Goal: Task Accomplishment & Management: Manage account settings

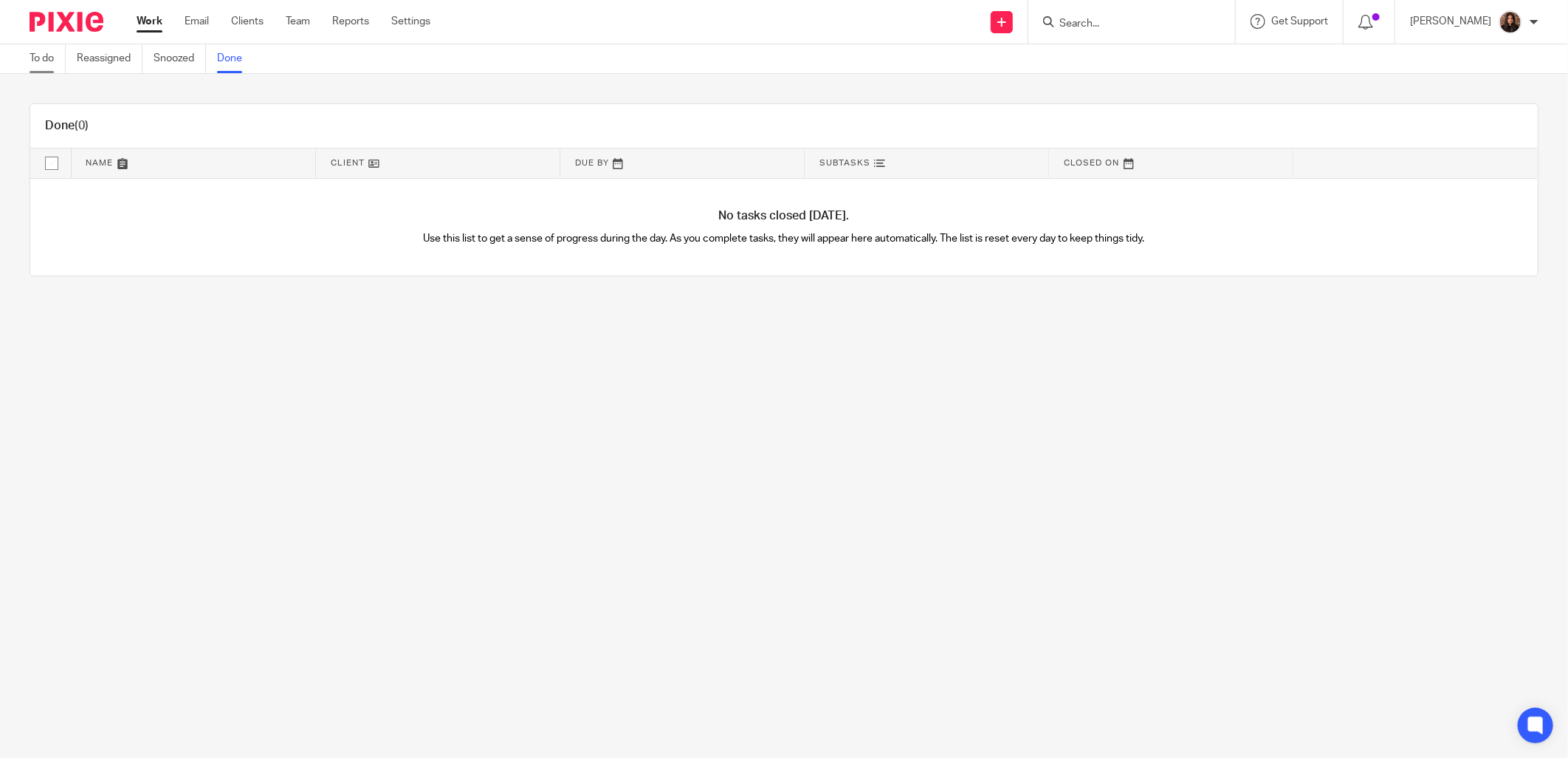
click at [50, 63] on link "To do" at bounding box center [47, 59] width 36 height 29
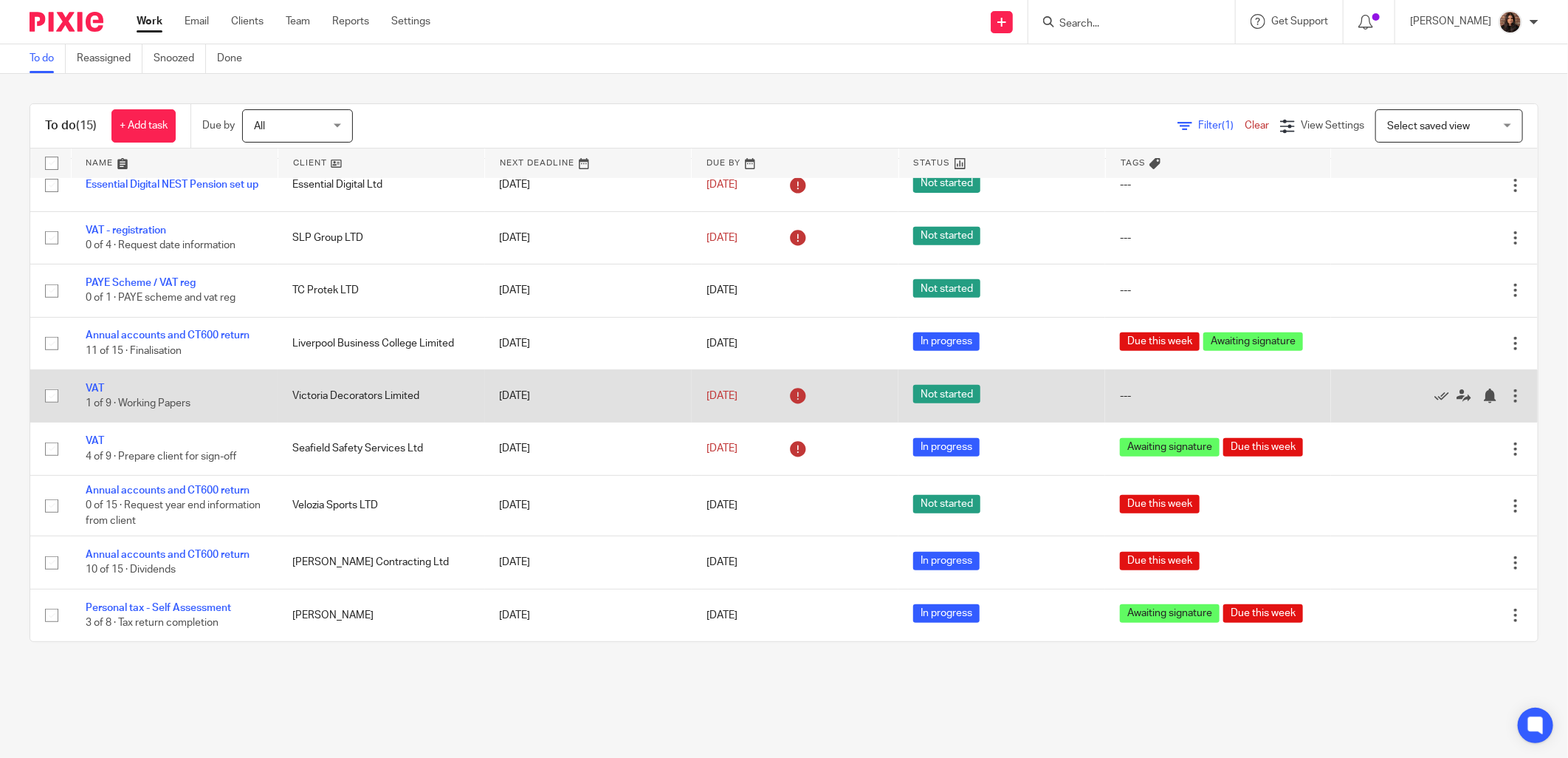
scroll to position [243, 0]
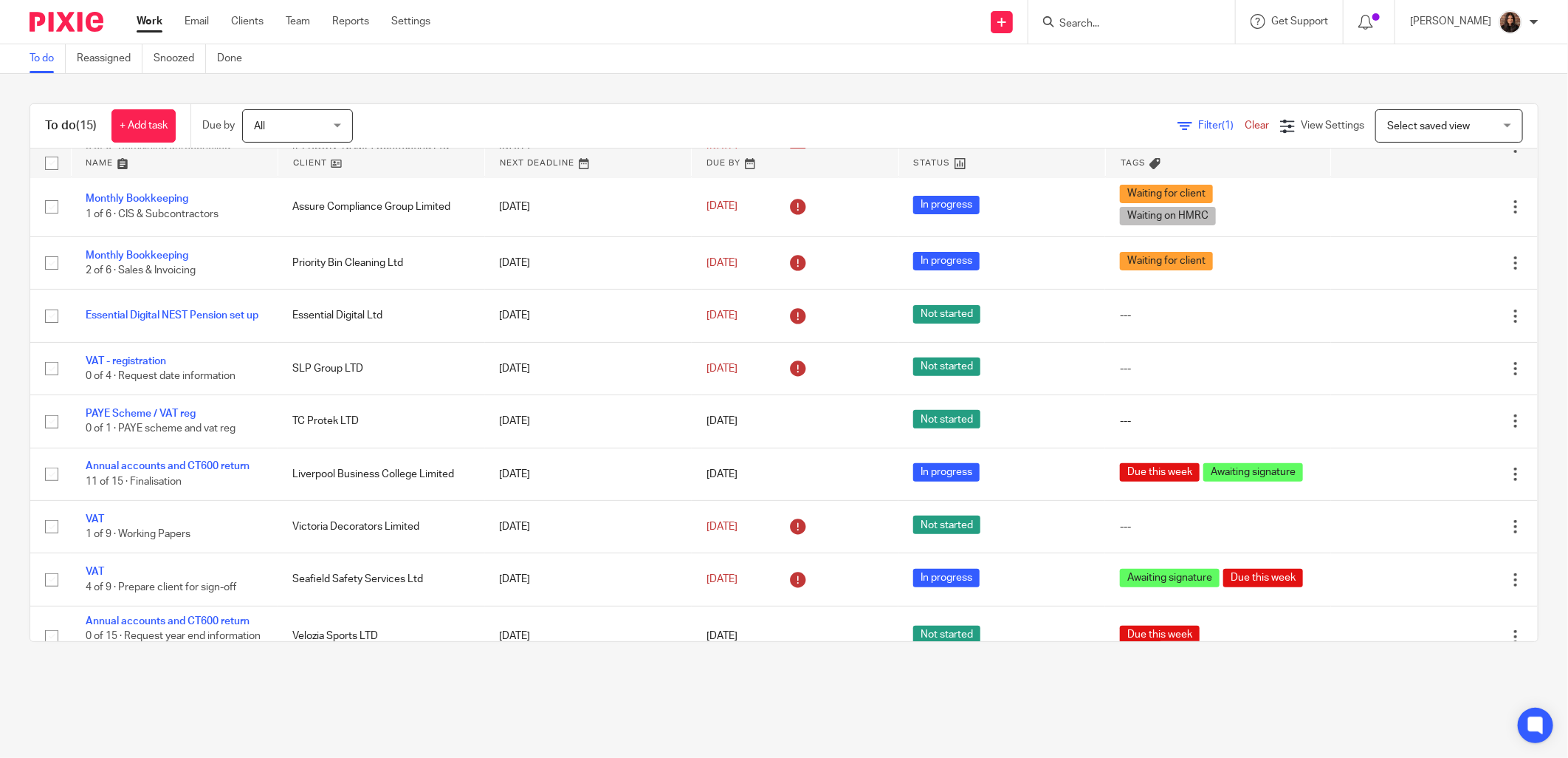
click at [1147, 27] on input "Search" at bounding box center [1124, 24] width 133 height 13
type input "slp"
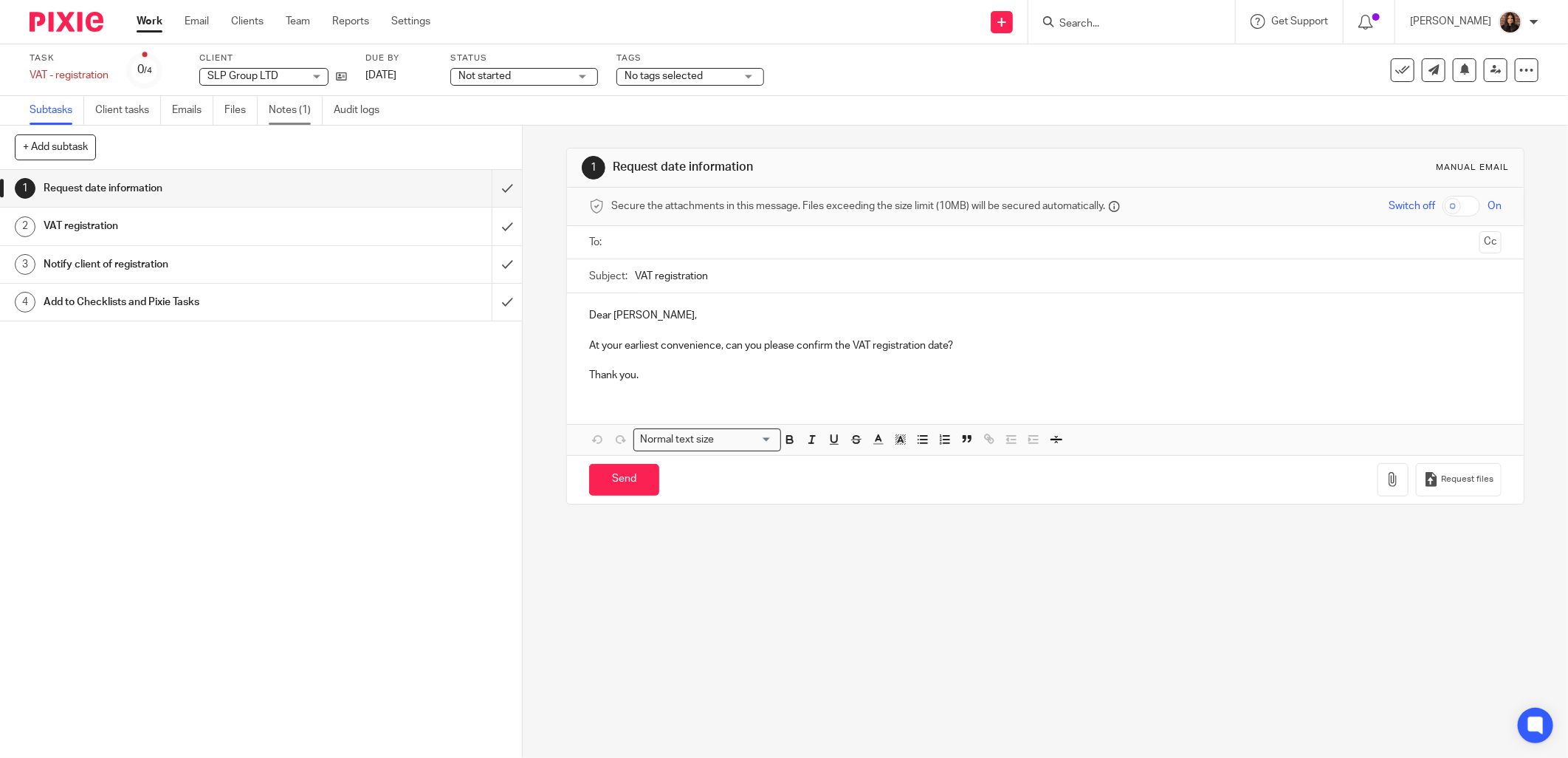
click at [289, 116] on link "Notes (1)" at bounding box center [295, 111] width 54 height 29
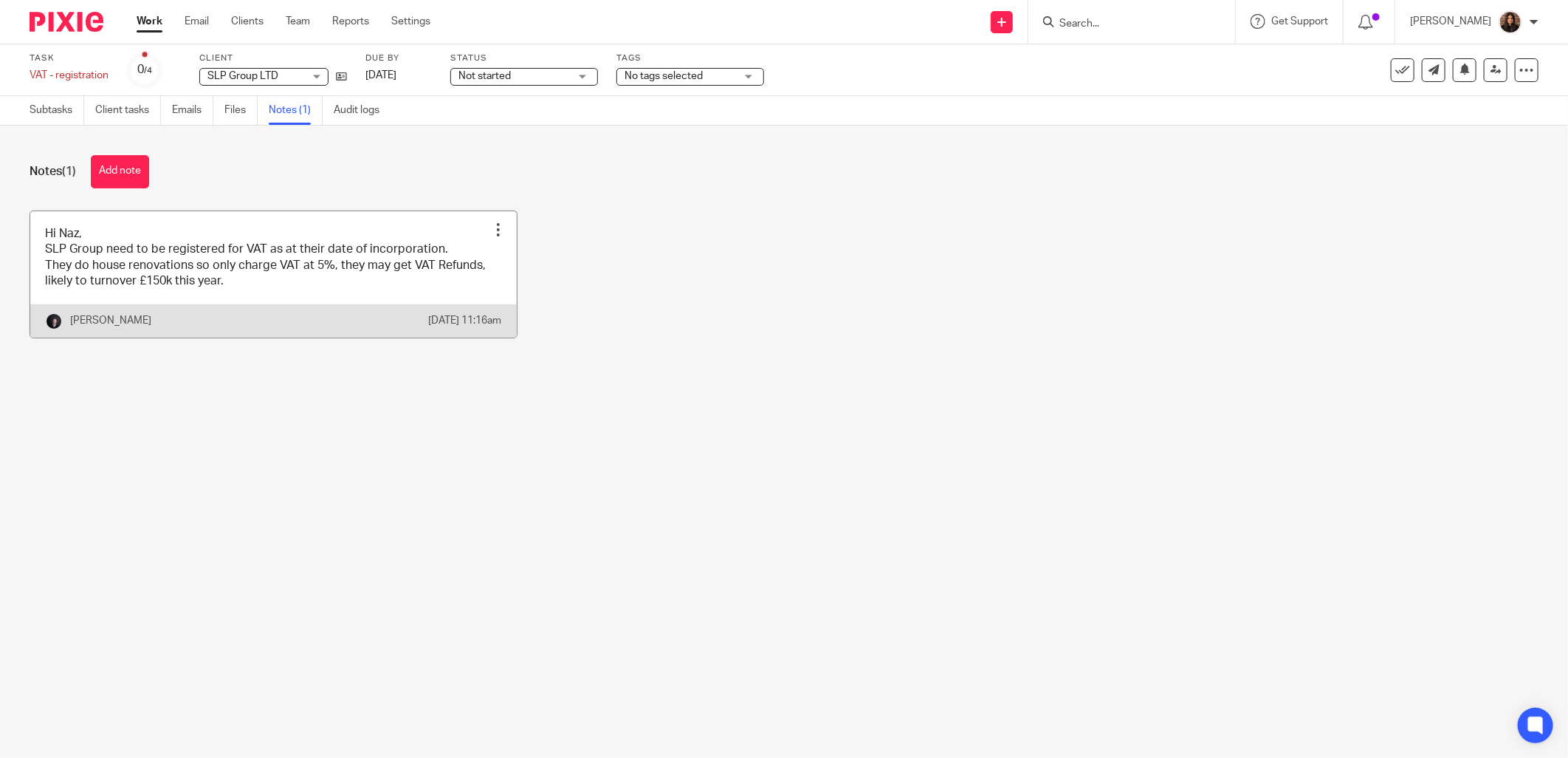
click at [252, 296] on link at bounding box center [273, 274] width 487 height 126
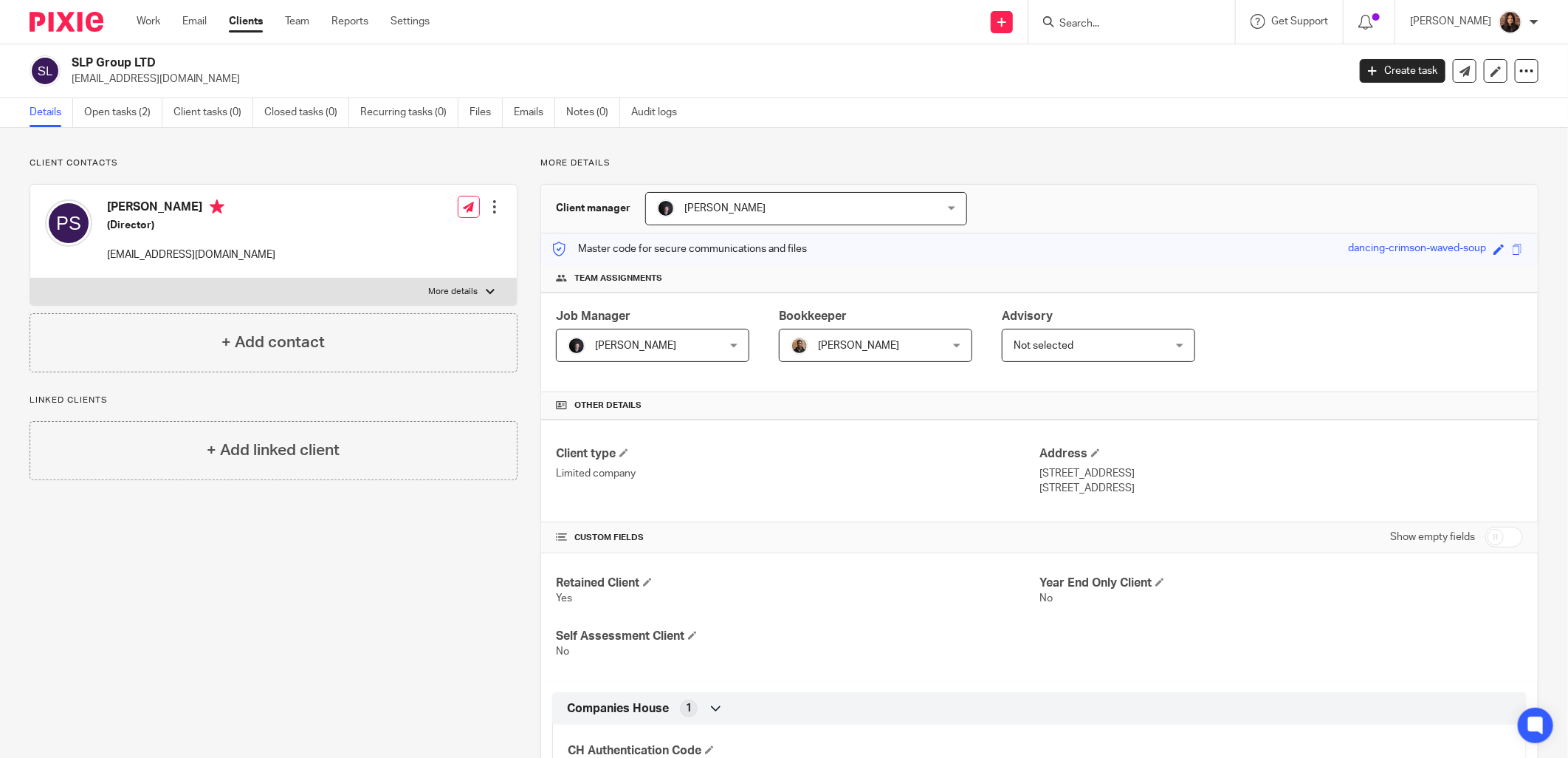
click at [1488, 539] on input "checkbox" at bounding box center [1504, 537] width 38 height 21
checkbox input "true"
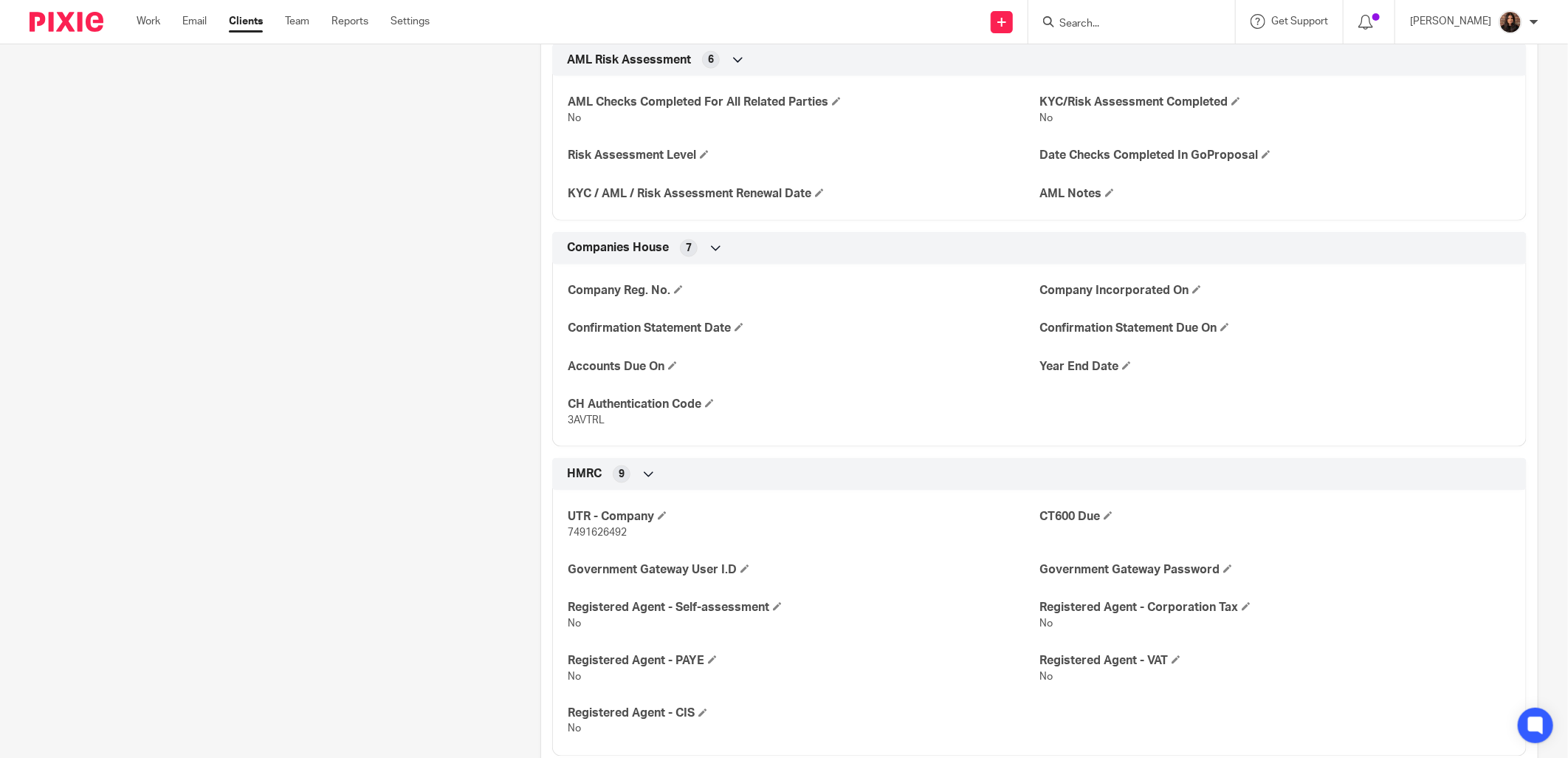
scroll to position [1094, 0]
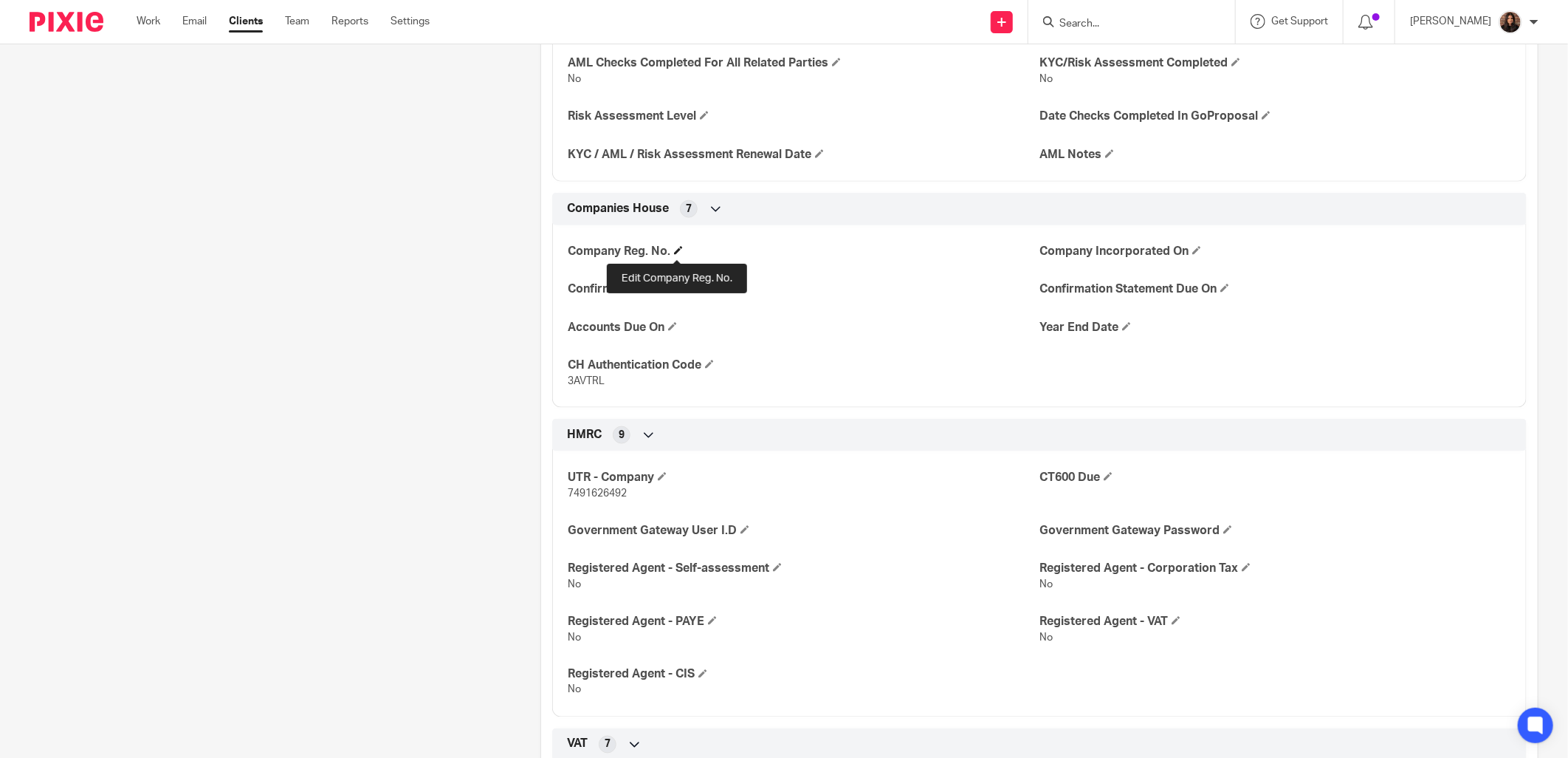
click at [674, 254] on span at bounding box center [678, 250] width 9 height 9
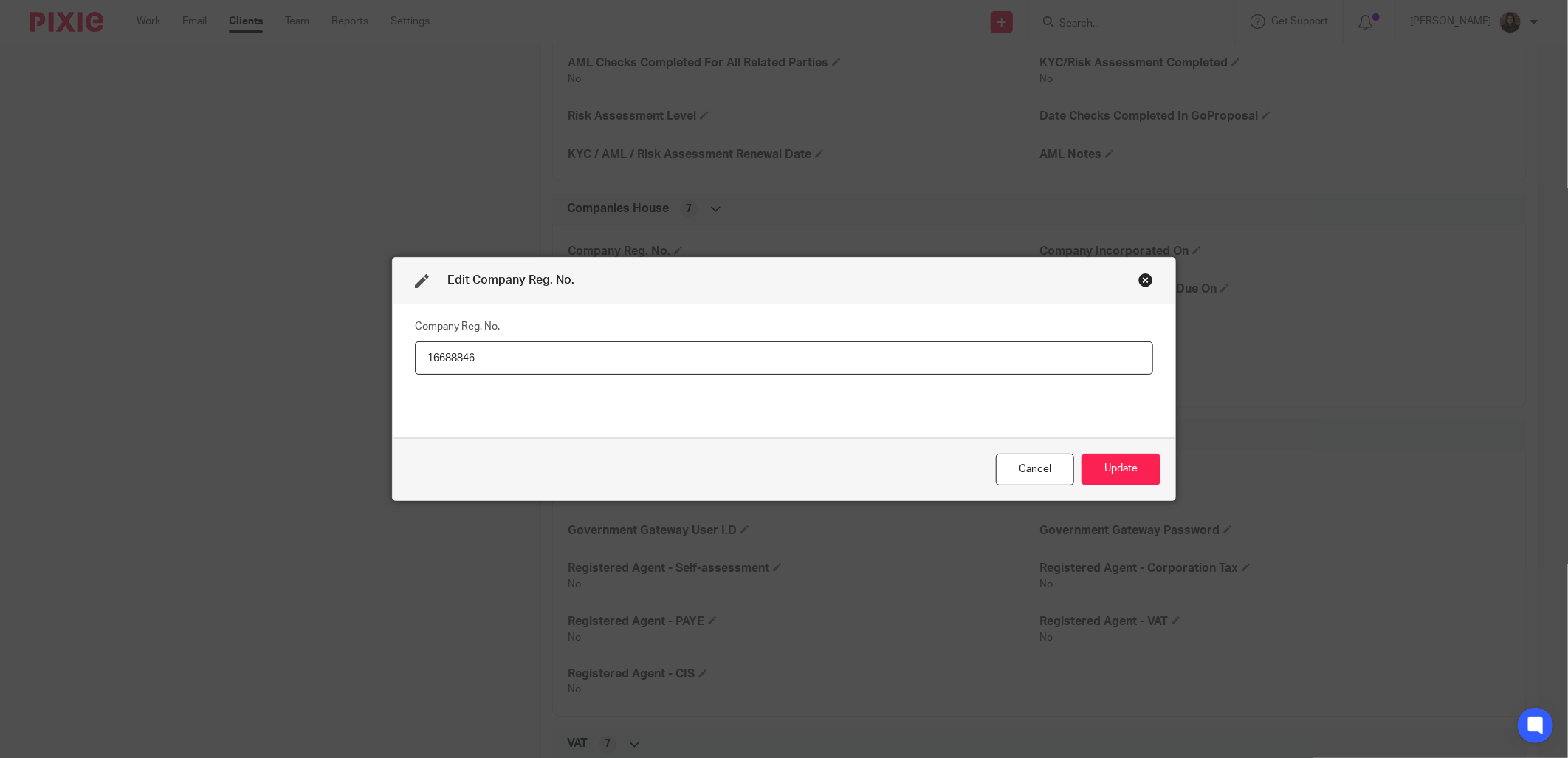
type input "16688846"
click at [578, 414] on div "Company Reg. No. 16688846" at bounding box center [784, 371] width 738 height 111
drag, startPoint x: 1114, startPoint y: 475, endPoint x: 1112, endPoint y: 461, distance: 14.1
click at [1112, 475] on button "Update" at bounding box center [1121, 468] width 79 height 31
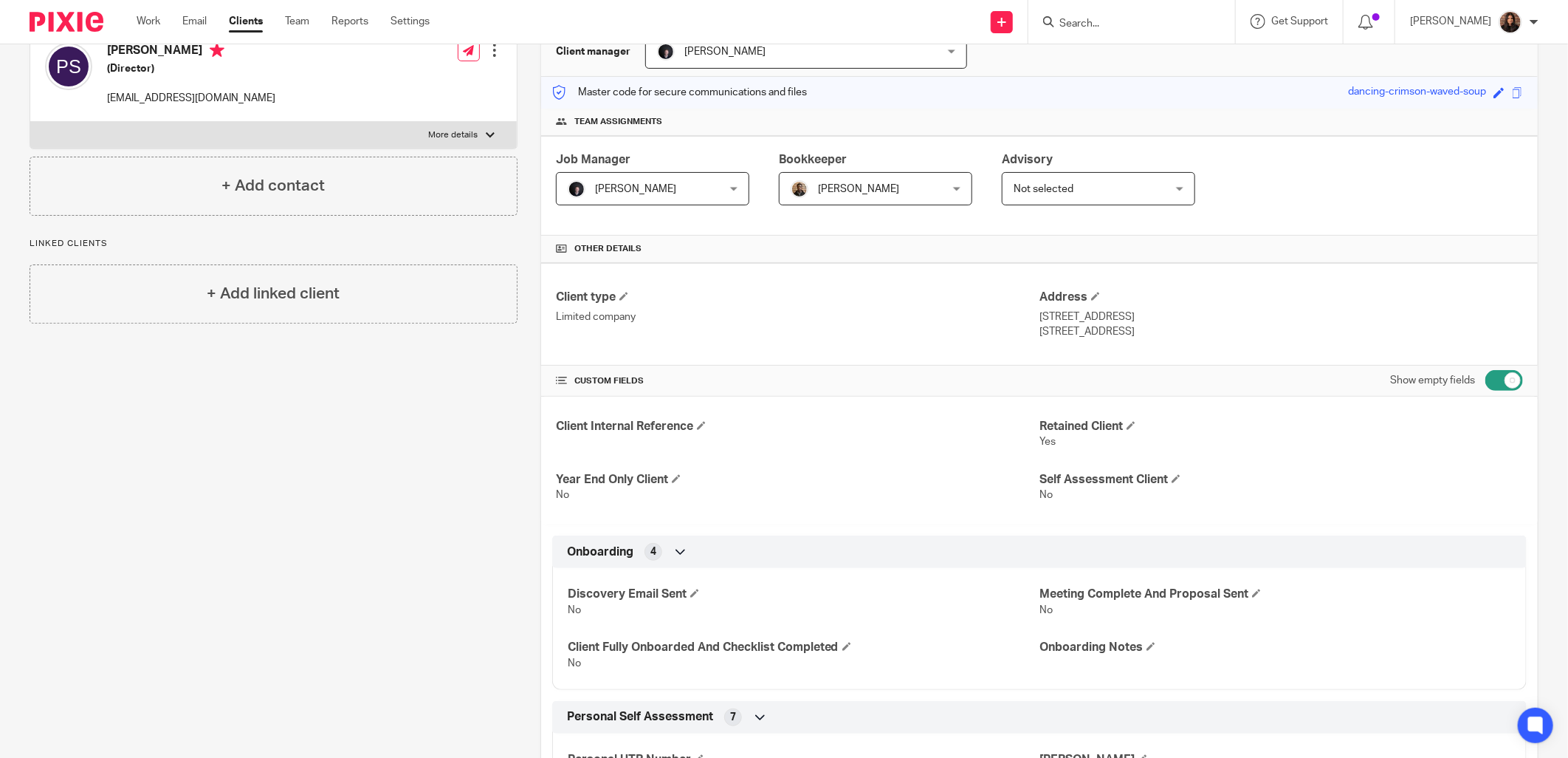
scroll to position [0, 0]
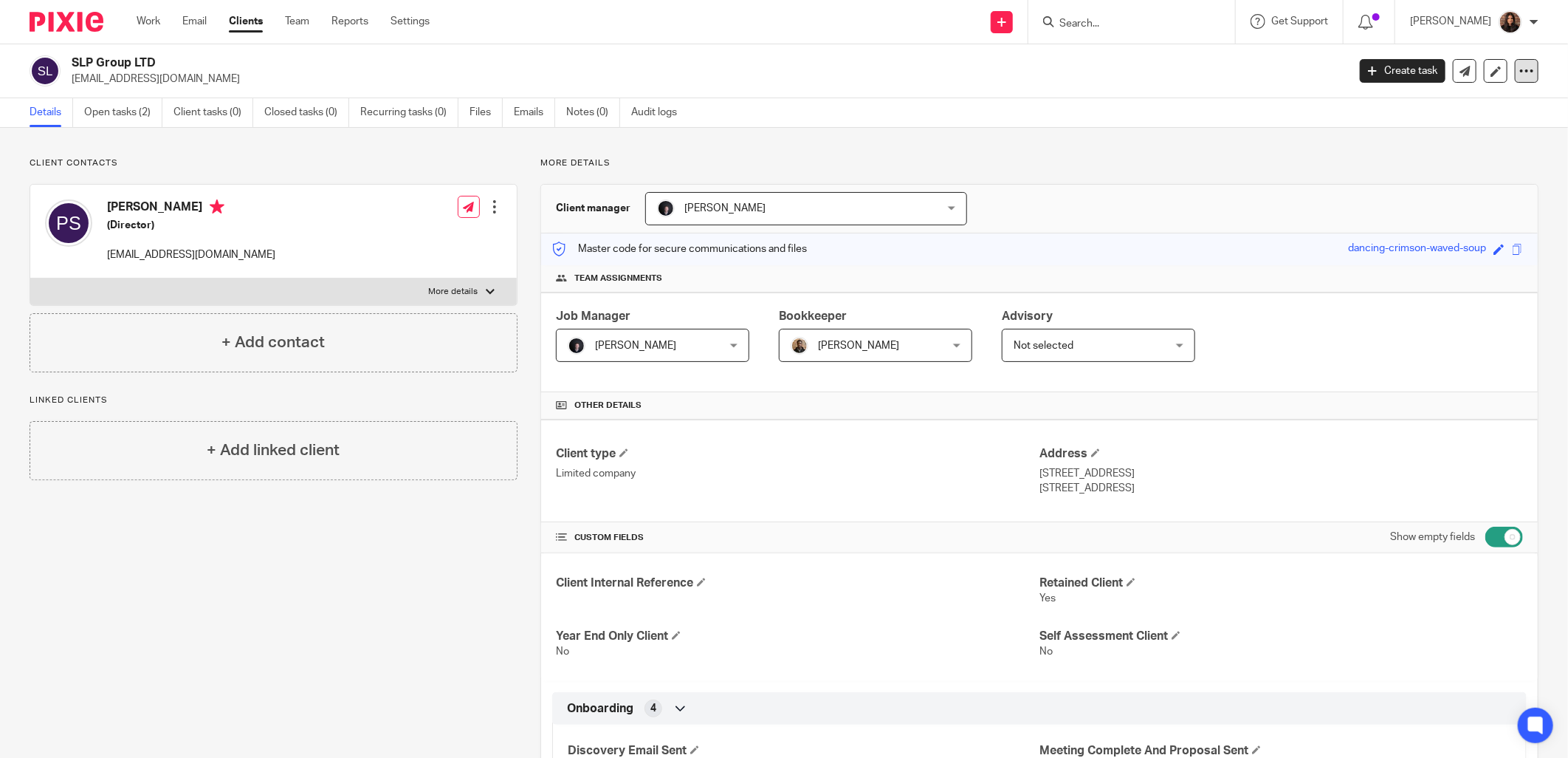
click at [1519, 71] on icon at bounding box center [1526, 71] width 15 height 15
click at [1411, 107] on link "Update from Companies House" at bounding box center [1434, 108] width 163 height 22
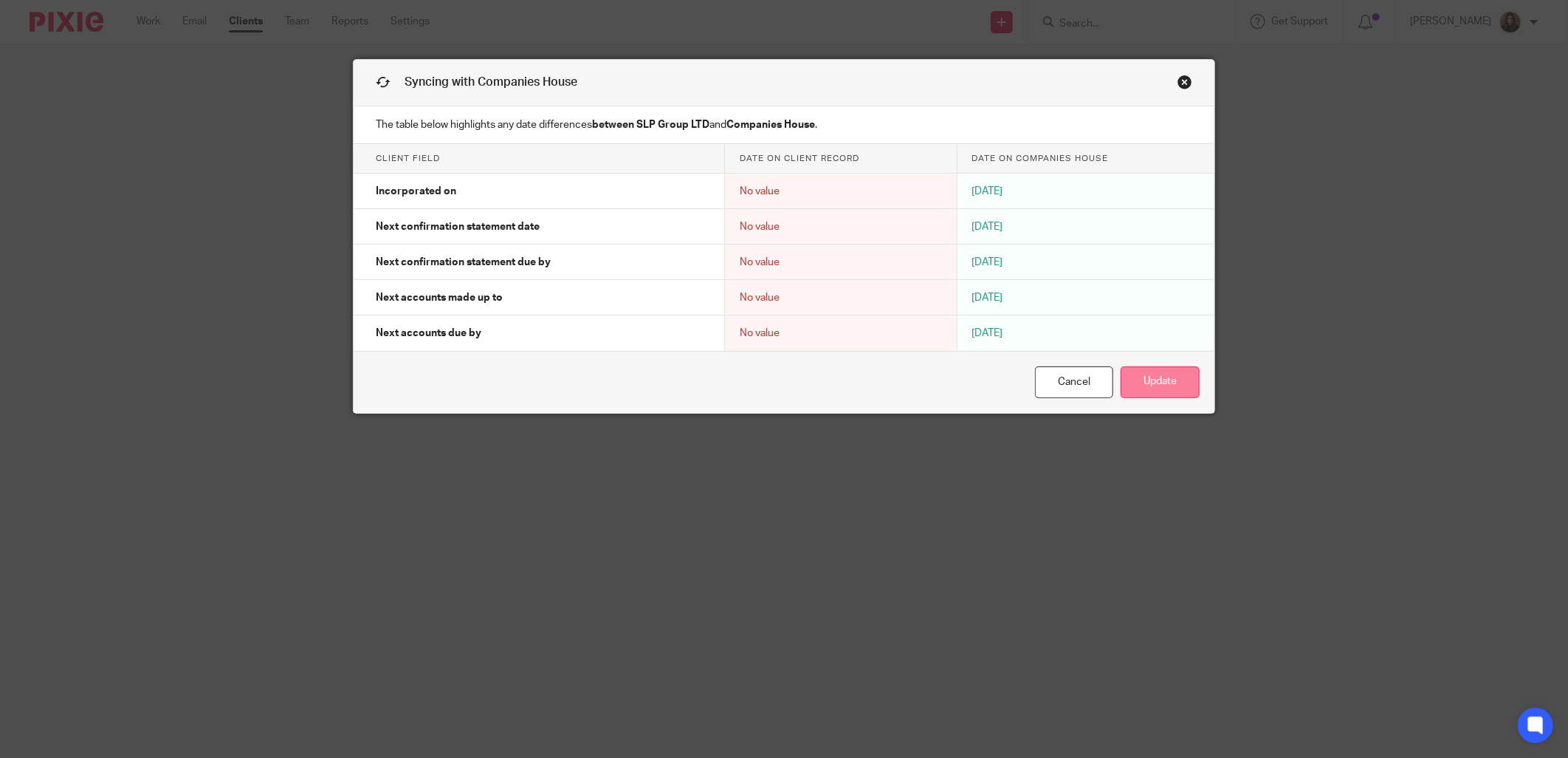
click at [1150, 378] on button "Update" at bounding box center [1160, 382] width 79 height 31
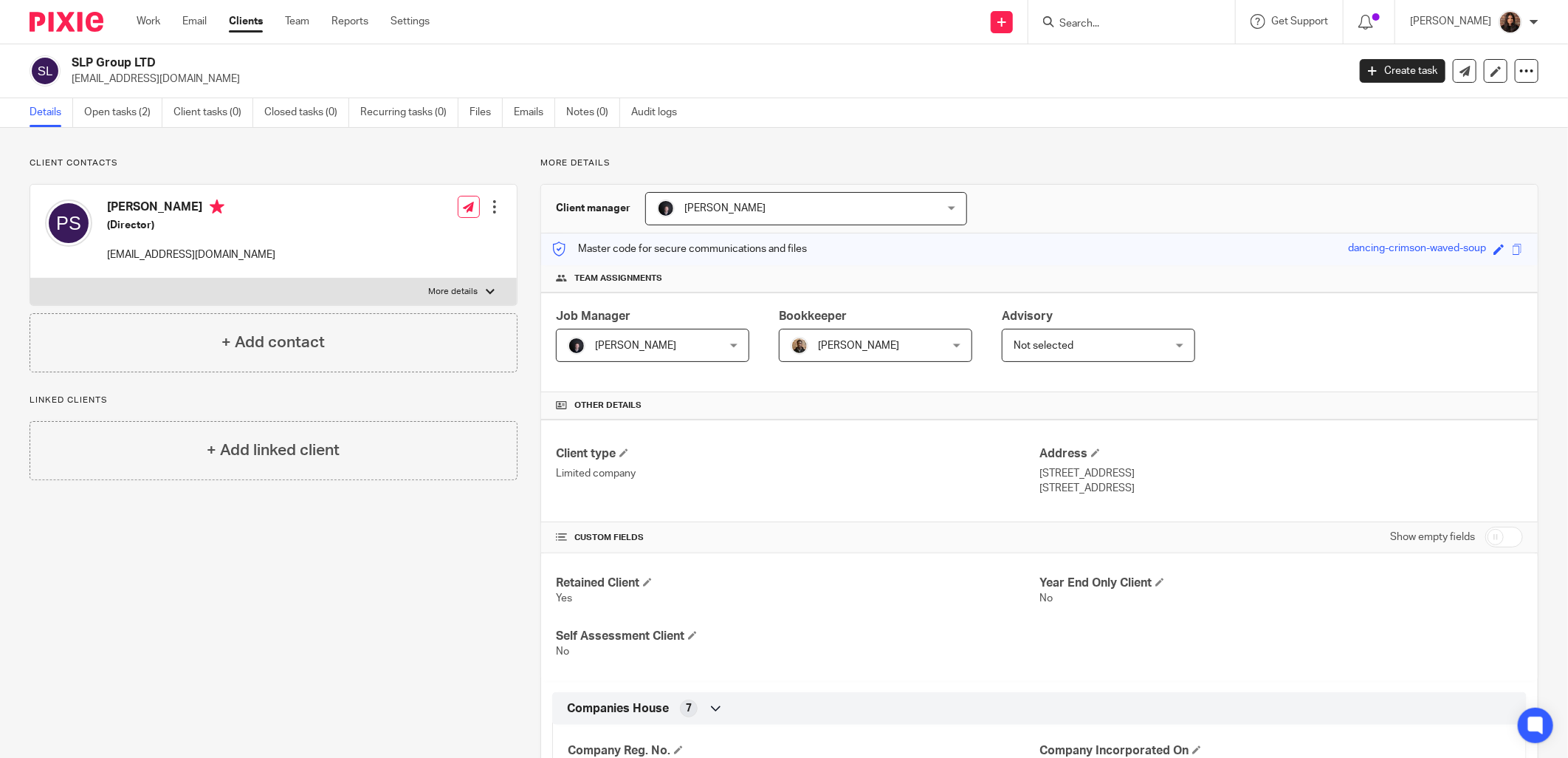
click at [370, 283] on label "More details" at bounding box center [273, 292] width 487 height 27
click at [30, 279] on input "More details" at bounding box center [29, 278] width 1 height 1
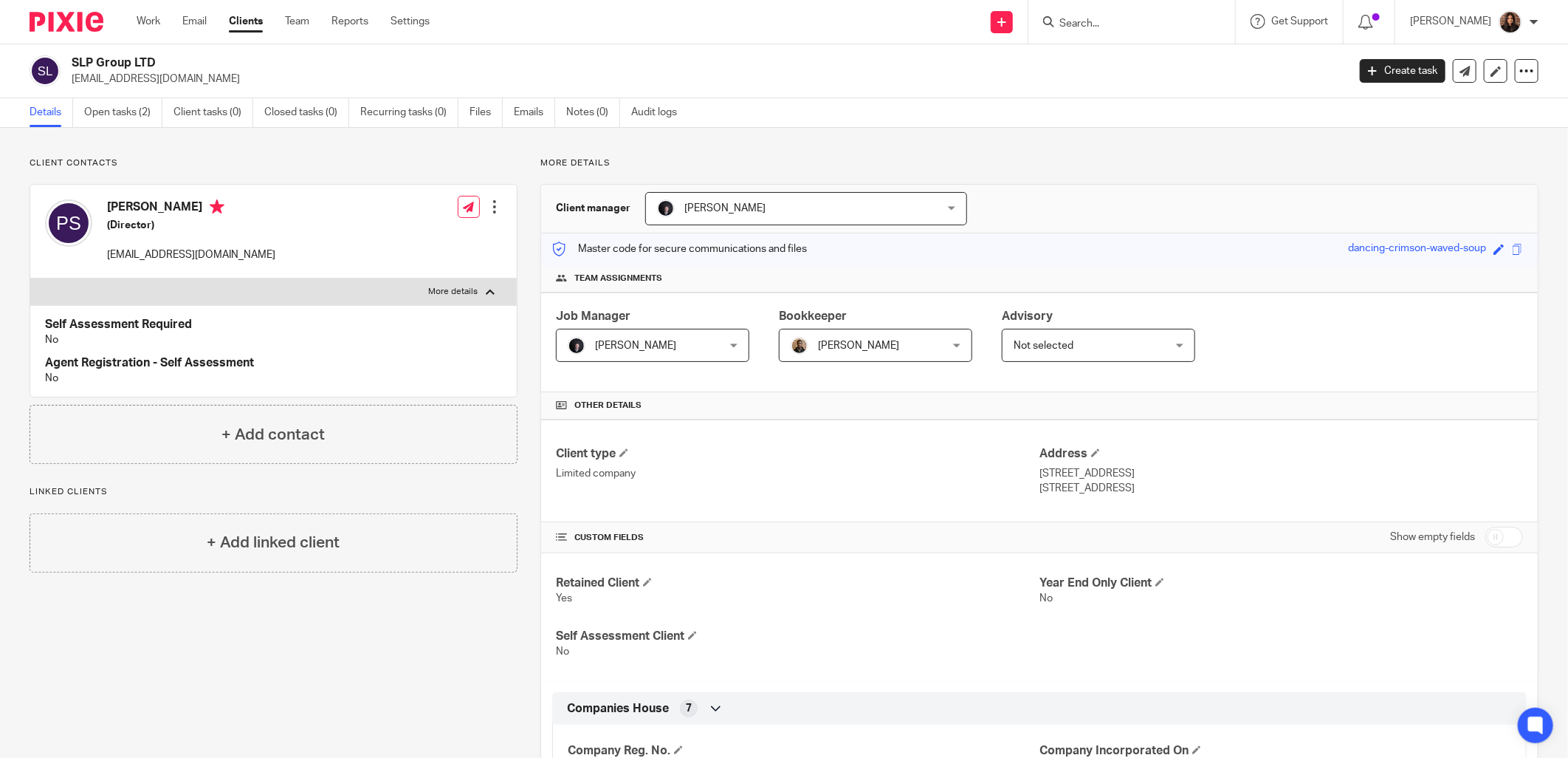
click at [370, 283] on label "More details" at bounding box center [273, 292] width 487 height 27
click at [30, 279] on input "More details" at bounding box center [29, 278] width 1 height 1
checkbox input "false"
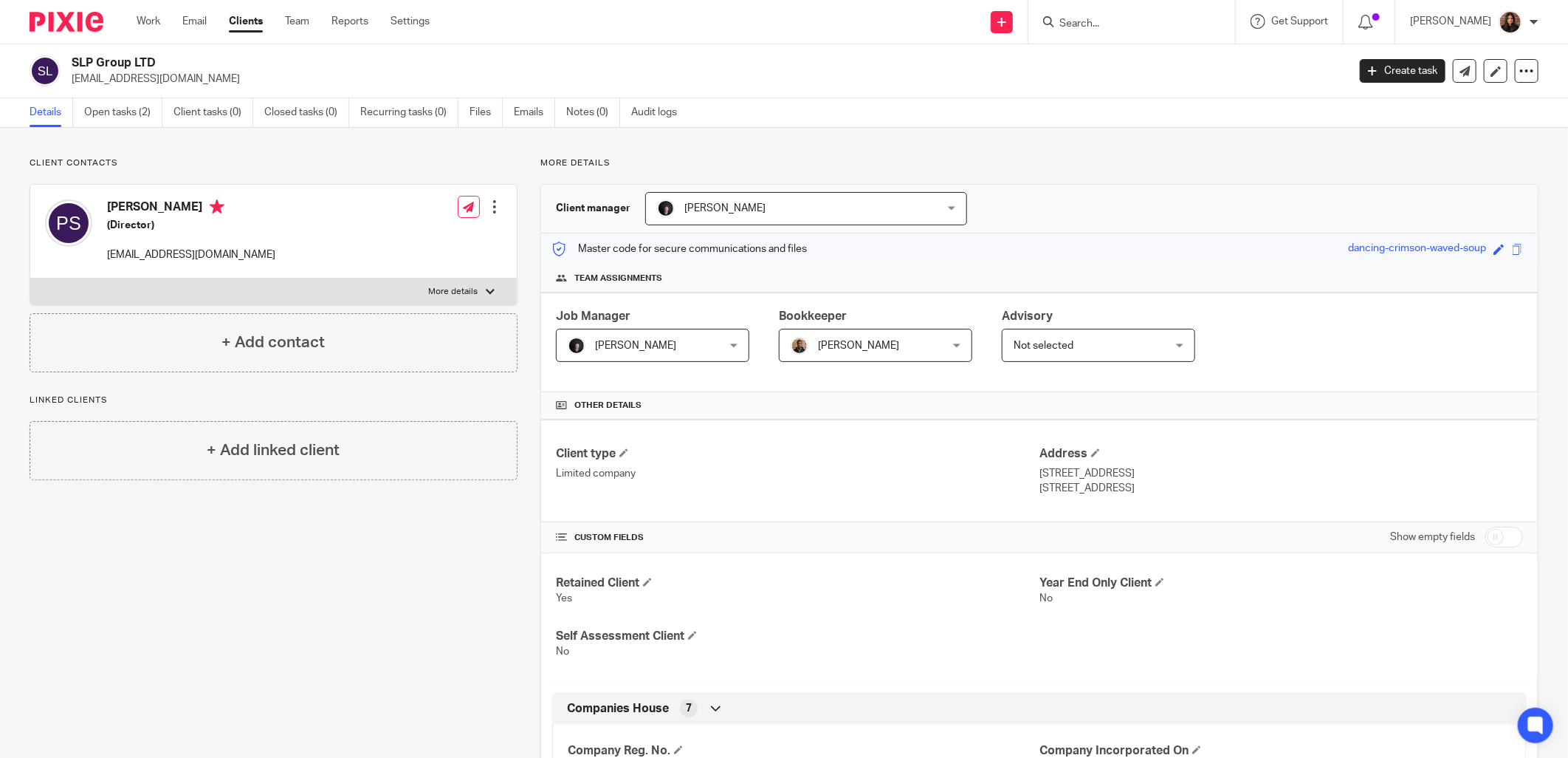
click at [1119, 18] on input "Search" at bounding box center [1124, 24] width 133 height 13
type input "dle"
click at [1225, 5] on div "dle No results found. Try searching for the name of a client or contact..." at bounding box center [1131, 22] width 206 height 44
drag, startPoint x: 1220, startPoint y: 12, endPoint x: 1209, endPoint y: 16, distance: 11.7
click at [1215, 12] on button "reset" at bounding box center [1207, 19] width 15 height 15
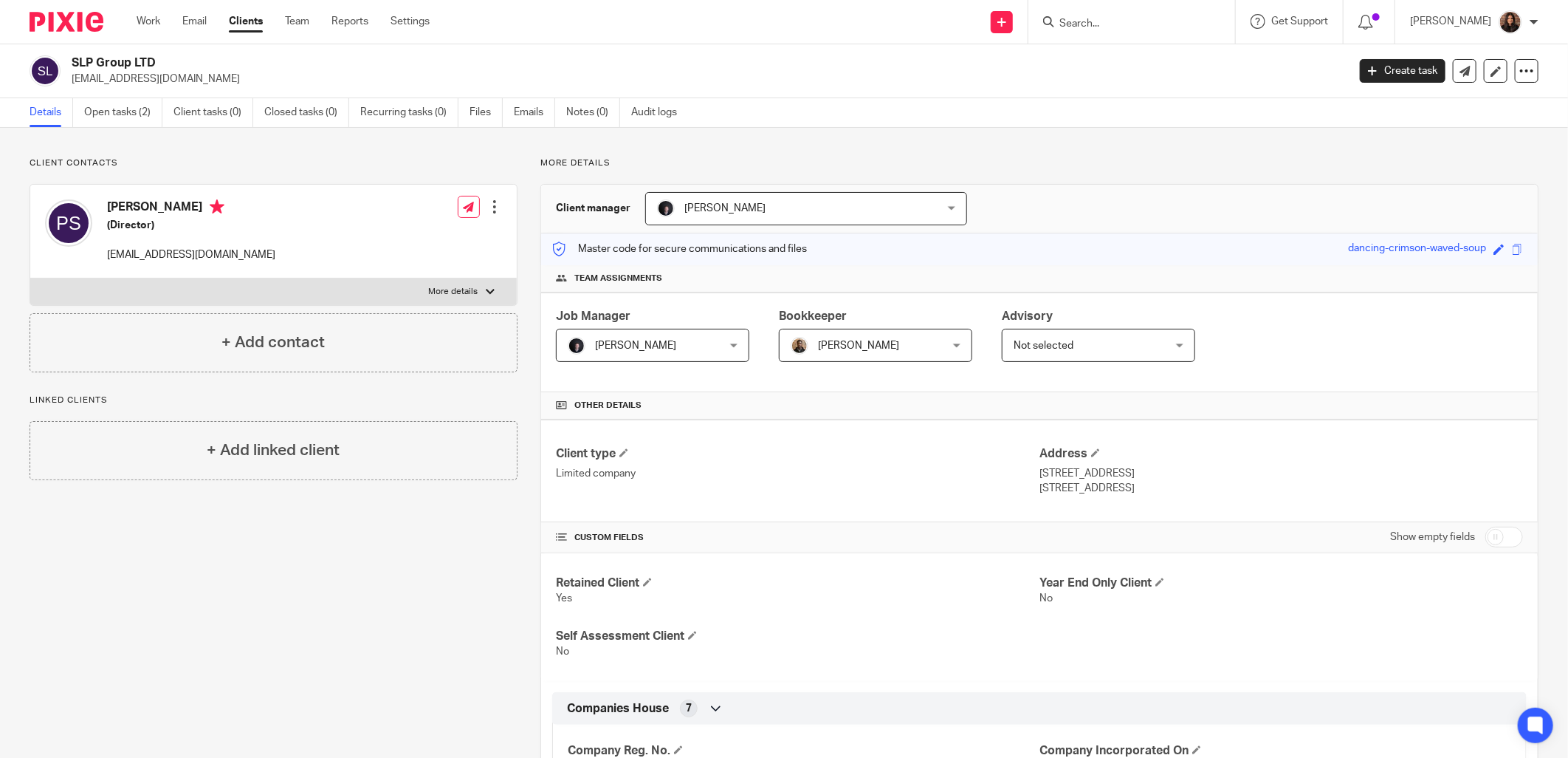
drag, startPoint x: 1155, startPoint y: 18, endPoint x: 1141, endPoint y: 25, distance: 15.7
click at [1147, 20] on input "Search" at bounding box center [1124, 24] width 133 height 13
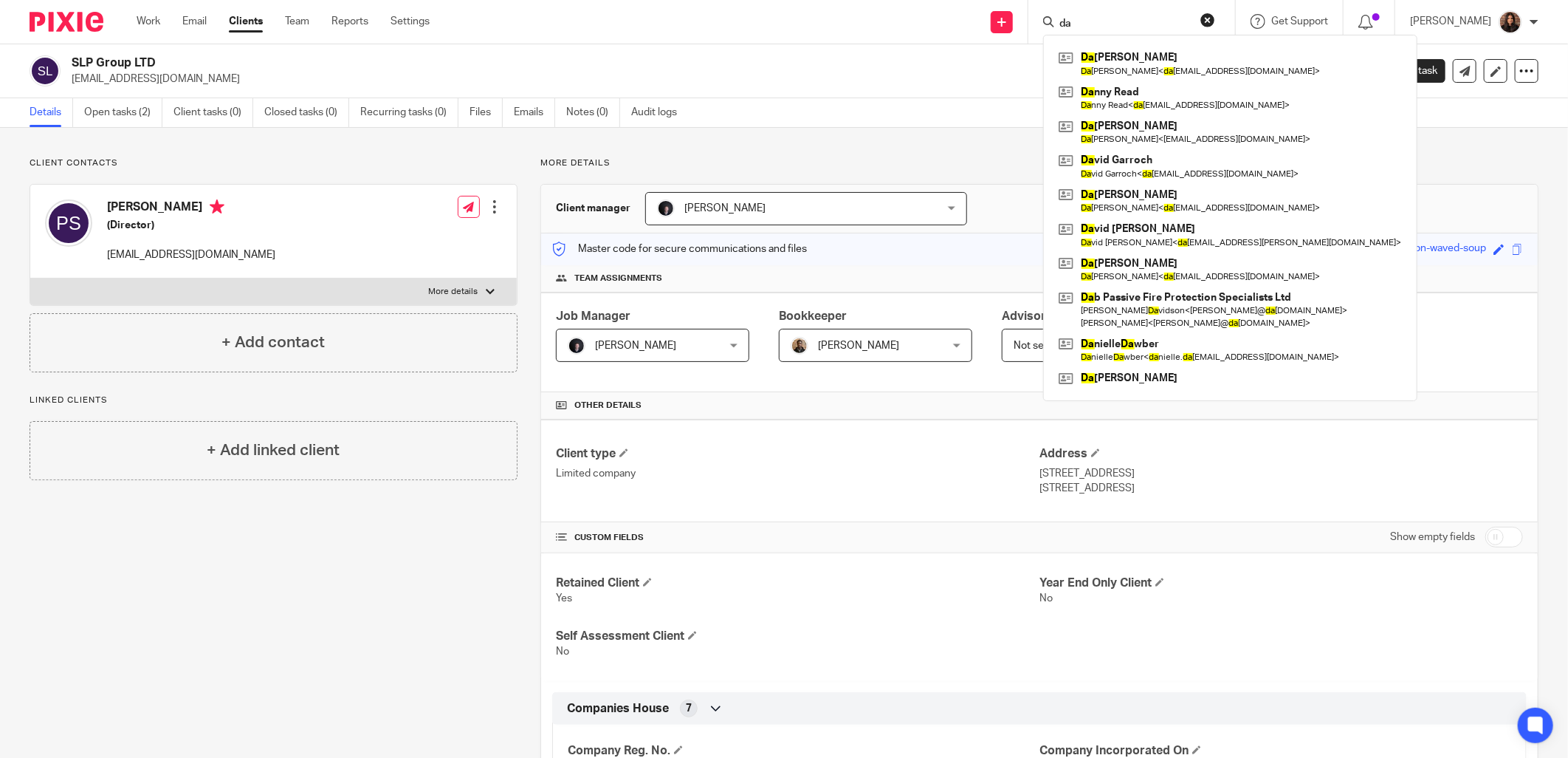
type input "d"
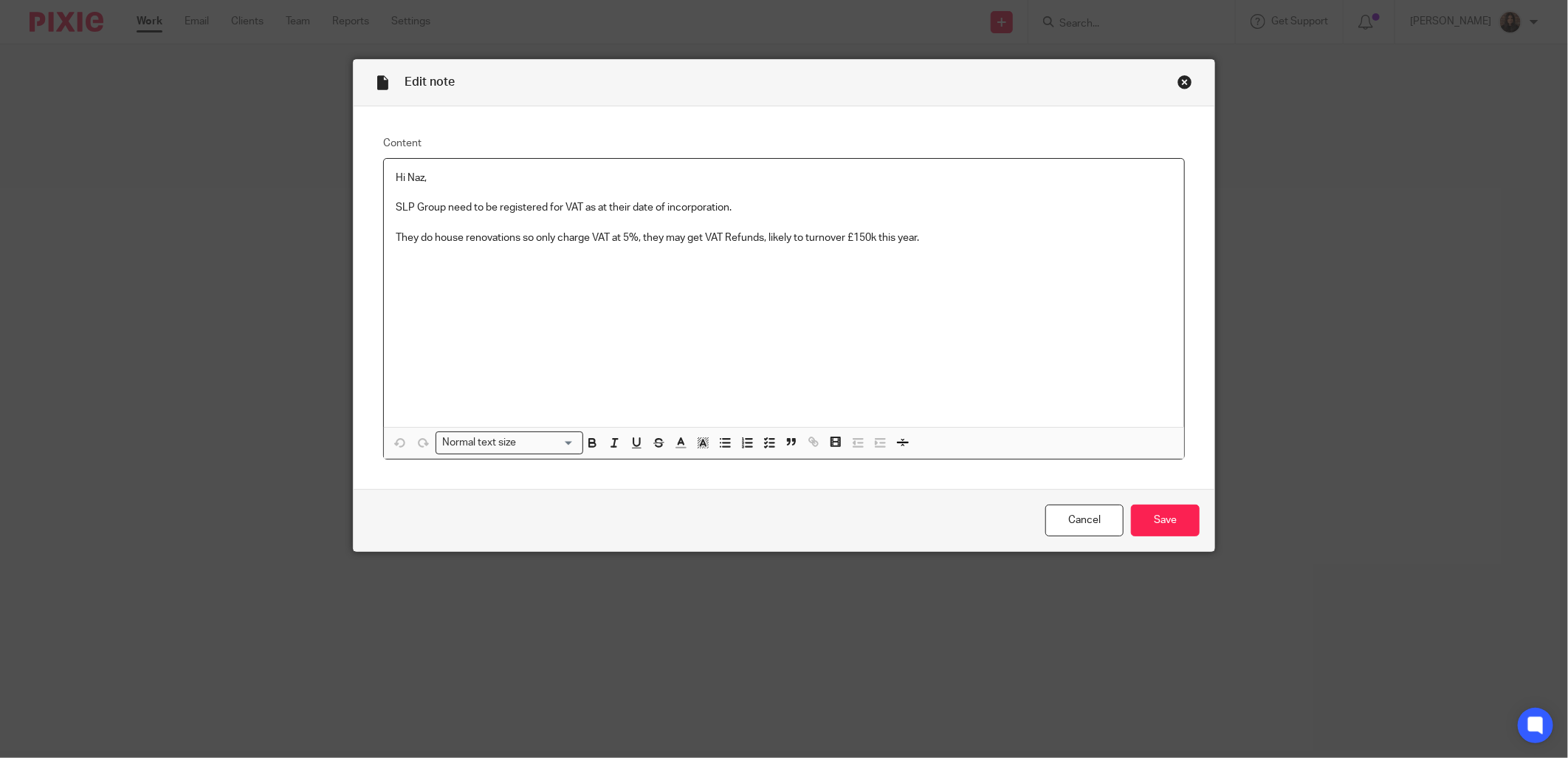
click at [1177, 78] on div "Close this dialog window" at bounding box center [1184, 81] width 15 height 15
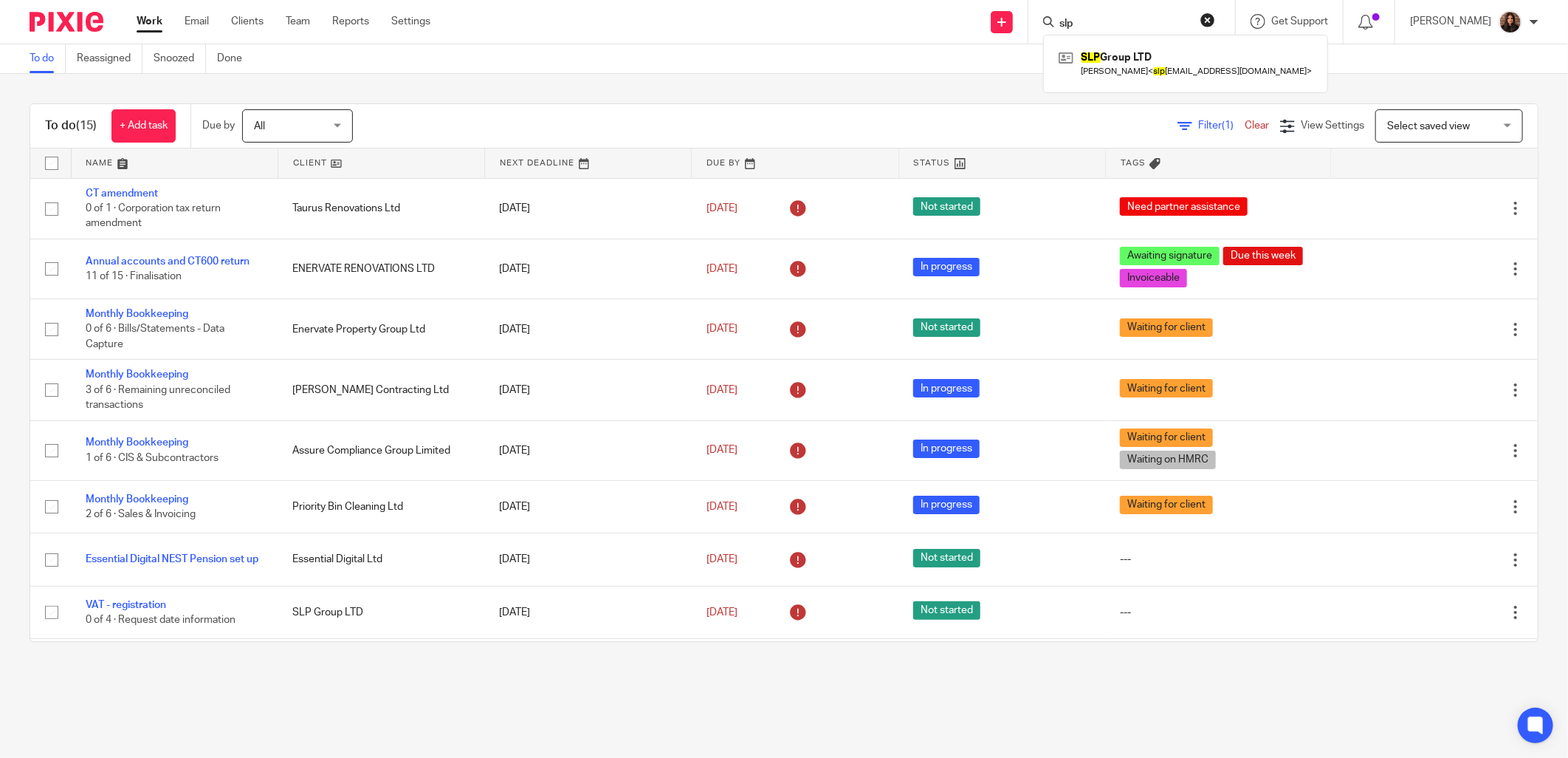
scroll to position [243, 0]
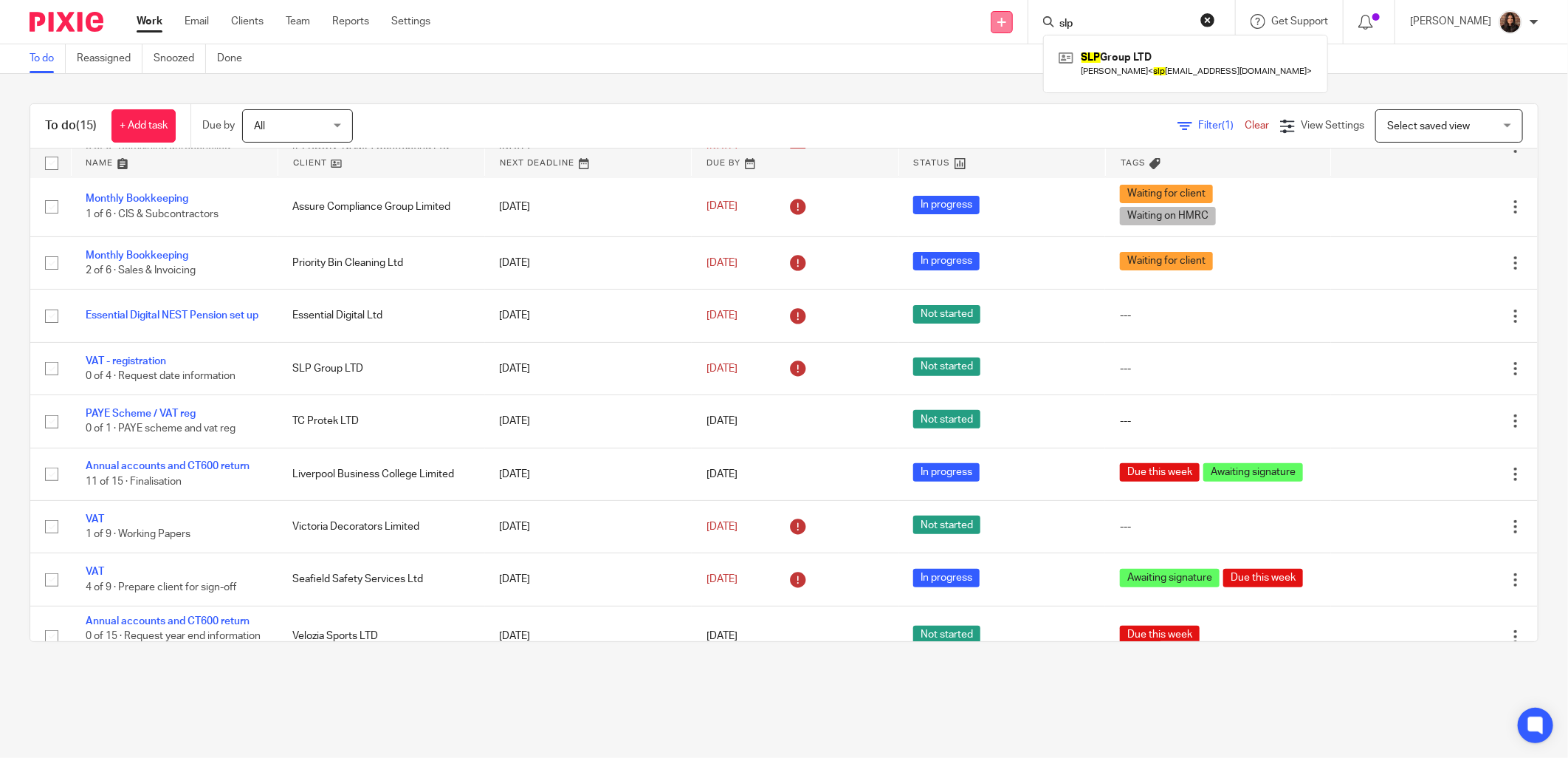
drag, startPoint x: 1108, startPoint y: 20, endPoint x: 1001, endPoint y: 24, distance: 107.1
click at [1001, 24] on div "Send new email Create task Add client Request signature slp SLP Group LTD Phil …" at bounding box center [1009, 22] width 1115 height 44
click at [1008, 16] on link at bounding box center [1002, 22] width 22 height 22
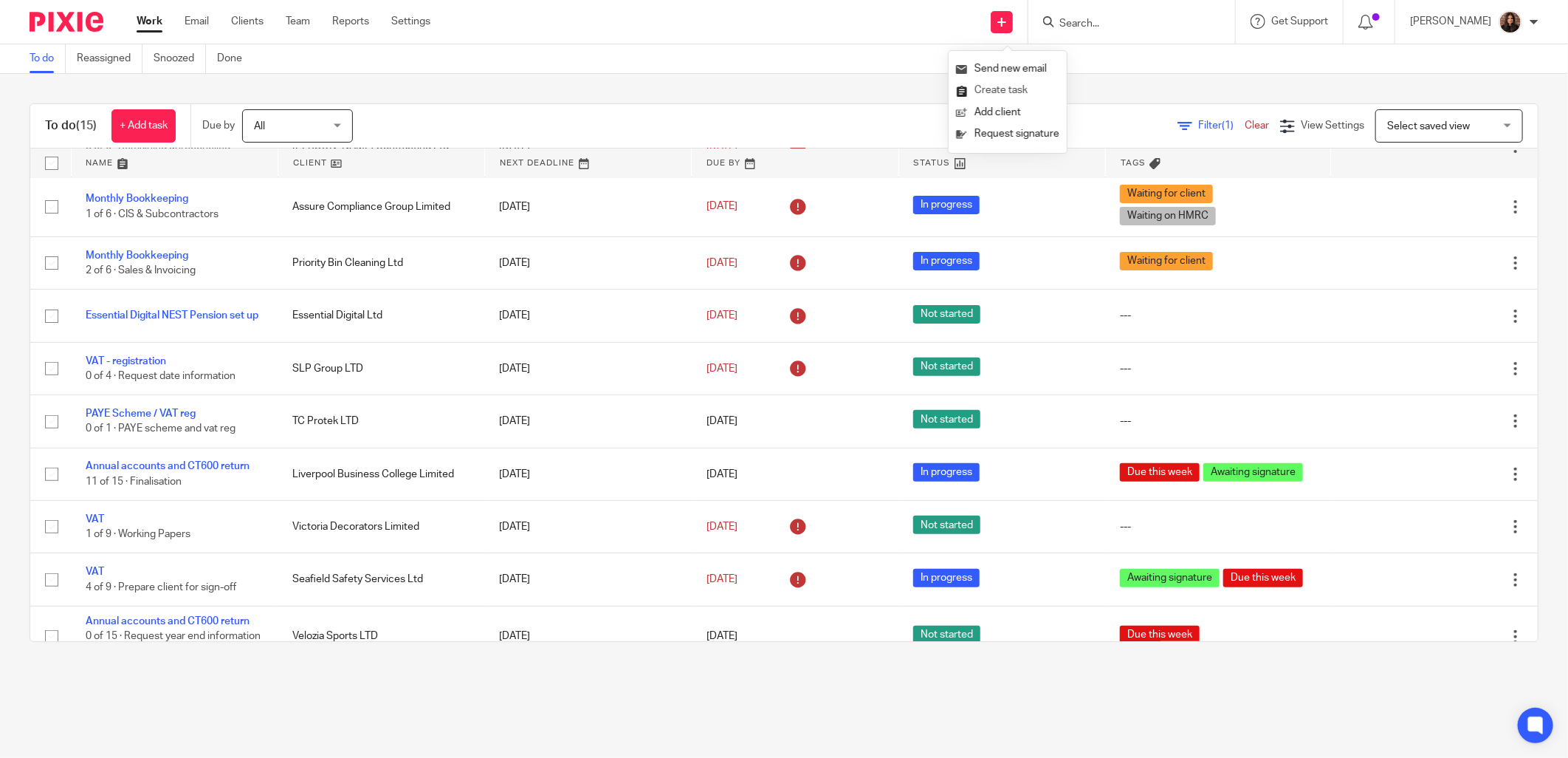
click at [993, 86] on link "Create task" at bounding box center [1007, 91] width 104 height 22
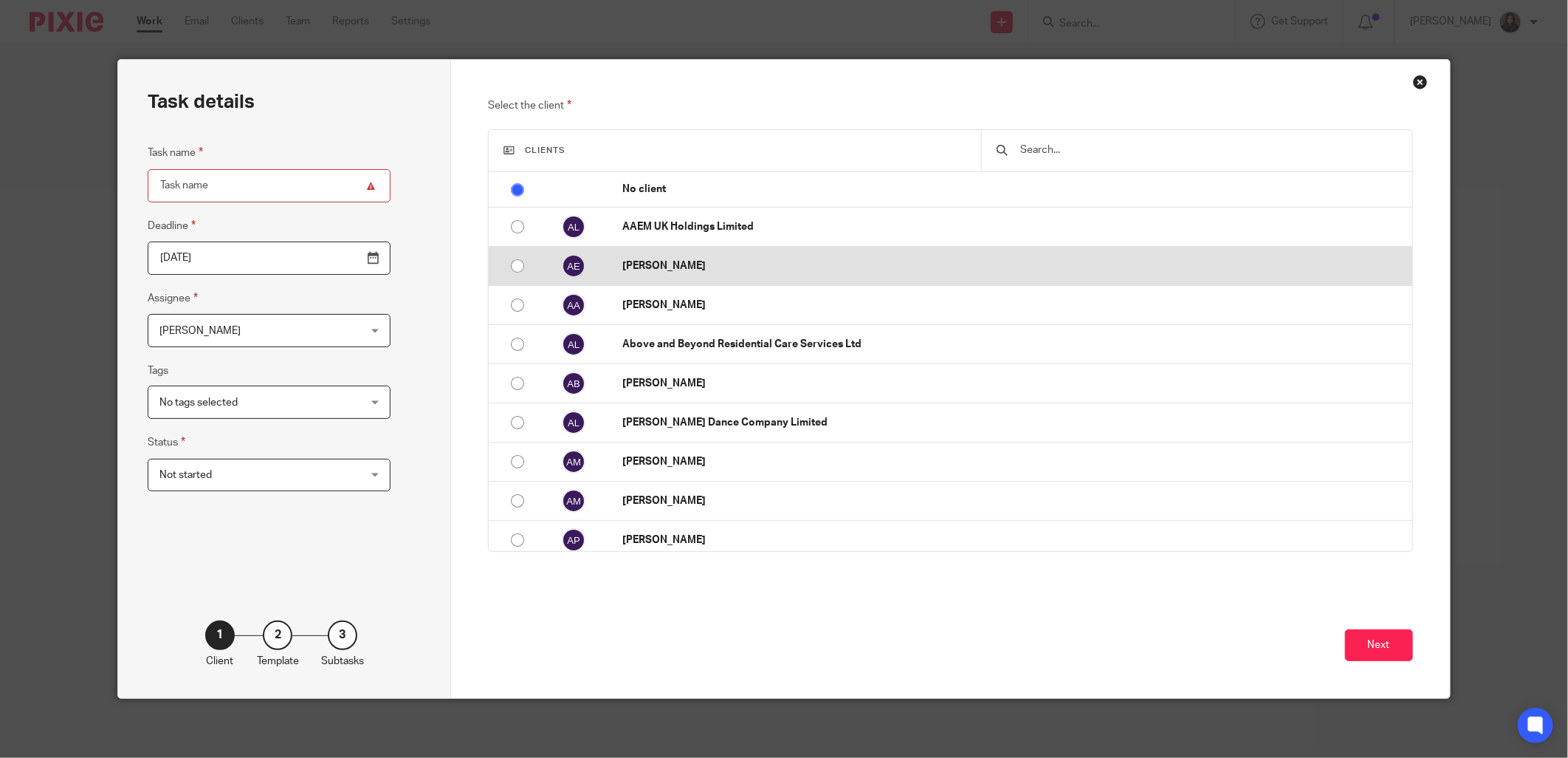
click at [681, 263] on p "[PERSON_NAME]" at bounding box center [1013, 266] width 781 height 15
radio input "false"
radio input "true"
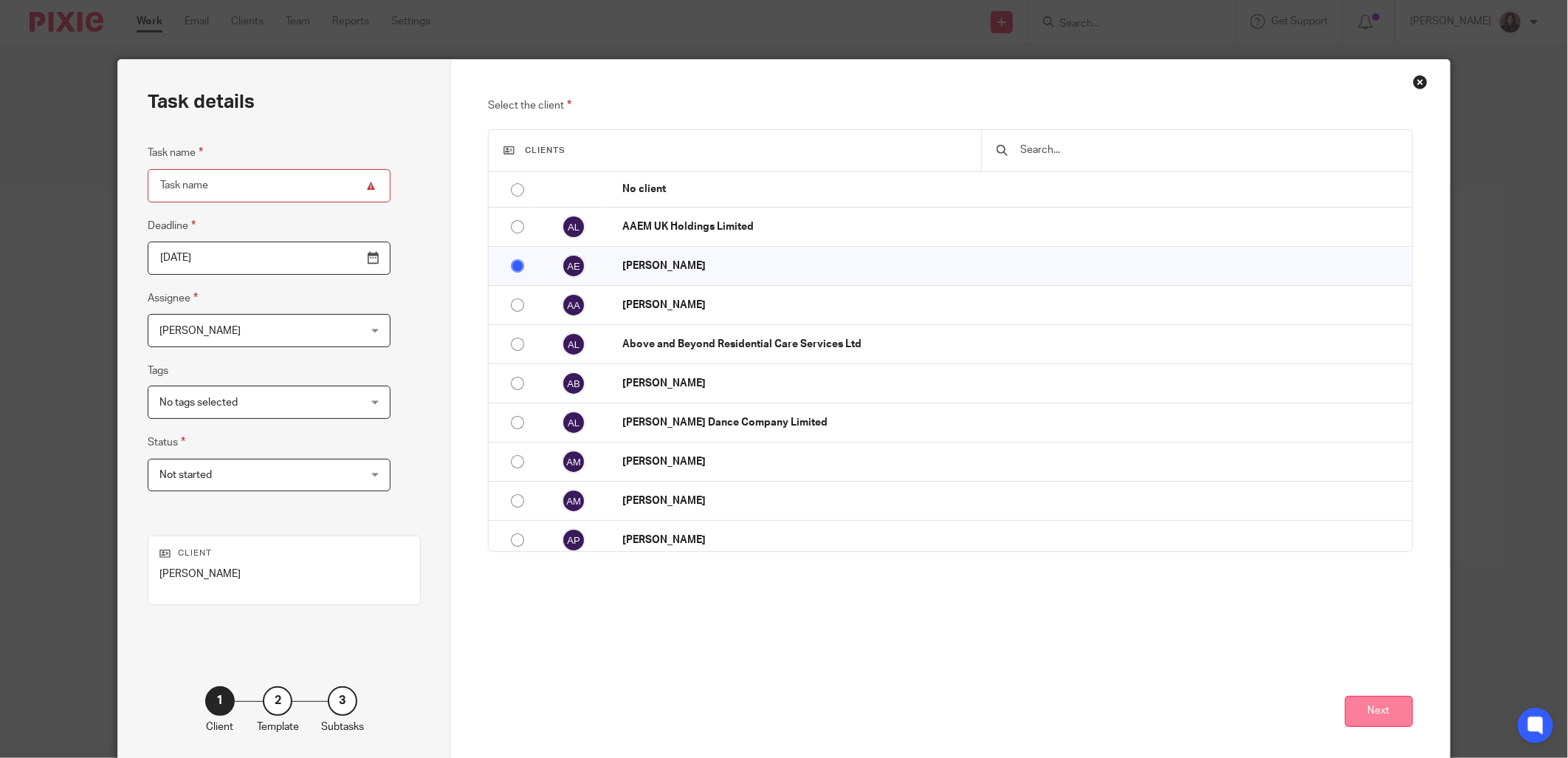
click at [1361, 704] on button "Next" at bounding box center [1378, 711] width 68 height 31
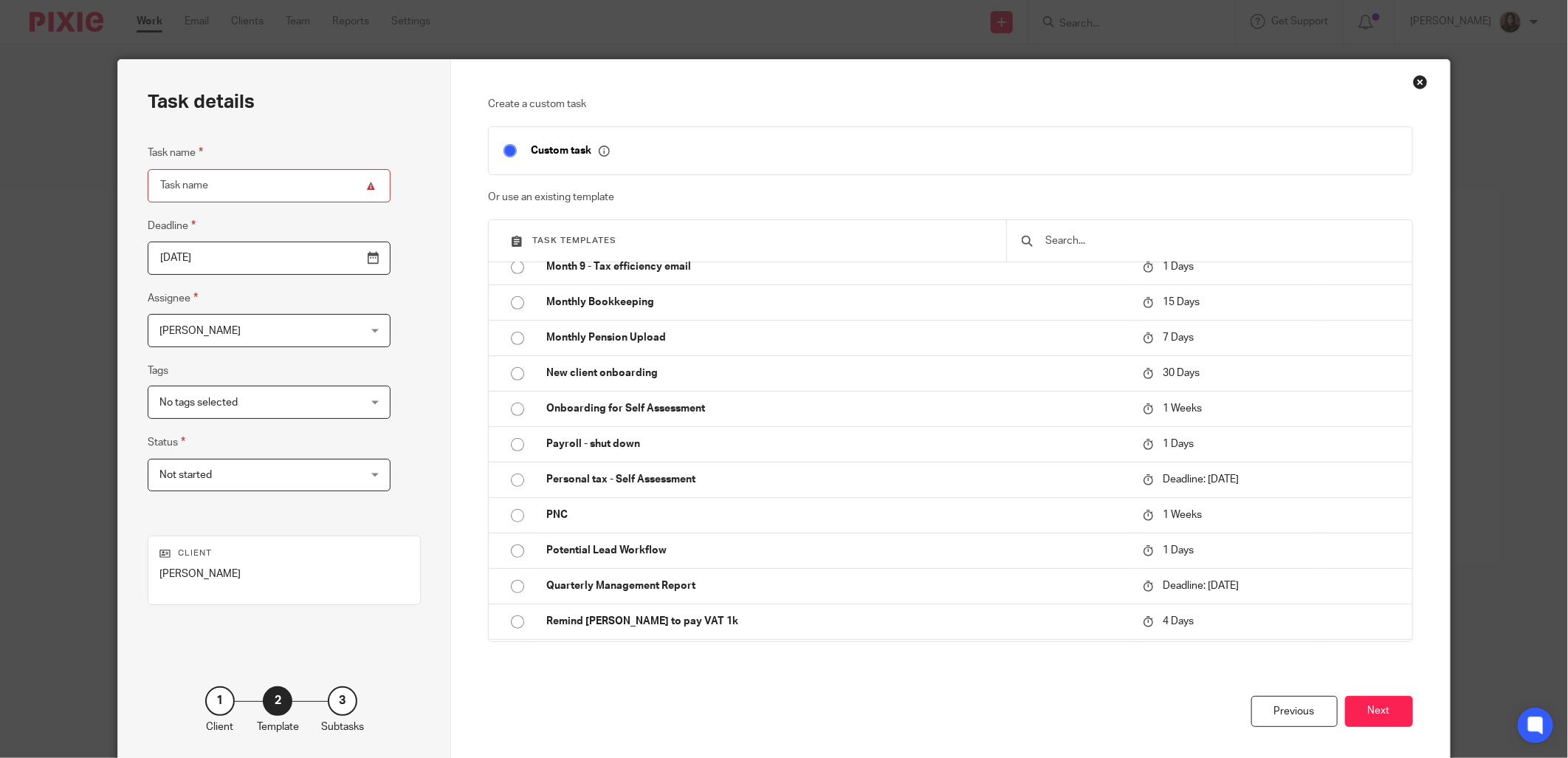
scroll to position [684, 0]
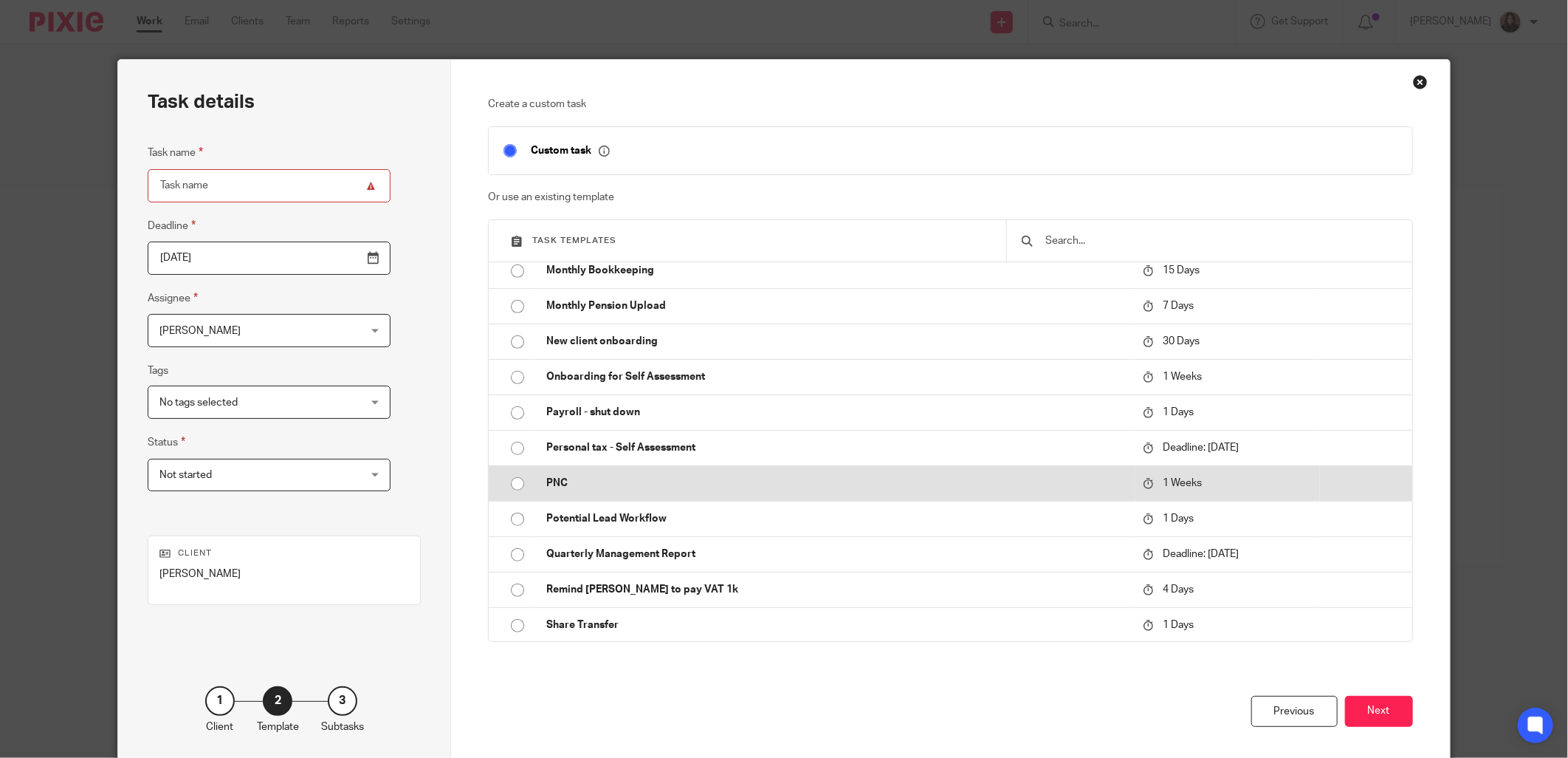
click at [567, 482] on p "PNC" at bounding box center [837, 482] width 581 height 15
type input "[DATE]"
type input "PNC"
checkbox input "false"
radio input "true"
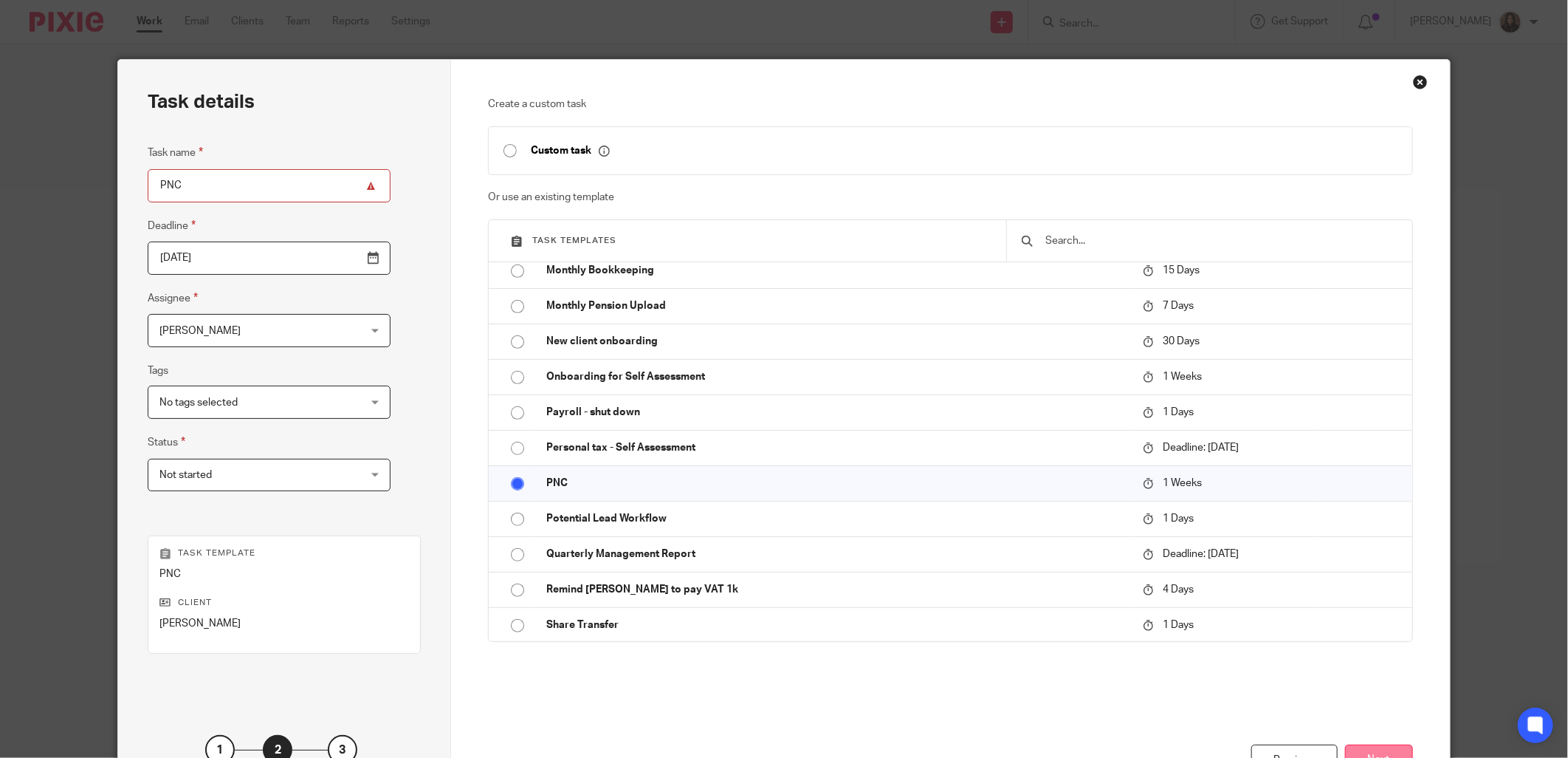
click at [1381, 753] on button "Next" at bounding box center [1378, 760] width 68 height 31
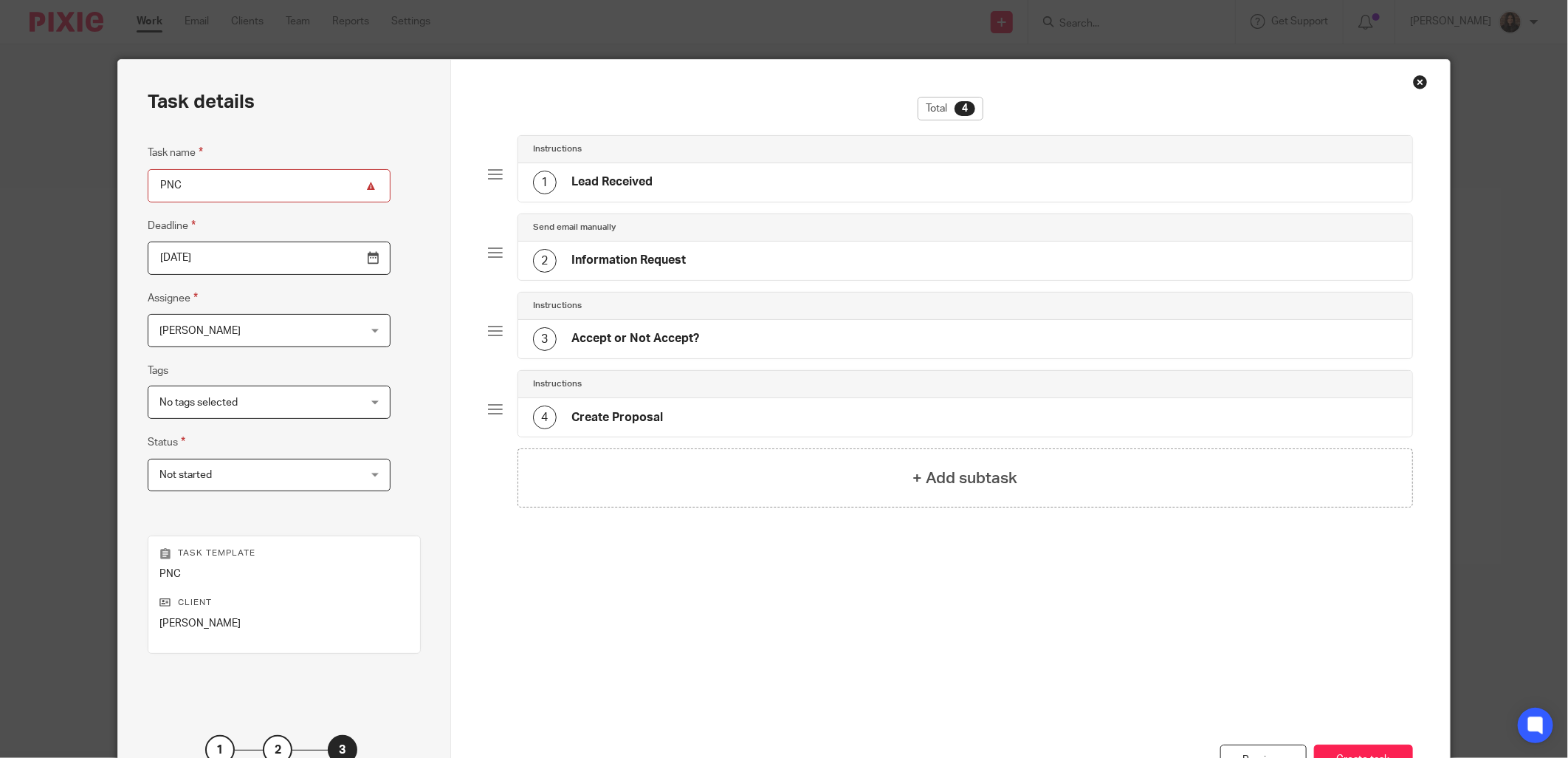
click at [606, 157] on div "Instructions" at bounding box center [965, 150] width 894 height 28
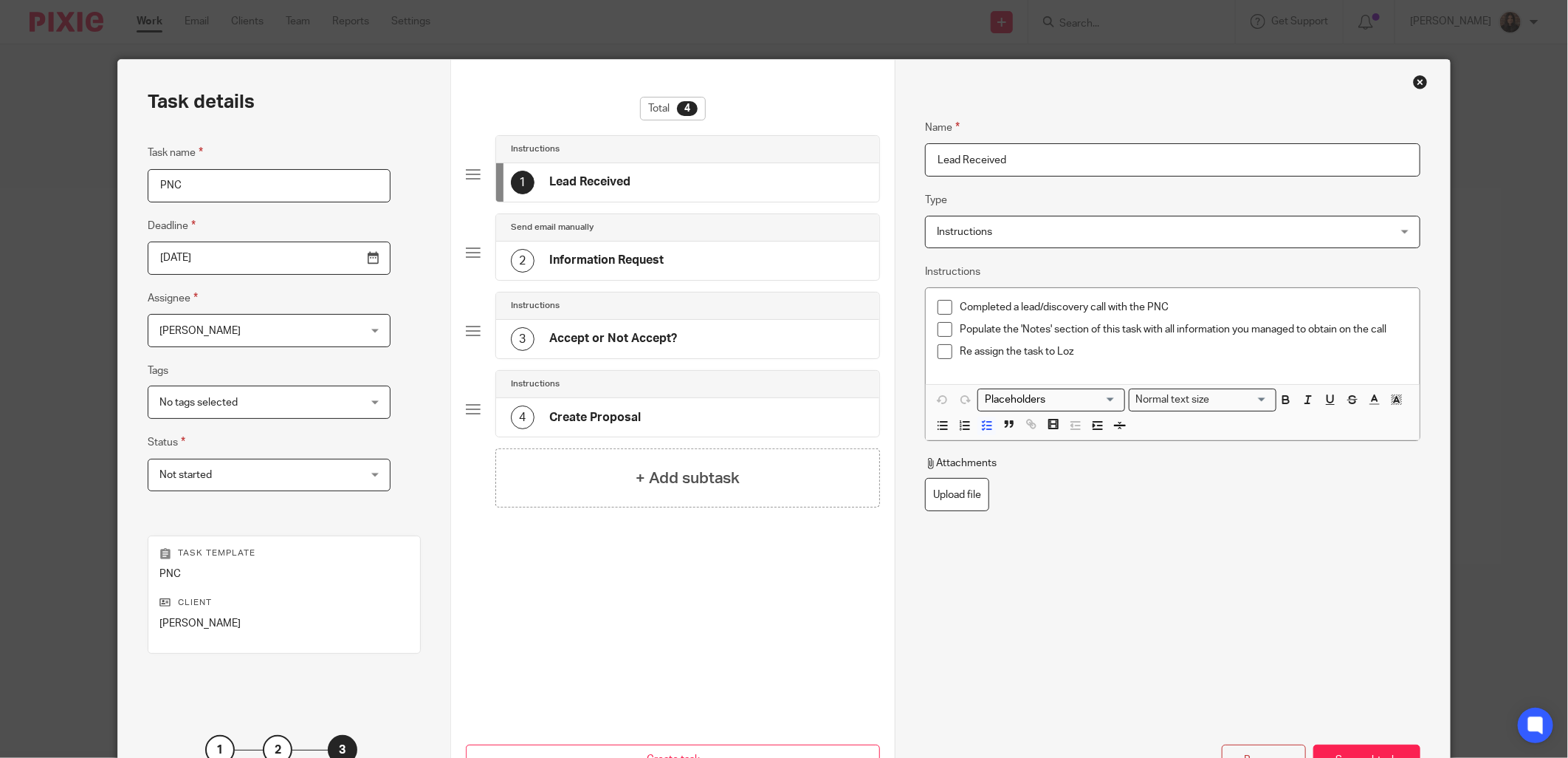
click at [639, 240] on div "Send email manually" at bounding box center [687, 228] width 383 height 28
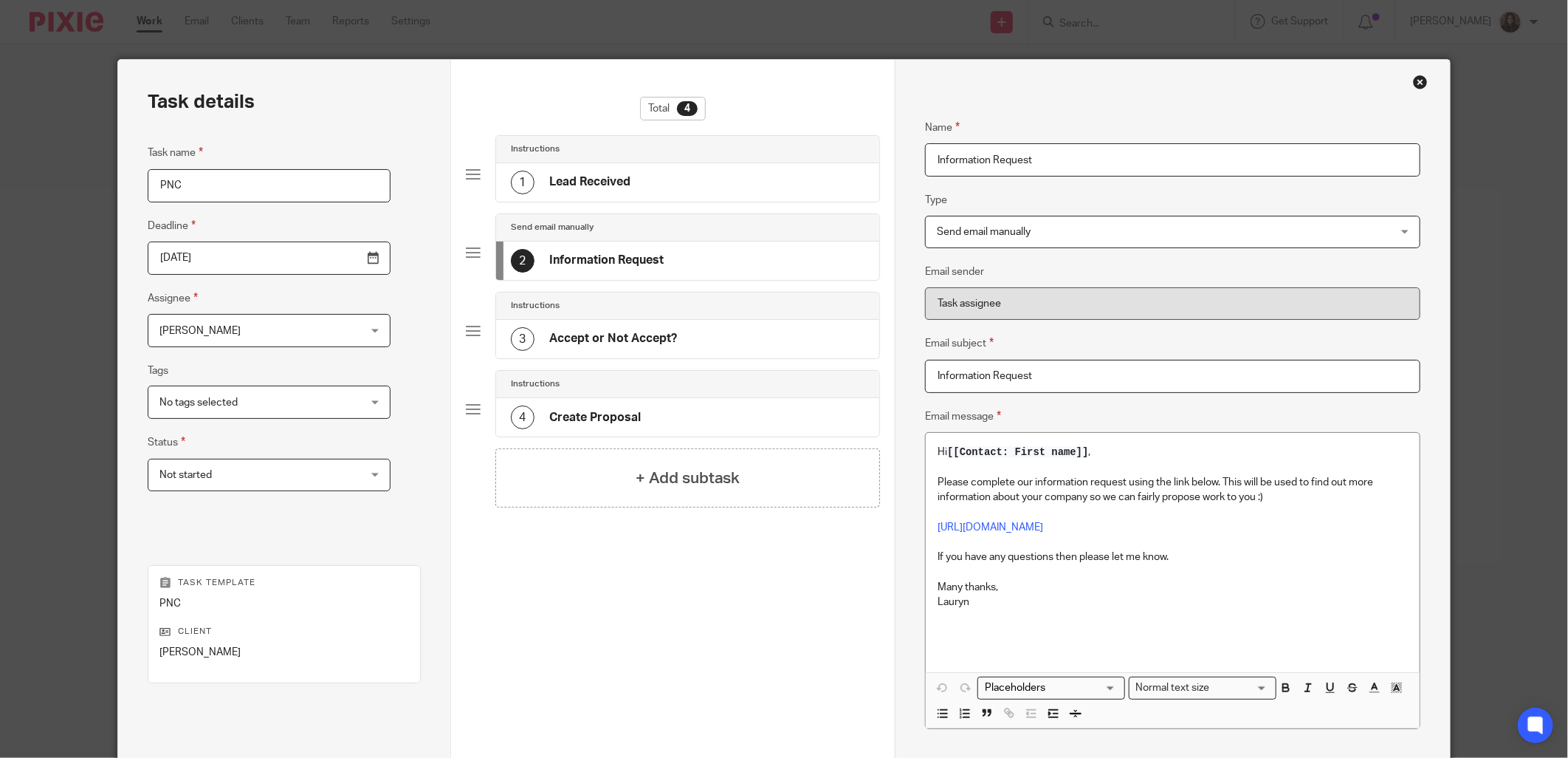
click at [593, 316] on div "Instructions" at bounding box center [687, 306] width 383 height 28
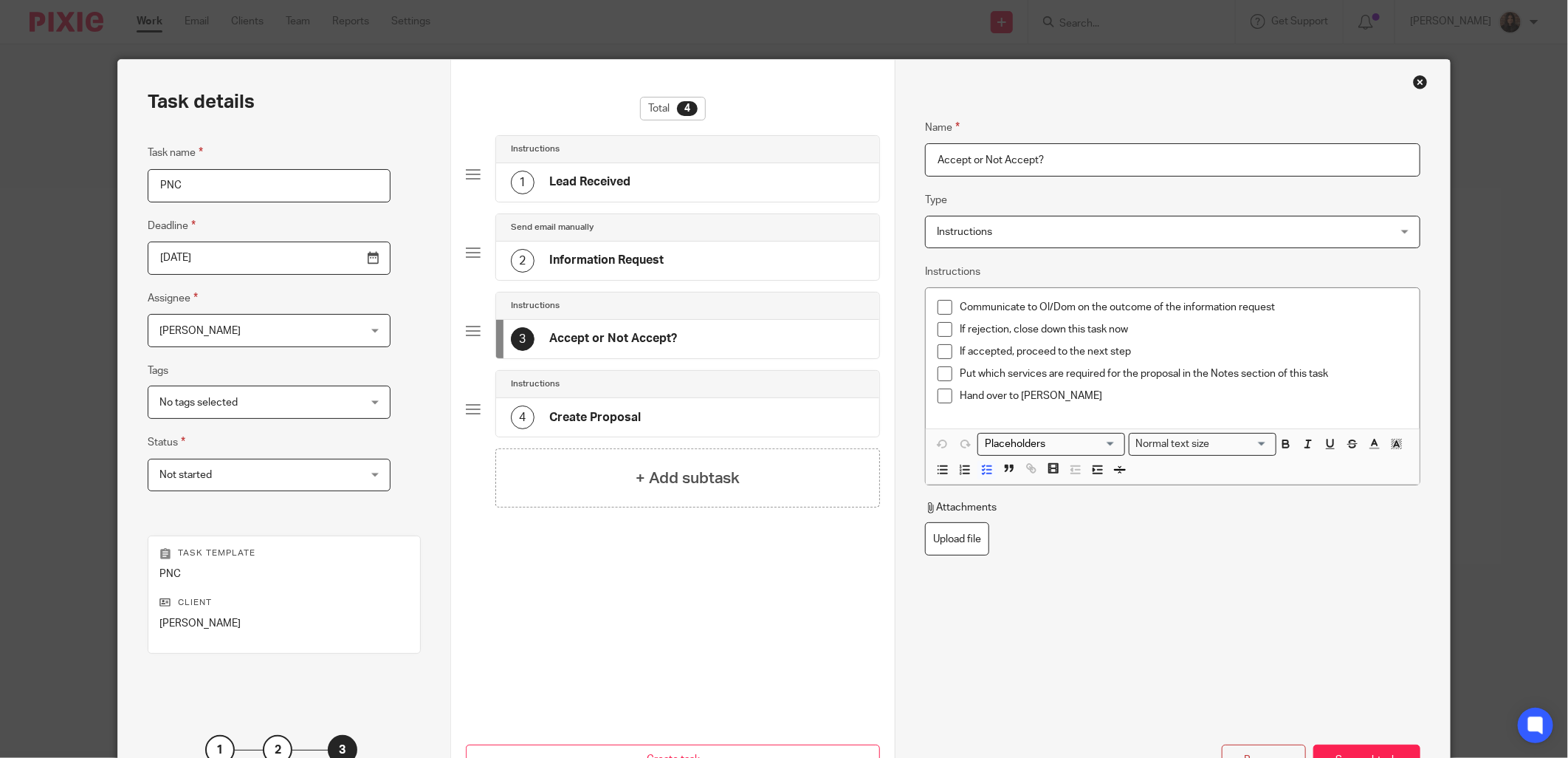
click at [550, 385] on h4 "Instructions" at bounding box center [534, 383] width 48 height 12
click at [1415, 78] on div "Close this dialog window" at bounding box center [1420, 81] width 15 height 15
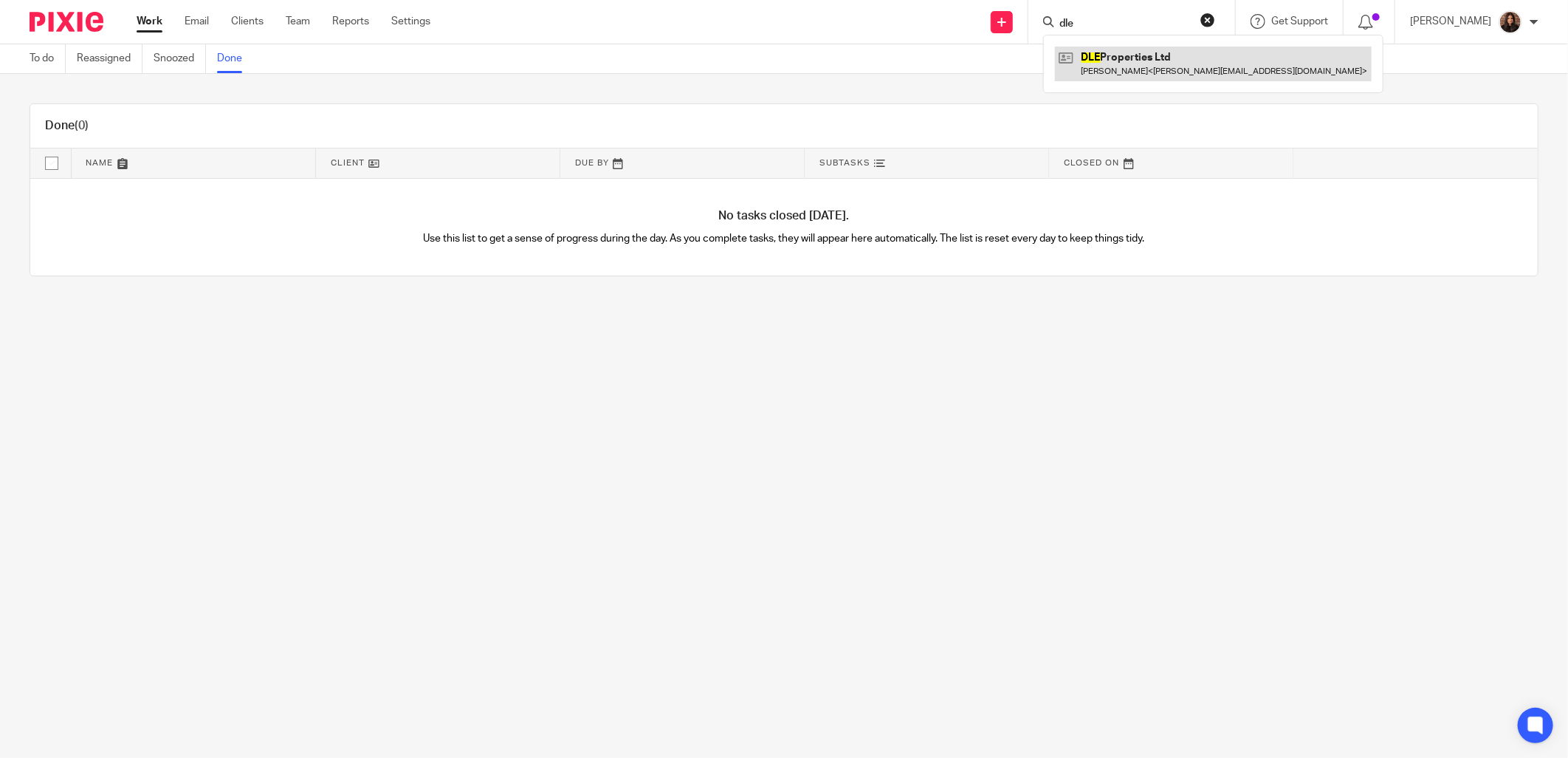
type input "dle"
click at [1142, 52] on link at bounding box center [1213, 64] width 317 height 34
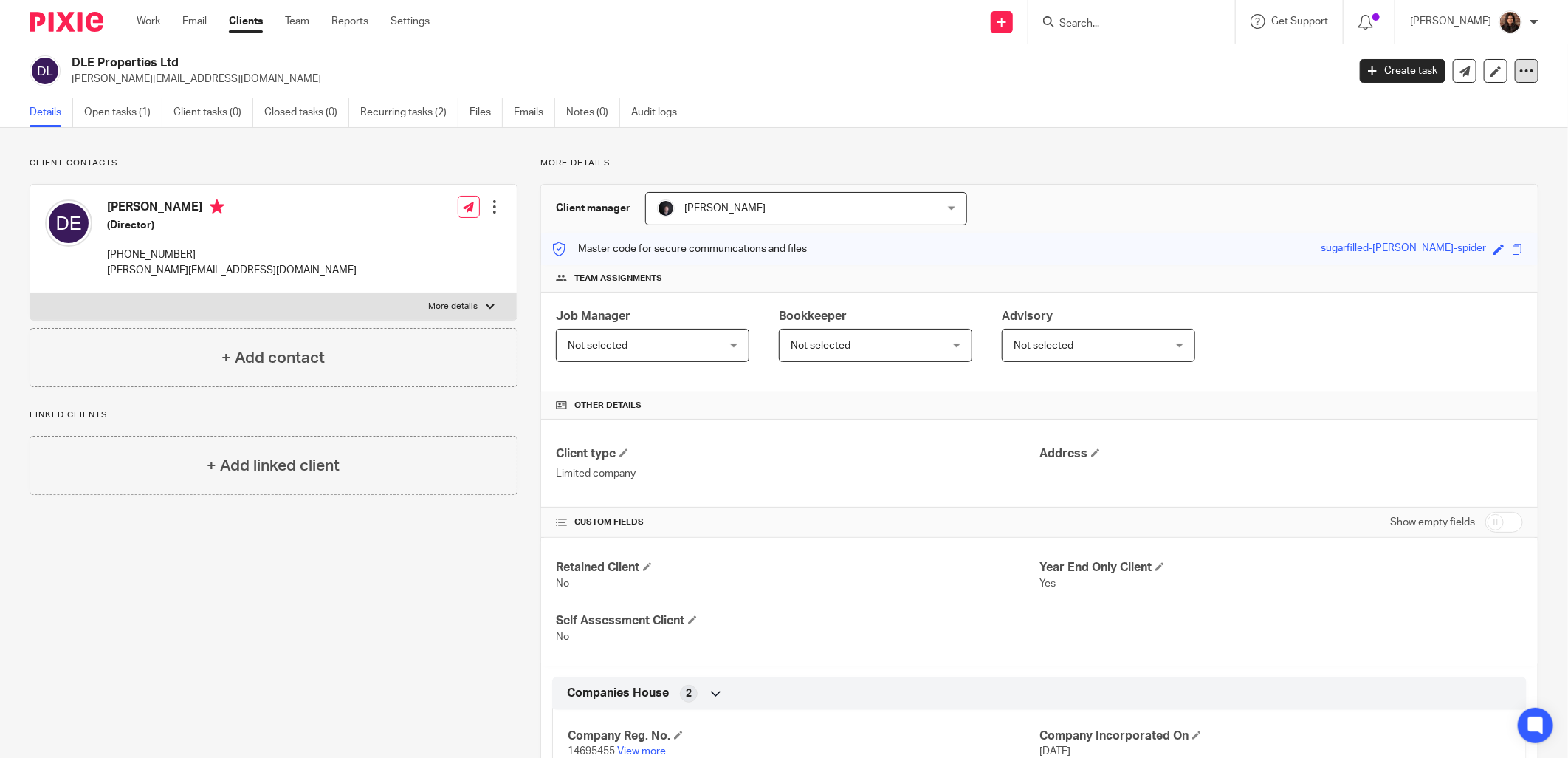
click at [1519, 72] on icon at bounding box center [1526, 71] width 15 height 15
click at [1414, 101] on link "Update from Companies House" at bounding box center [1434, 108] width 163 height 22
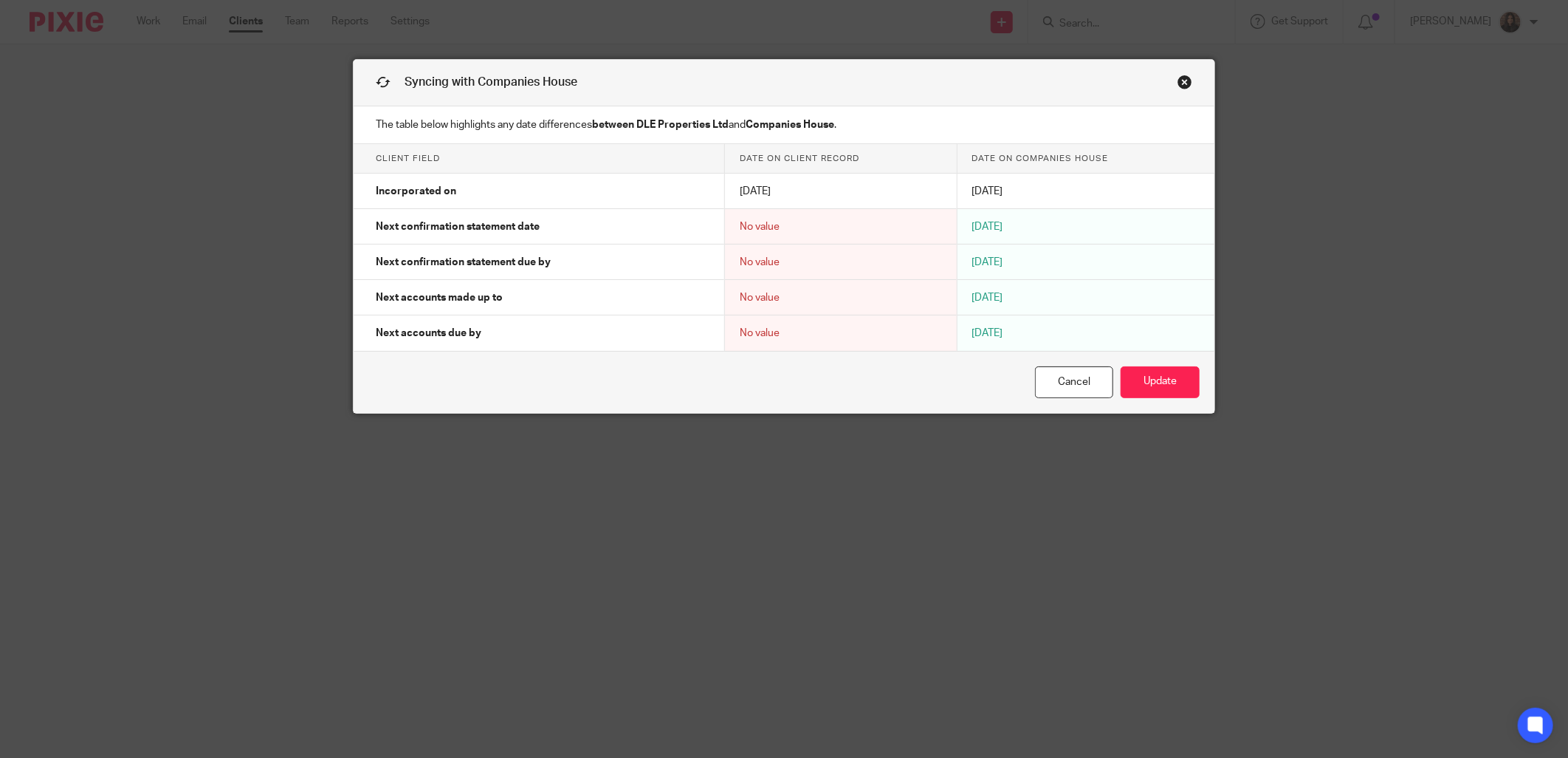
click at [1178, 81] on link "Close this dialog window" at bounding box center [1184, 84] width 15 height 20
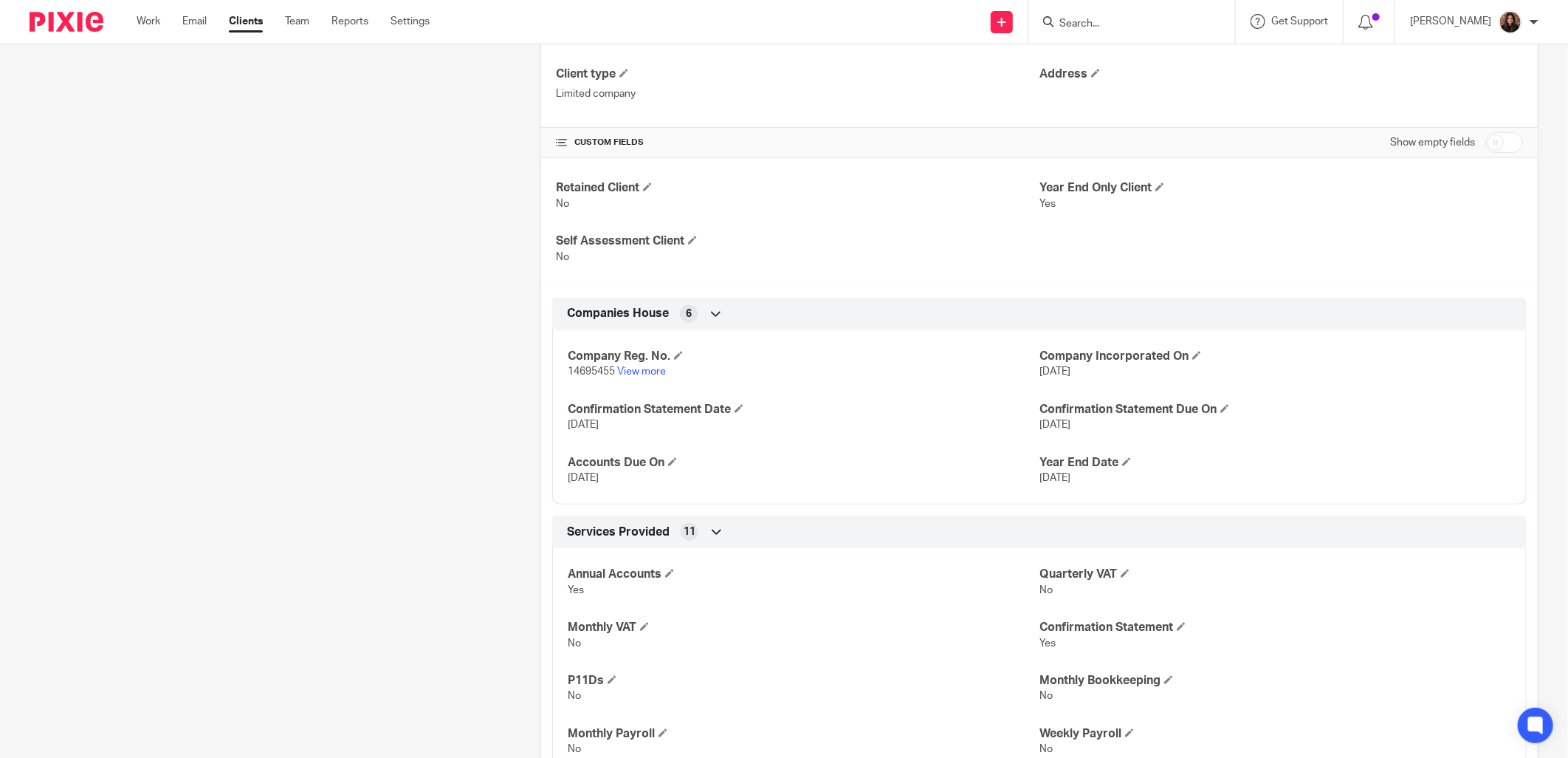
scroll to position [545, 0]
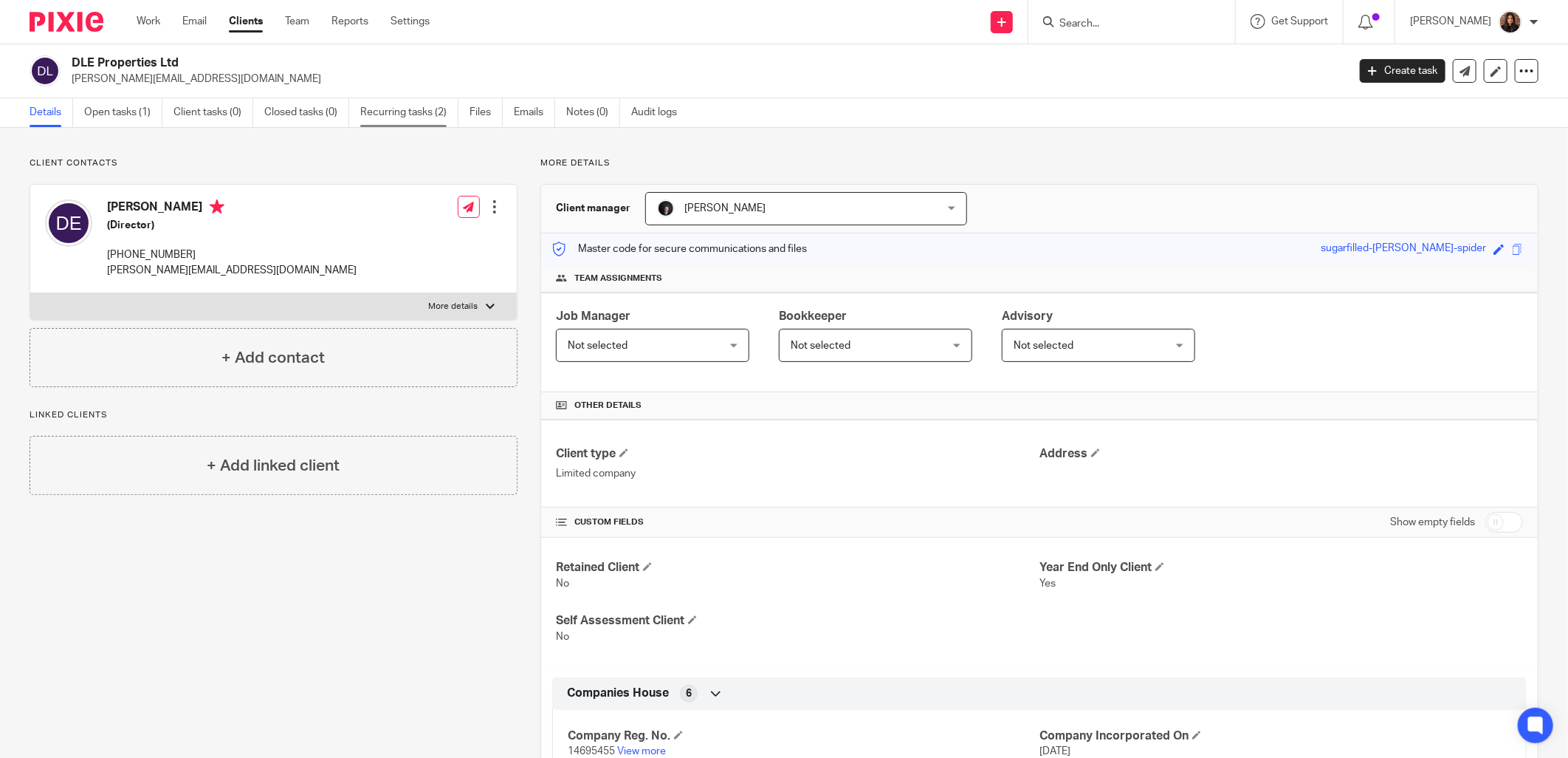
click at [427, 111] on link "Recurring tasks (2)" at bounding box center [409, 113] width 98 height 29
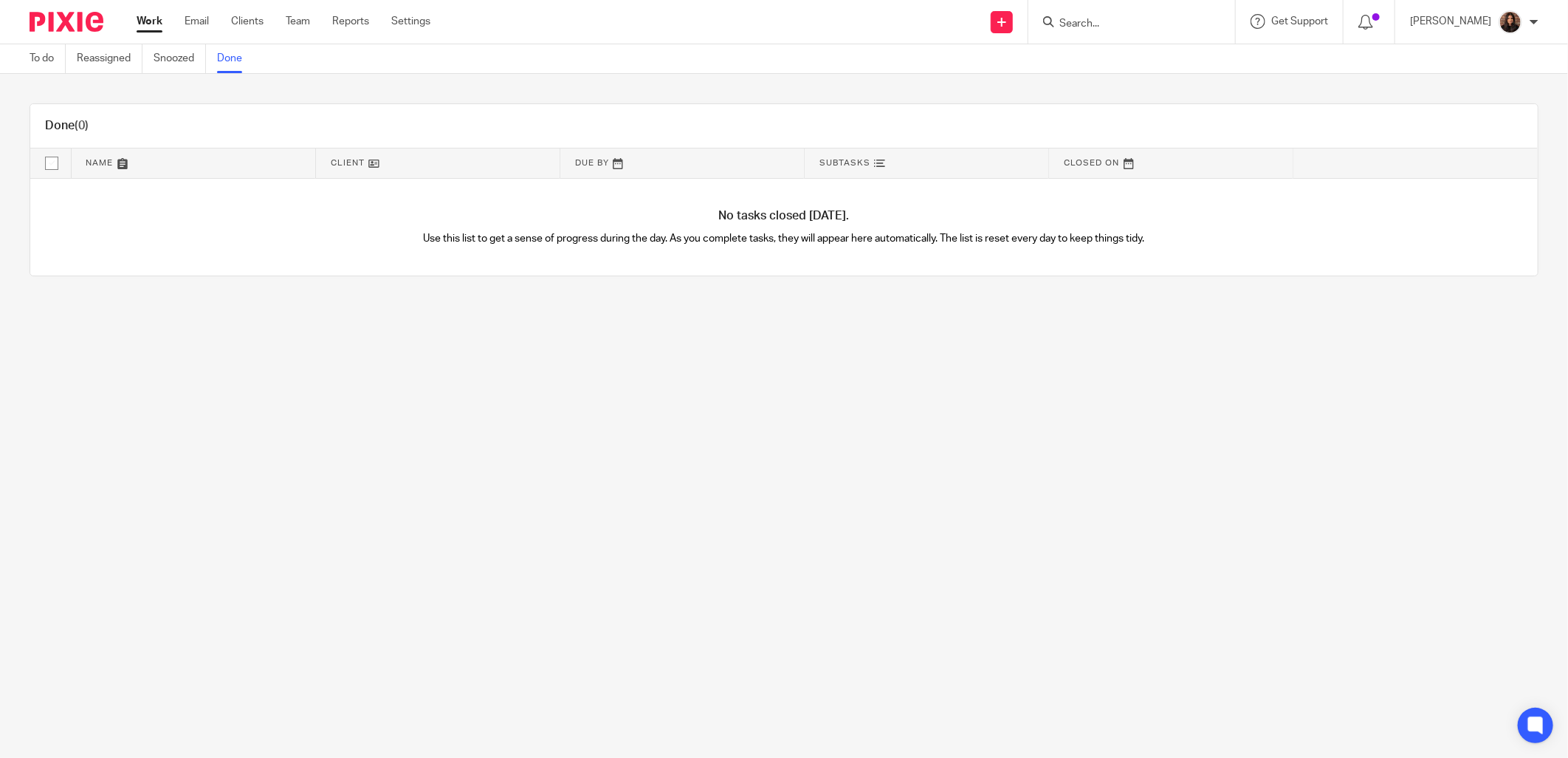
click at [1087, 25] on input "Search" at bounding box center [1124, 24] width 133 height 13
type input "slp"
click at [1134, 67] on link at bounding box center [1185, 64] width 261 height 34
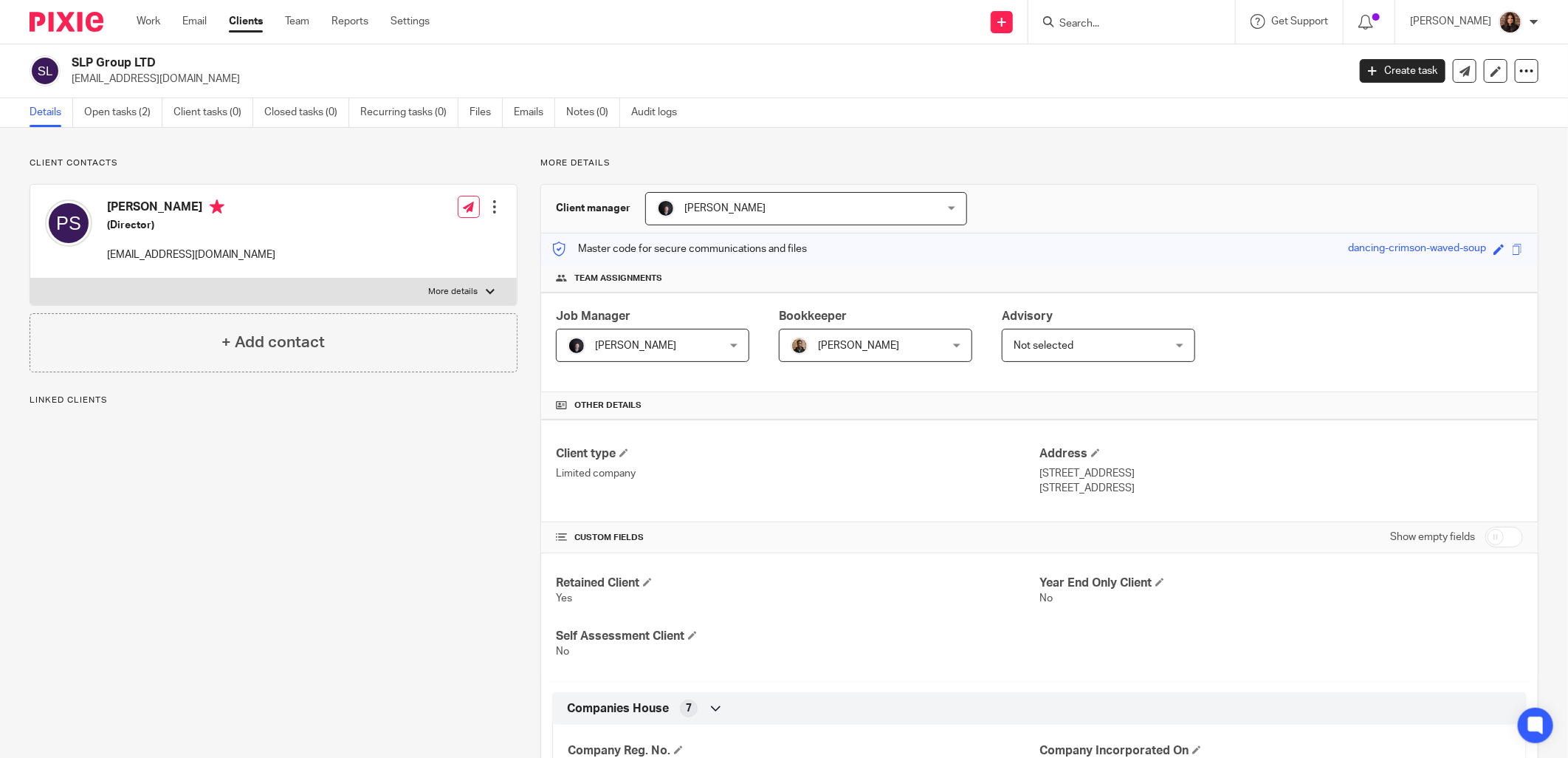
click at [485, 303] on label "More details" at bounding box center [273, 292] width 487 height 27
click at [30, 279] on input "More details" at bounding box center [29, 278] width 1 height 1
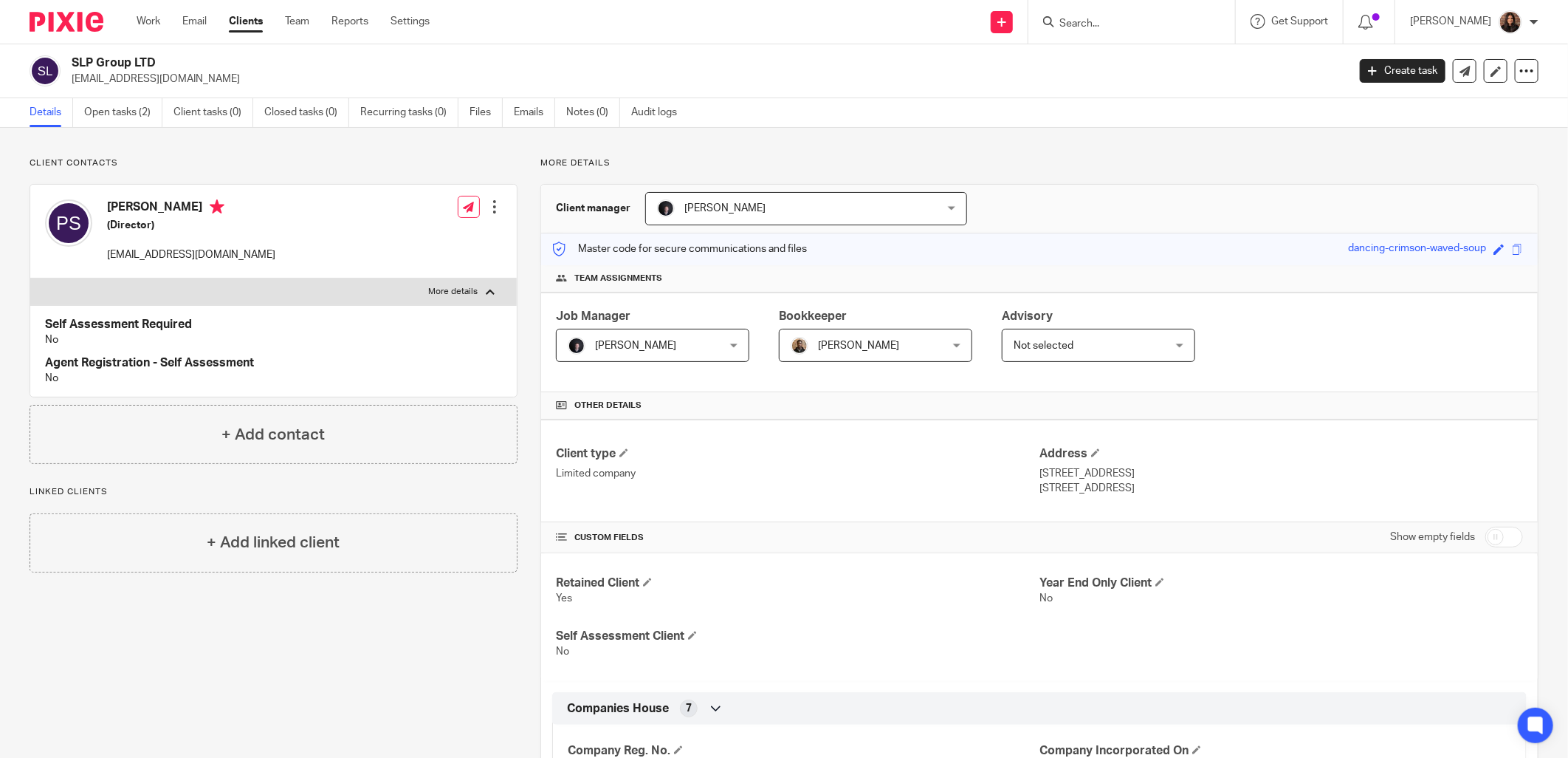
click at [484, 303] on label "More details" at bounding box center [273, 292] width 487 height 27
click at [30, 279] on input "More details" at bounding box center [29, 278] width 1 height 1
checkbox input "false"
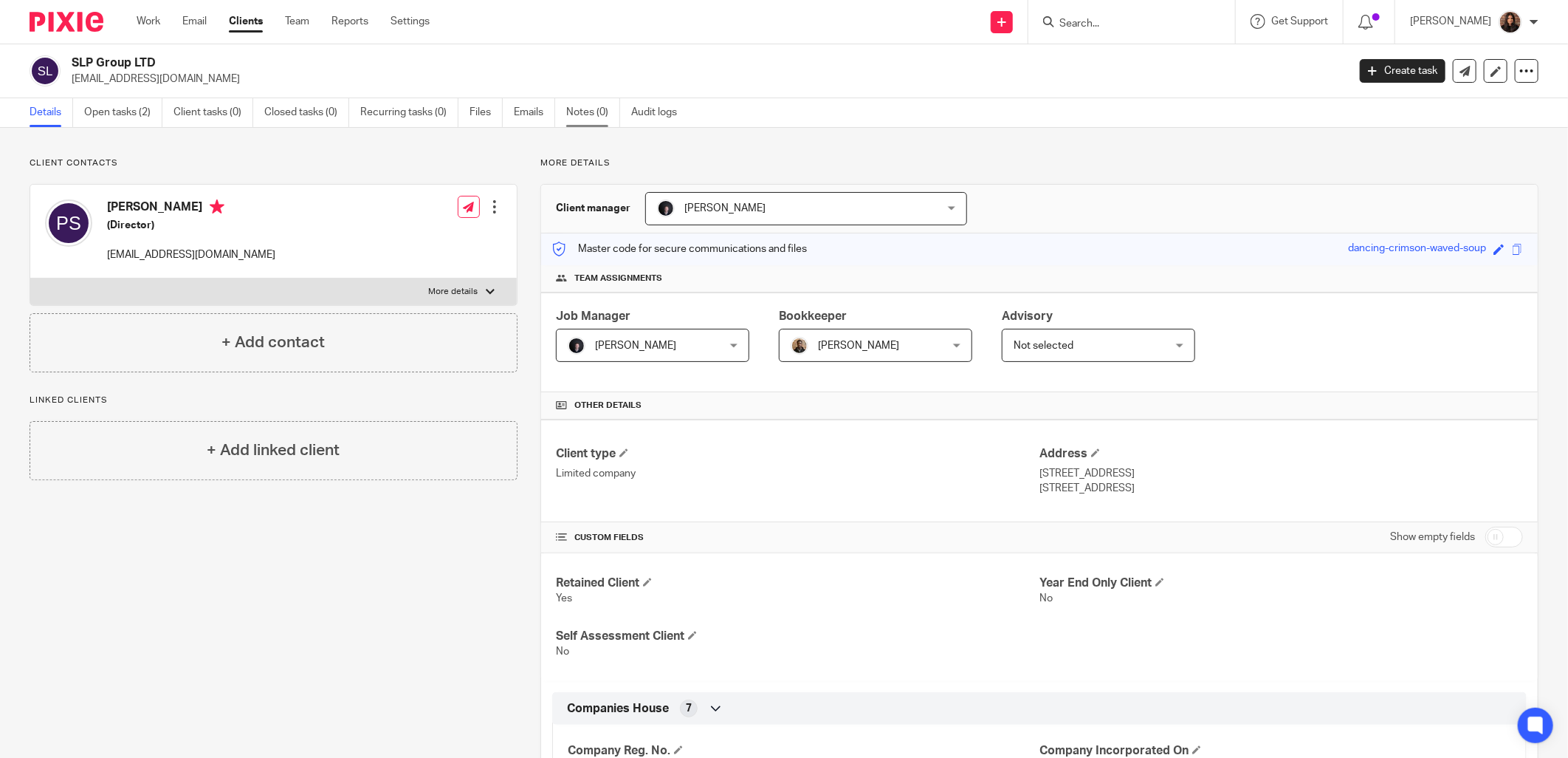
click at [593, 121] on link "Notes (0)" at bounding box center [593, 113] width 54 height 29
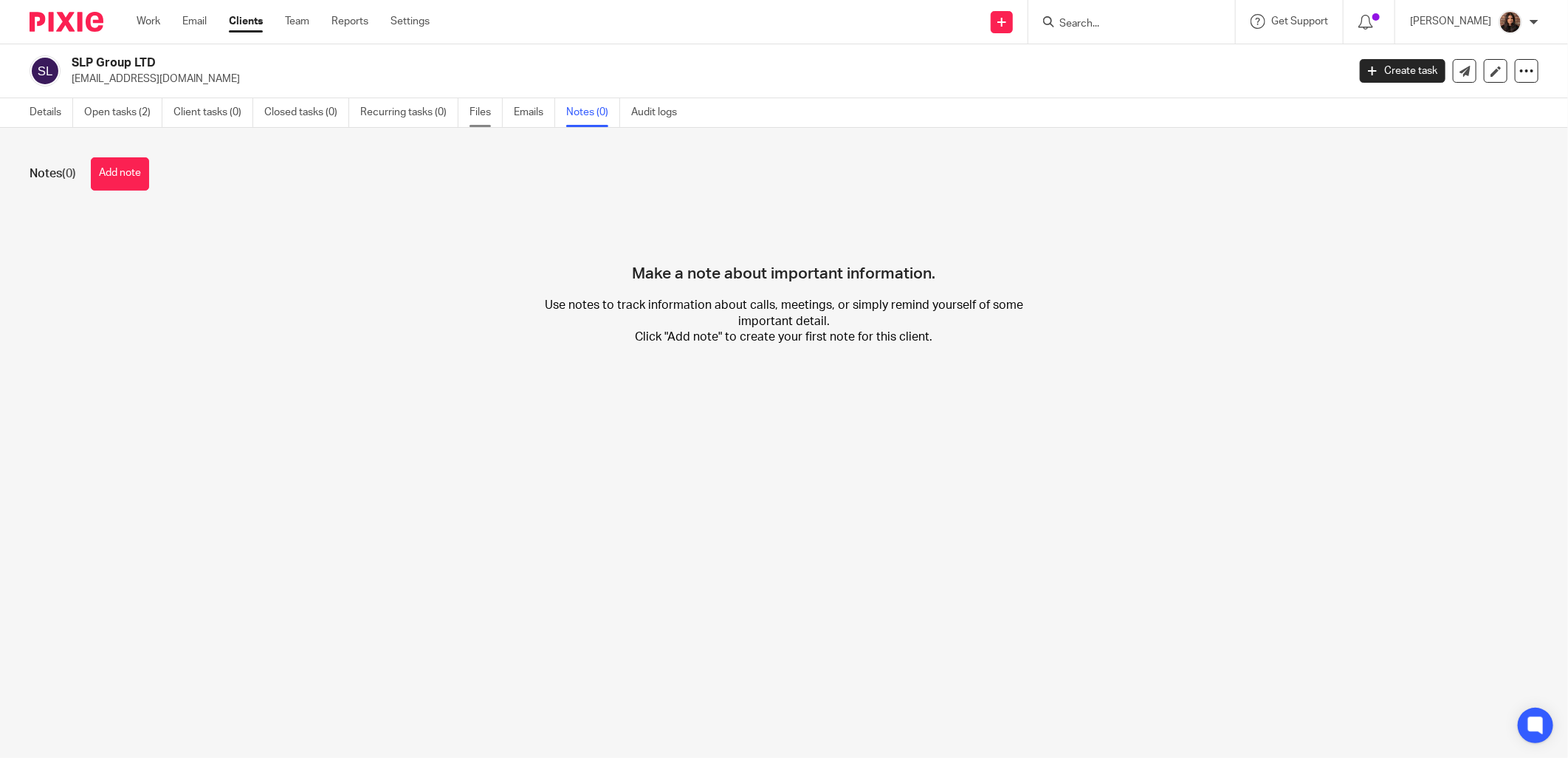
click at [482, 109] on link "Files" at bounding box center [486, 113] width 33 height 29
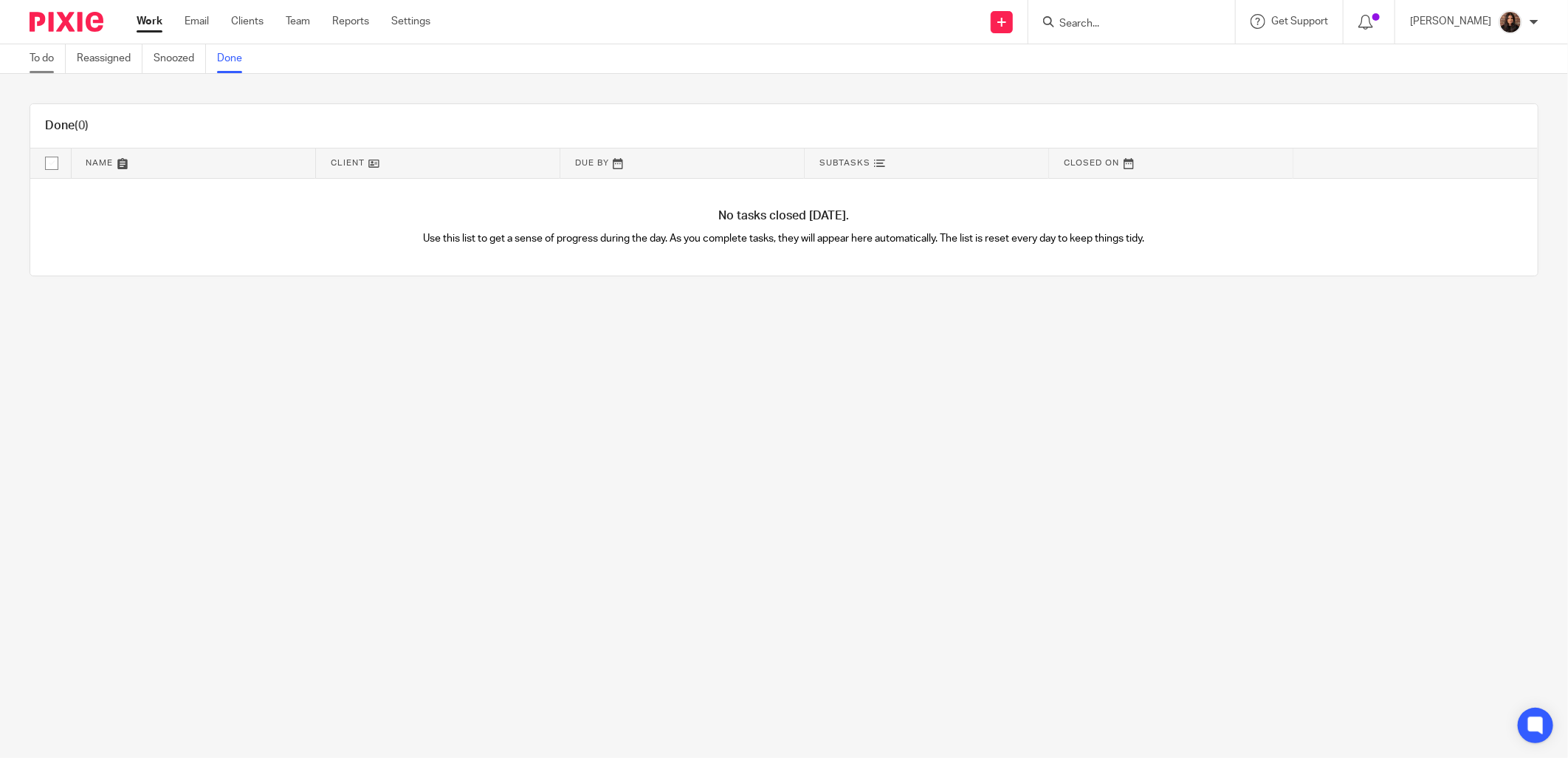
click at [46, 67] on link "To do" at bounding box center [47, 59] width 36 height 29
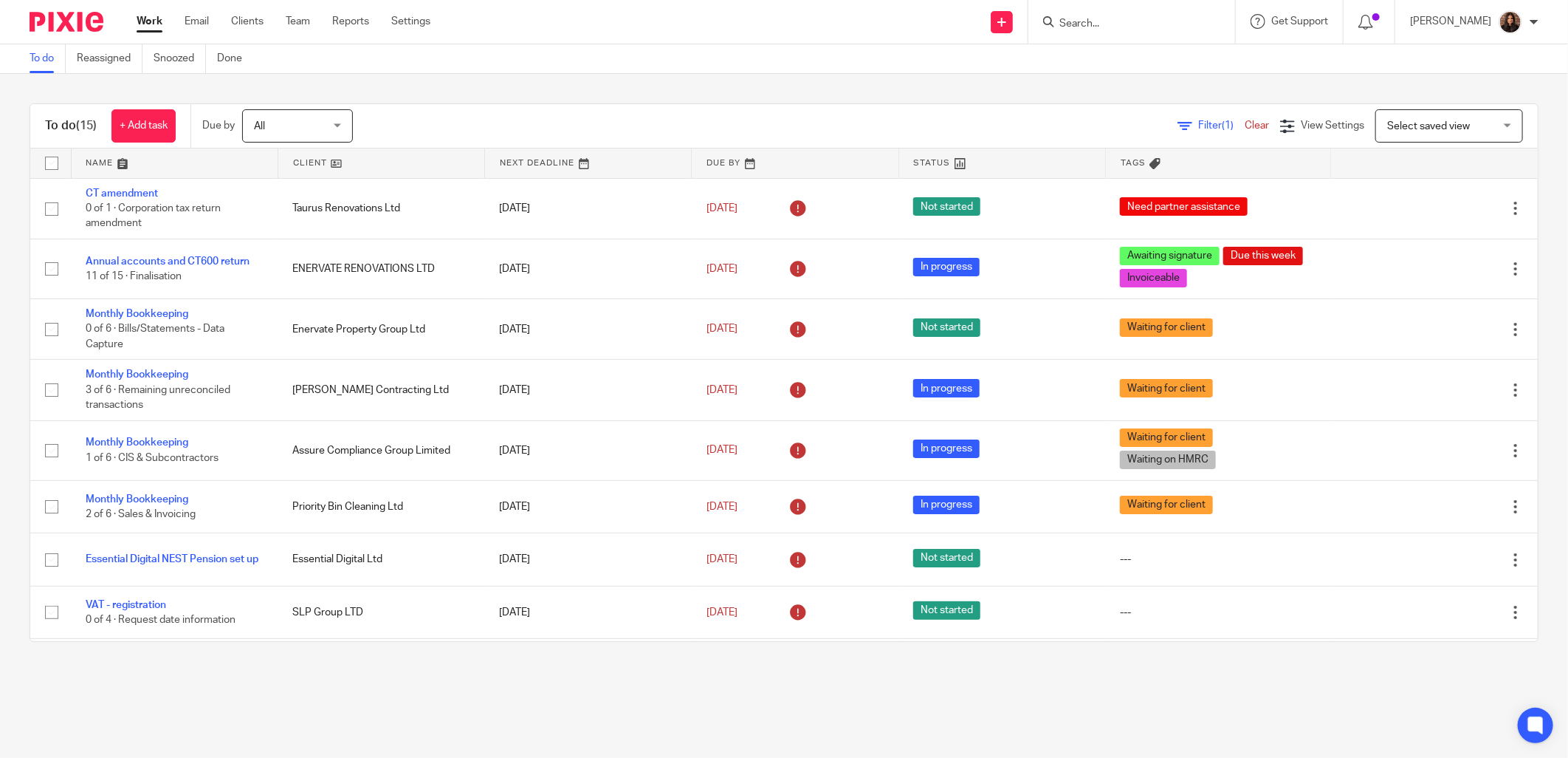
scroll to position [380, 0]
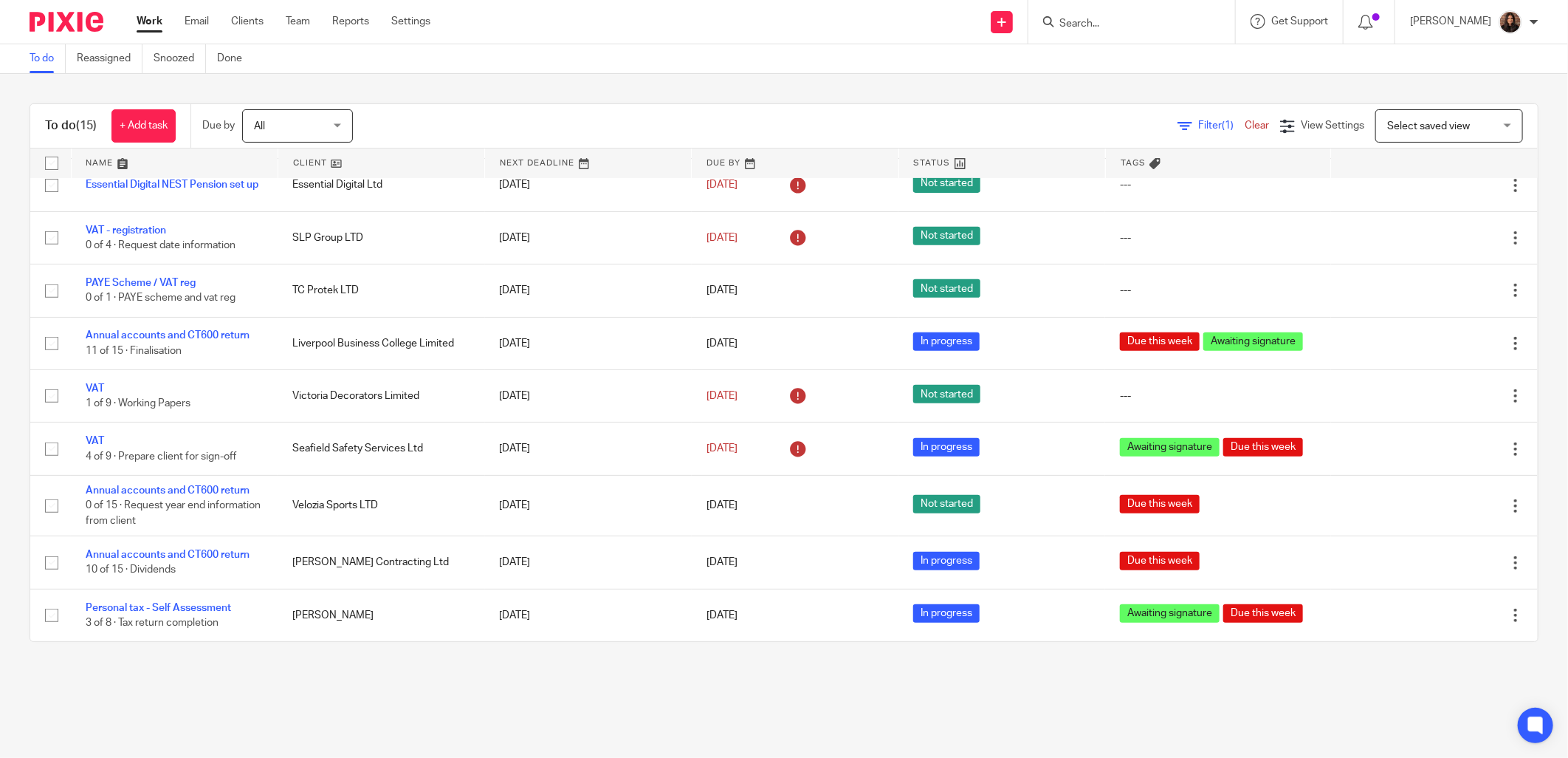
drag, startPoint x: 139, startPoint y: 117, endPoint x: 227, endPoint y: 107, distance: 88.6
click at [139, 118] on link "+ Add task" at bounding box center [144, 125] width 64 height 33
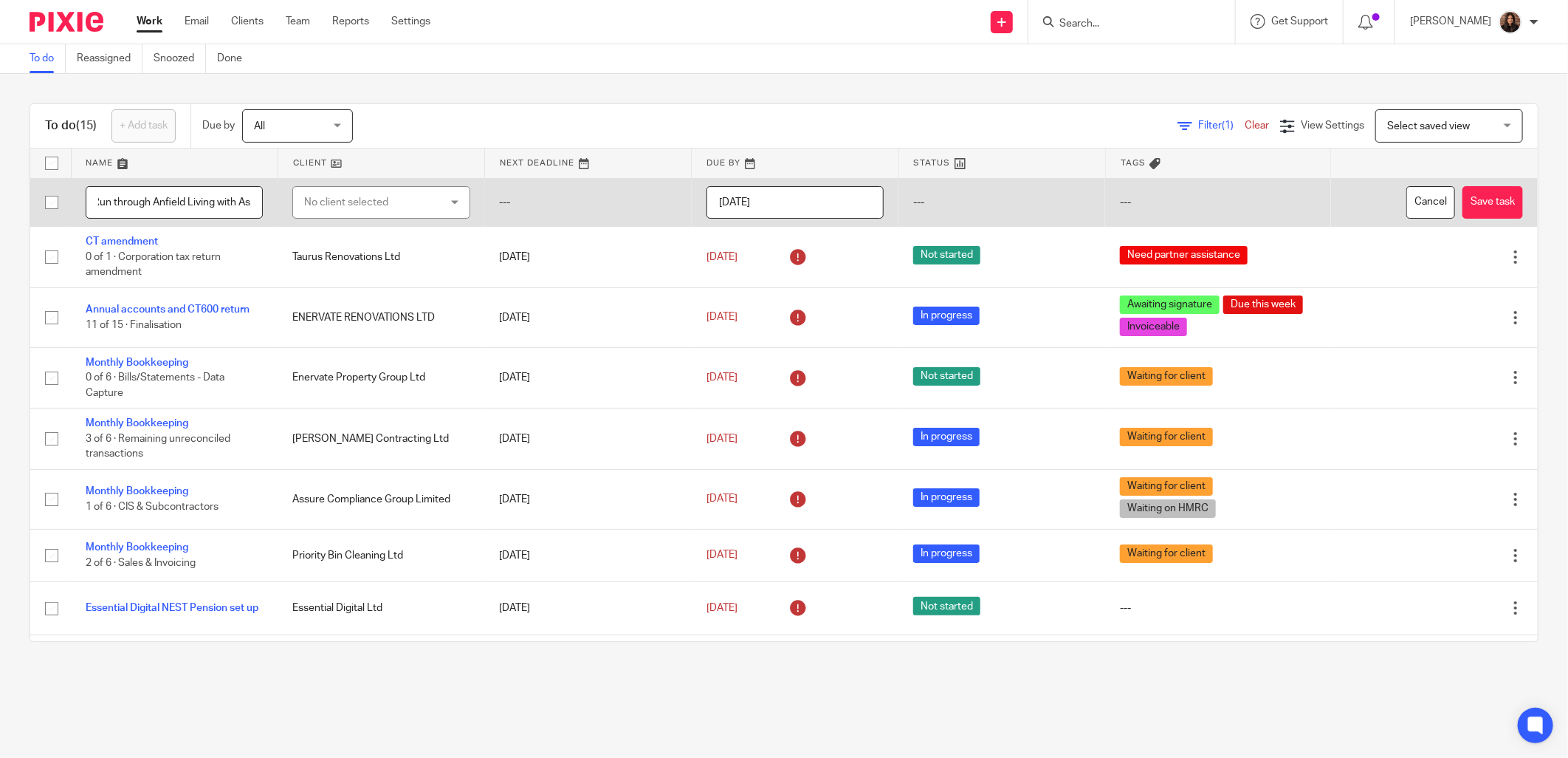
scroll to position [0, 0]
click at [259, 200] on td "Run through Anfield Living with As" at bounding box center [173, 202] width 206 height 48
click at [38, 204] on tr "Run through Anfield Living with As No client selected No client selected 11 Vis…" at bounding box center [784, 202] width 1507 height 48
type input "s"
click at [63, 202] on tr "s No client selected No client selected 11 Vista Court SPV Limited AAEM UK Hold…" at bounding box center [784, 202] width 1507 height 48
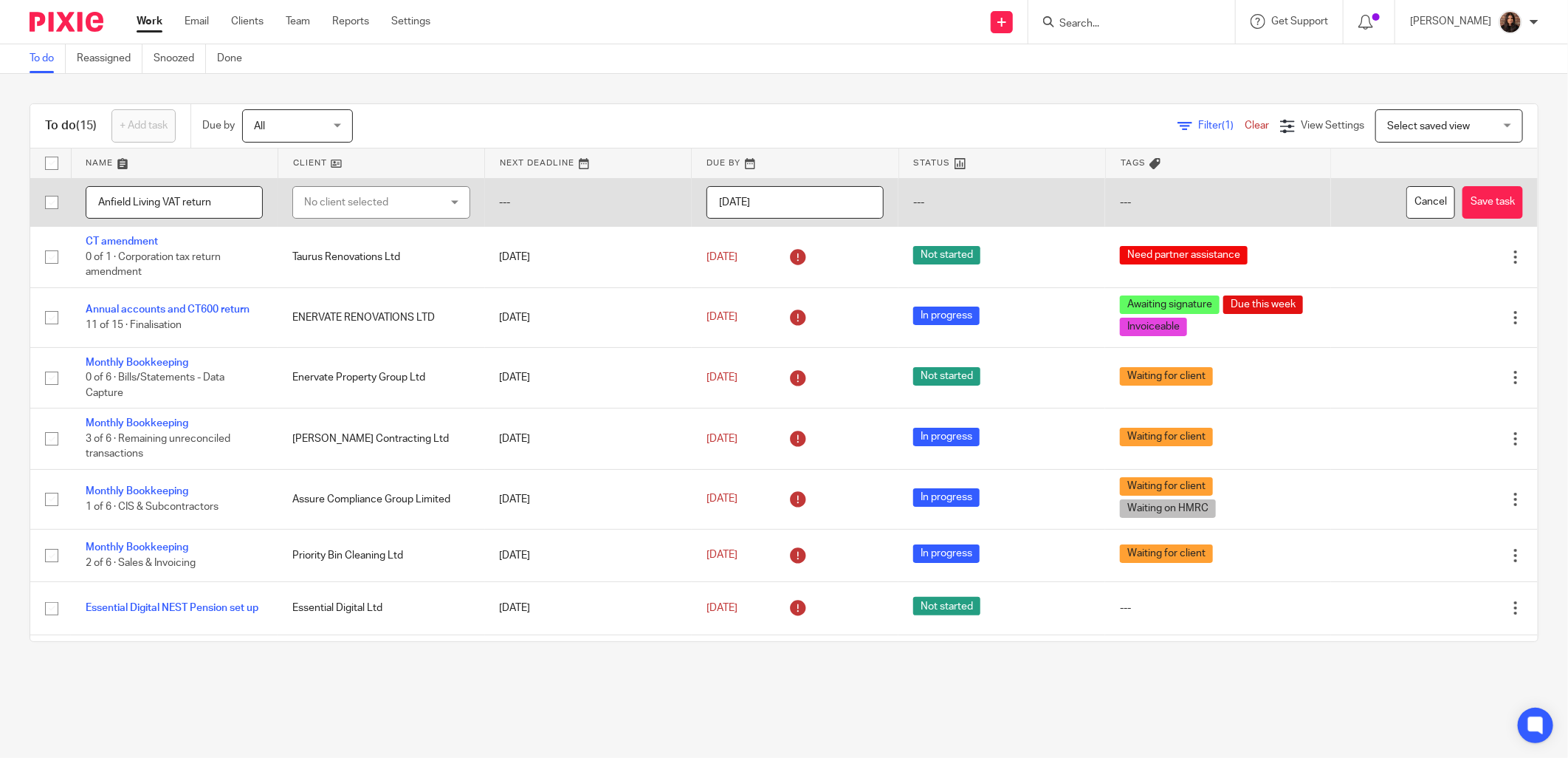
type input "Anfield Living VAT return"
click at [391, 203] on div "No client selected" at bounding box center [370, 202] width 132 height 31
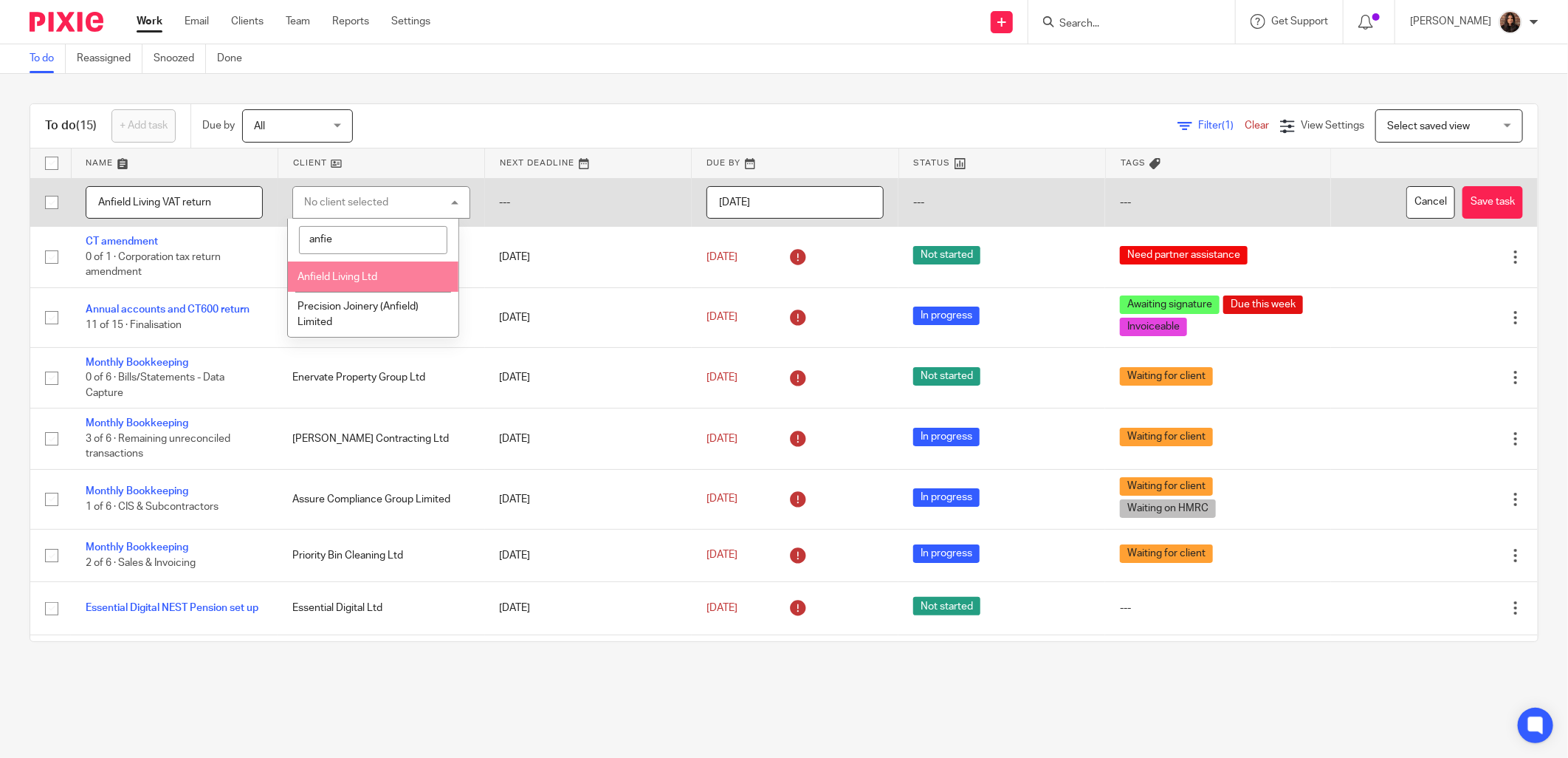
type input "anfie"
click at [353, 273] on span "Anfield Living Ltd" at bounding box center [338, 276] width 80 height 10
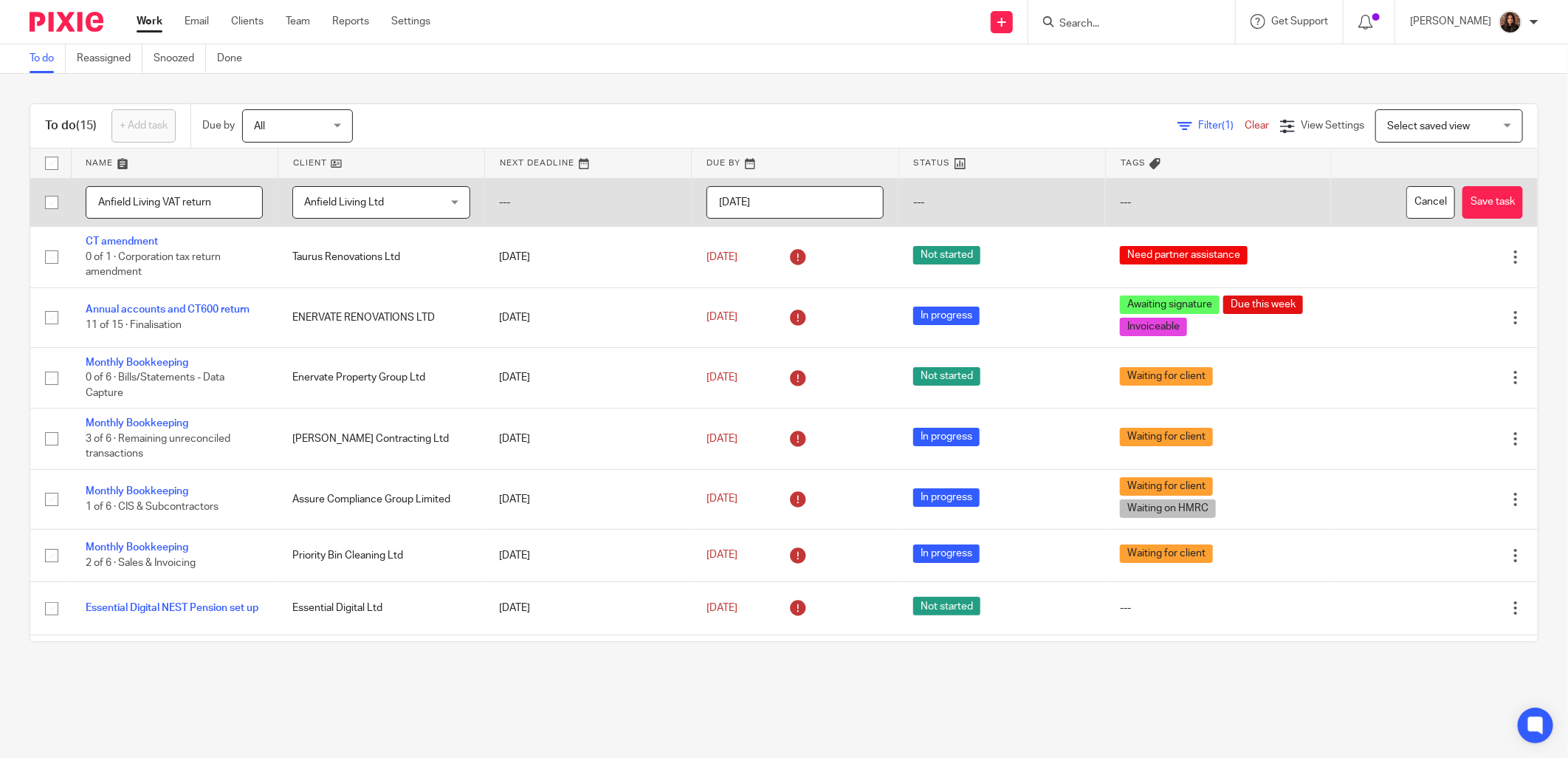
click at [754, 203] on input "2025-09-23" at bounding box center [794, 202] width 177 height 33
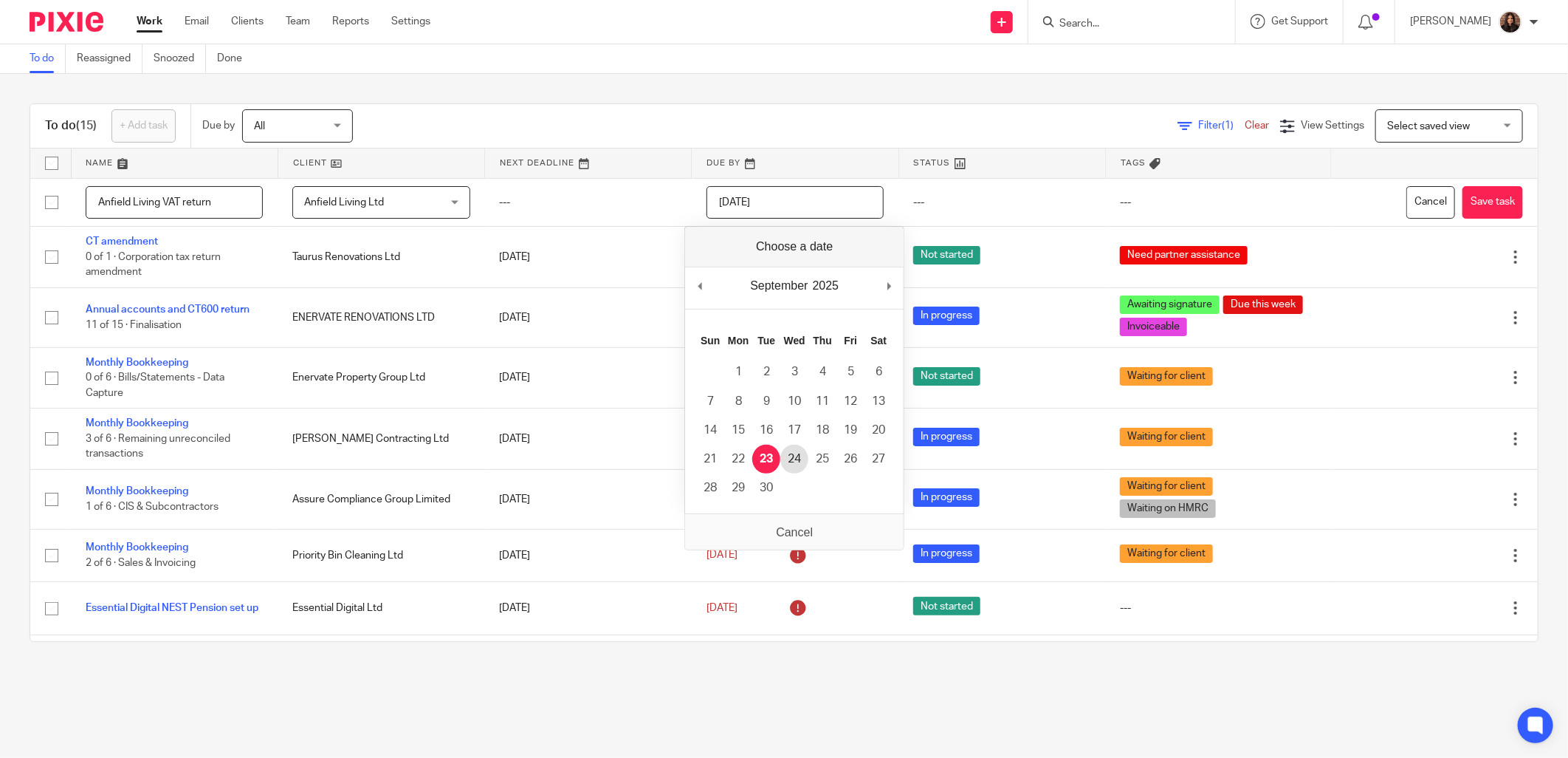
type input "2025-09-24"
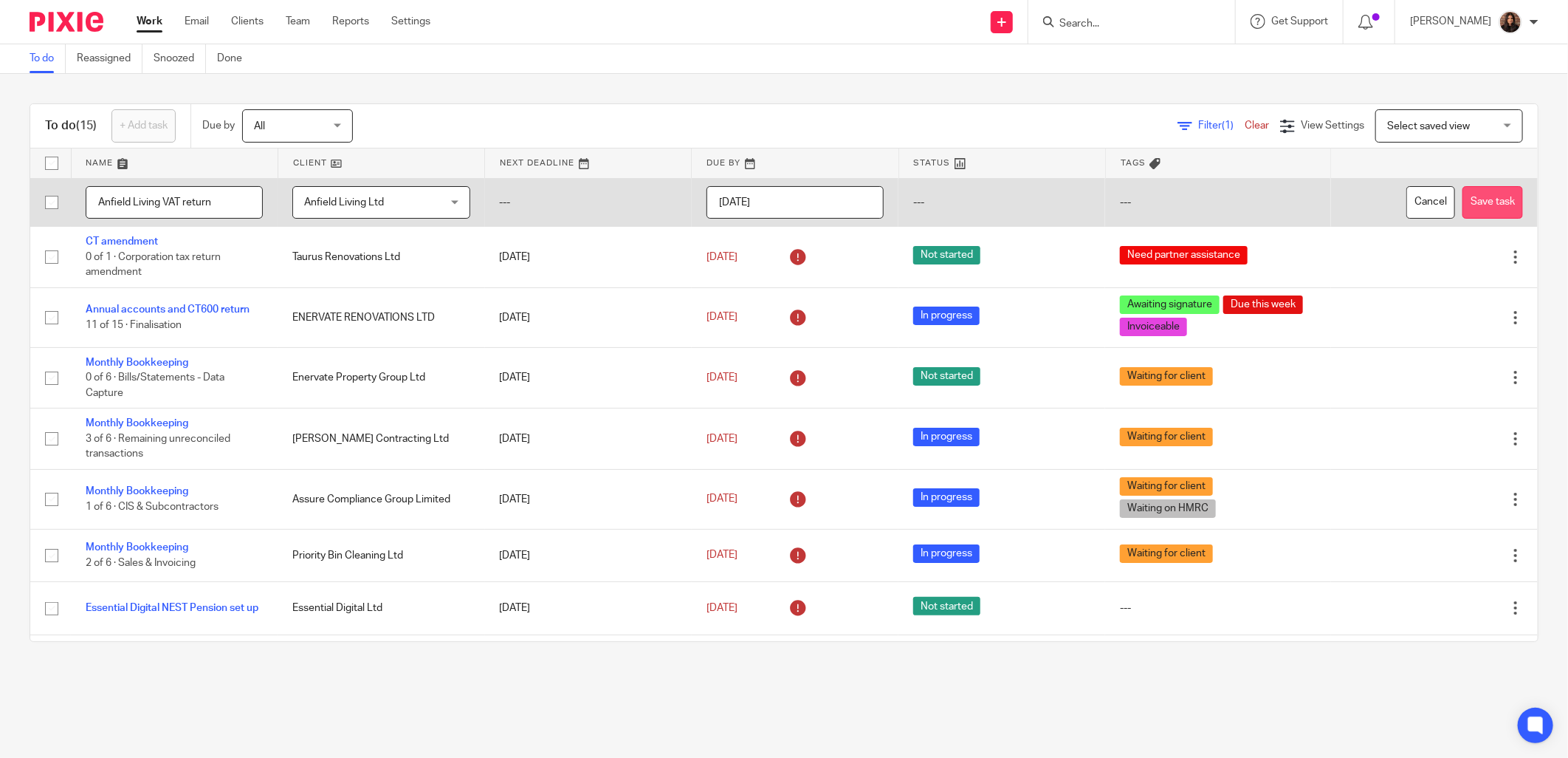
click at [1467, 202] on button "Save task" at bounding box center [1492, 202] width 61 height 33
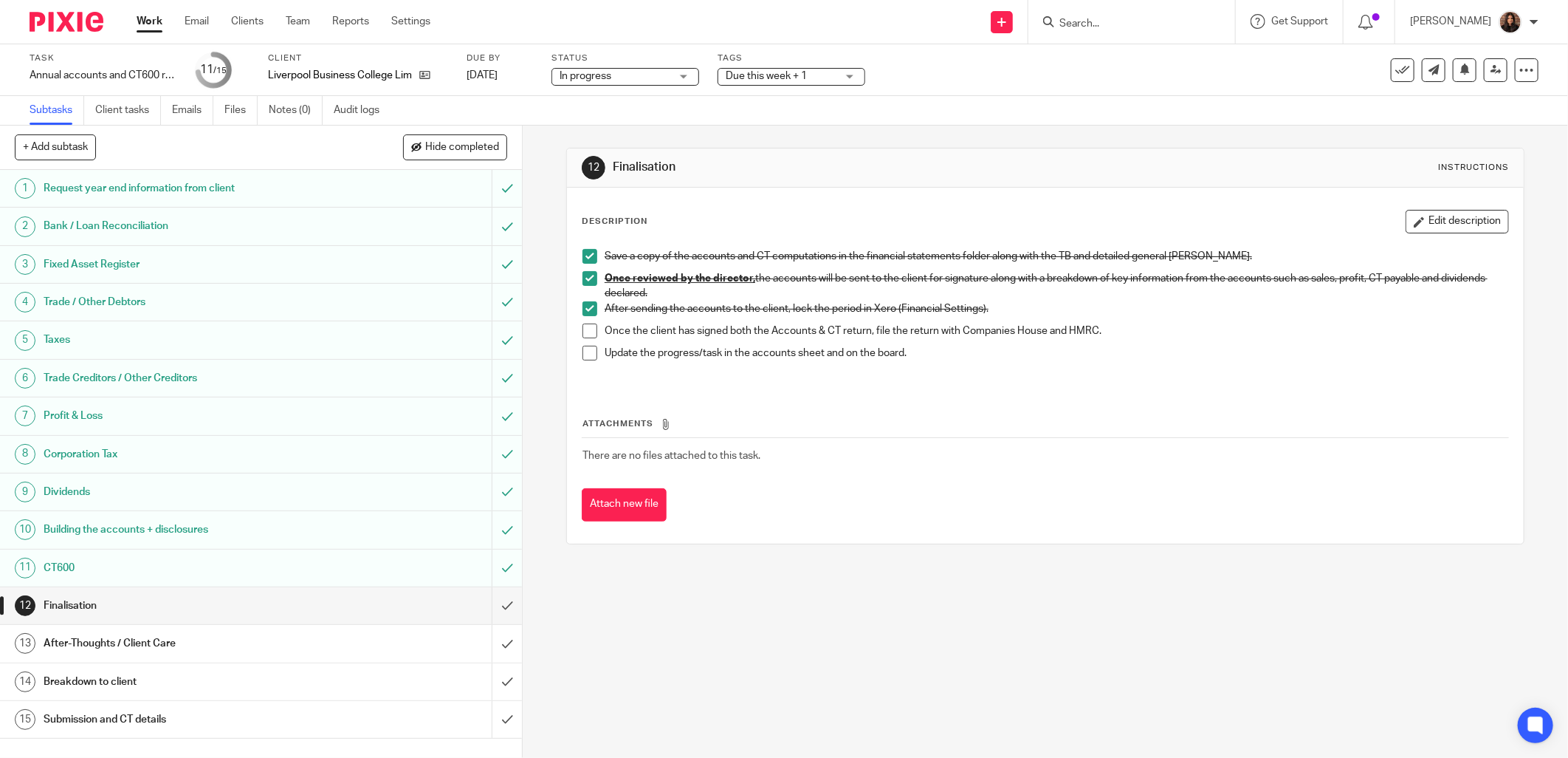
click at [591, 334] on span at bounding box center [589, 330] width 15 height 15
click at [583, 357] on span at bounding box center [589, 353] width 15 height 15
click at [495, 600] on input "submit" at bounding box center [261, 606] width 522 height 37
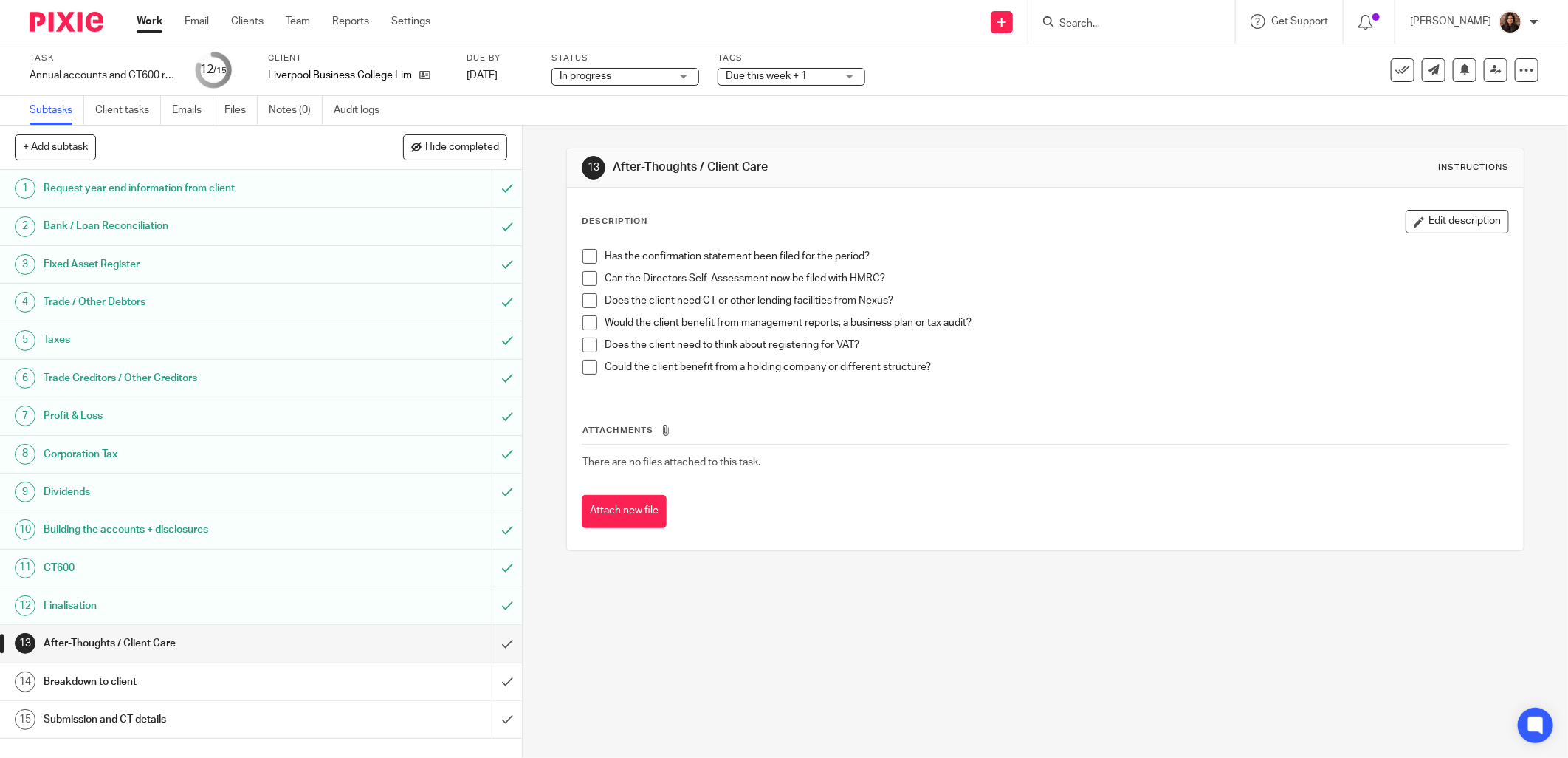
click at [587, 256] on span at bounding box center [589, 256] width 15 height 15
click at [587, 276] on span at bounding box center [589, 278] width 15 height 15
click at [583, 299] on span at bounding box center [589, 300] width 15 height 15
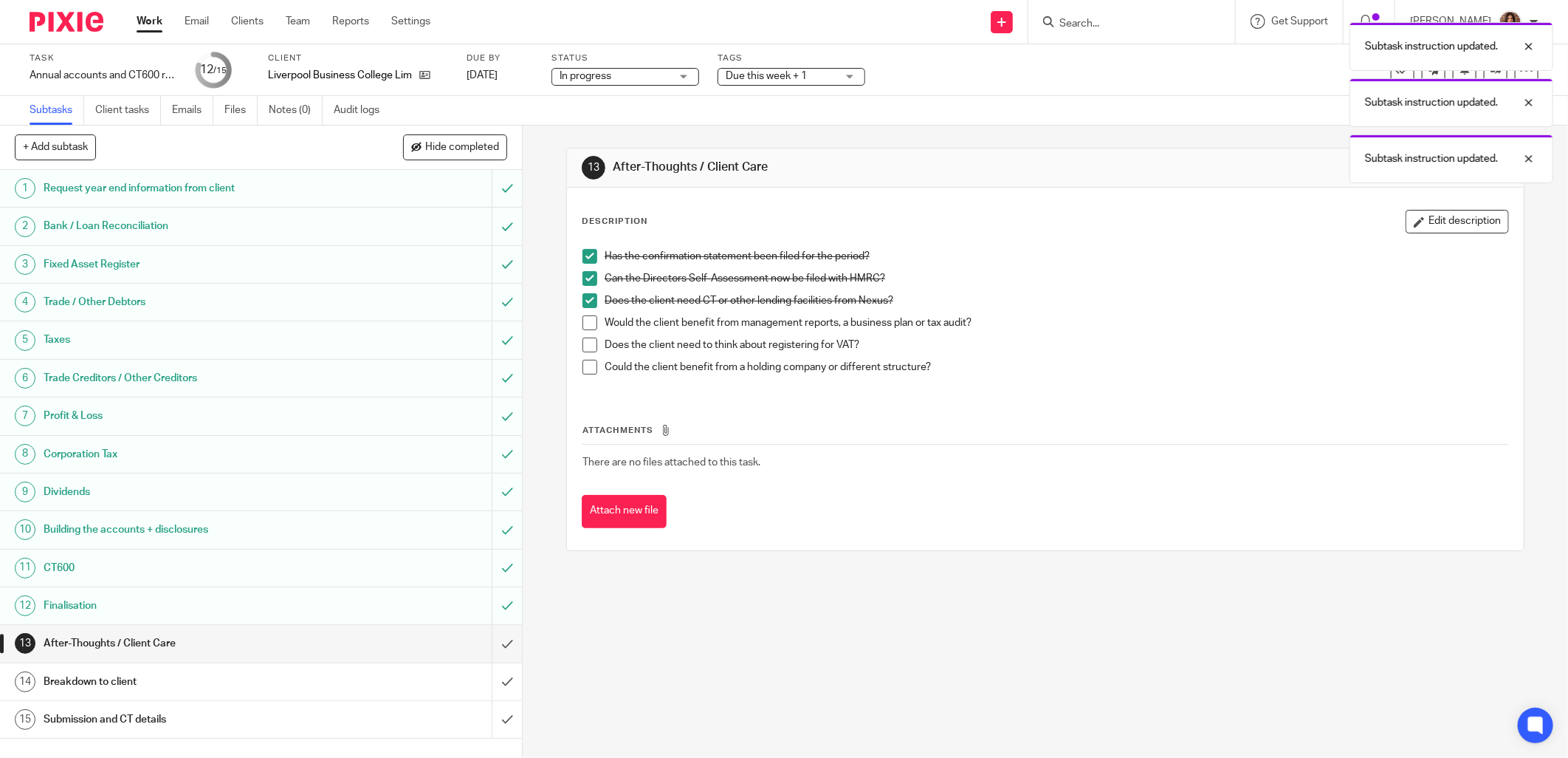
click at [587, 320] on span at bounding box center [589, 323] width 15 height 15
click at [583, 337] on span at bounding box center [589, 344] width 15 height 15
click at [583, 367] on span at bounding box center [589, 366] width 15 height 15
click at [492, 646] on input "submit" at bounding box center [261, 644] width 522 height 37
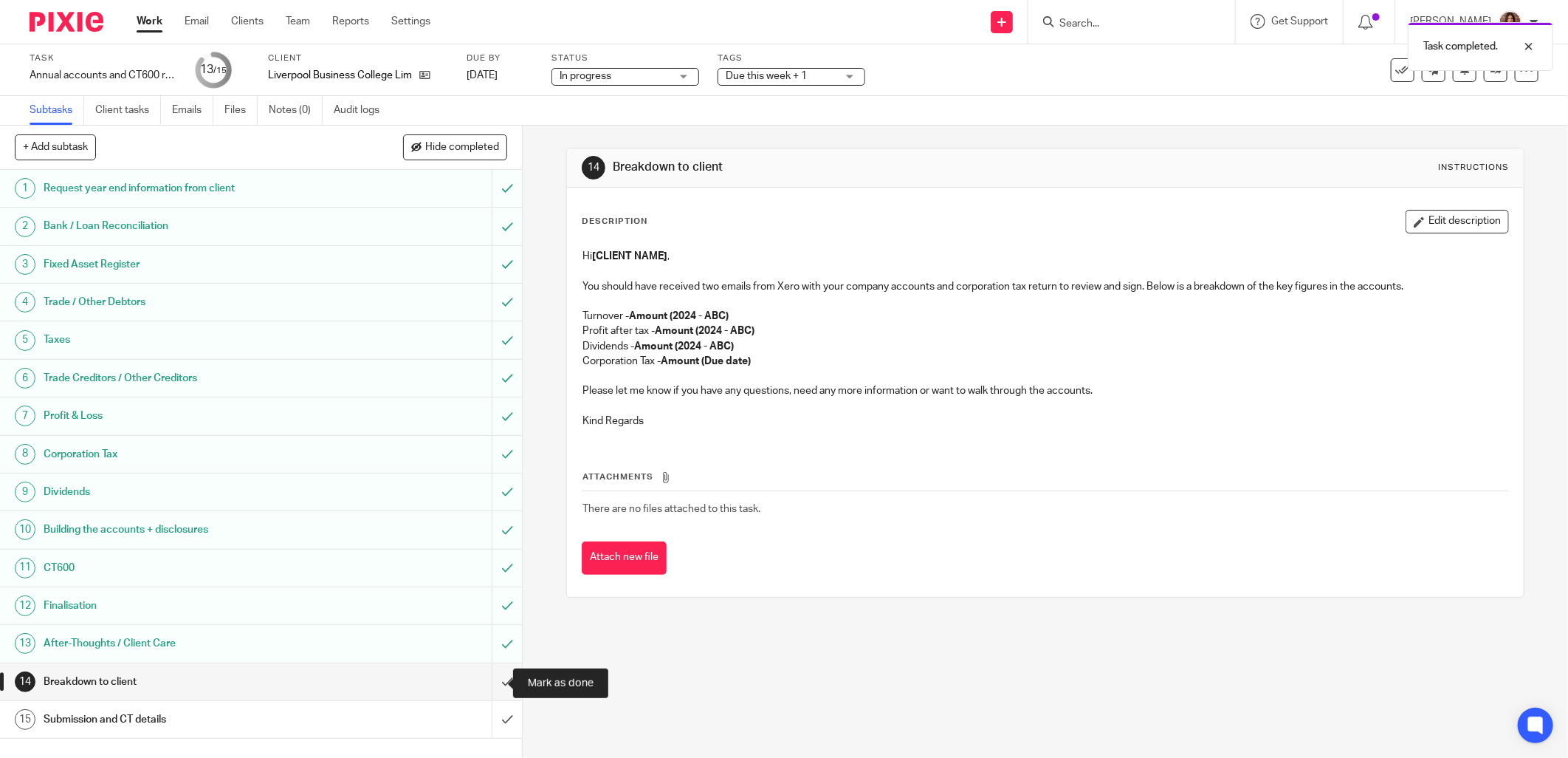
drag, startPoint x: 489, startPoint y: 684, endPoint x: 472, endPoint y: 684, distance: 17.0
click at [489, 684] on input "submit" at bounding box center [261, 682] width 522 height 37
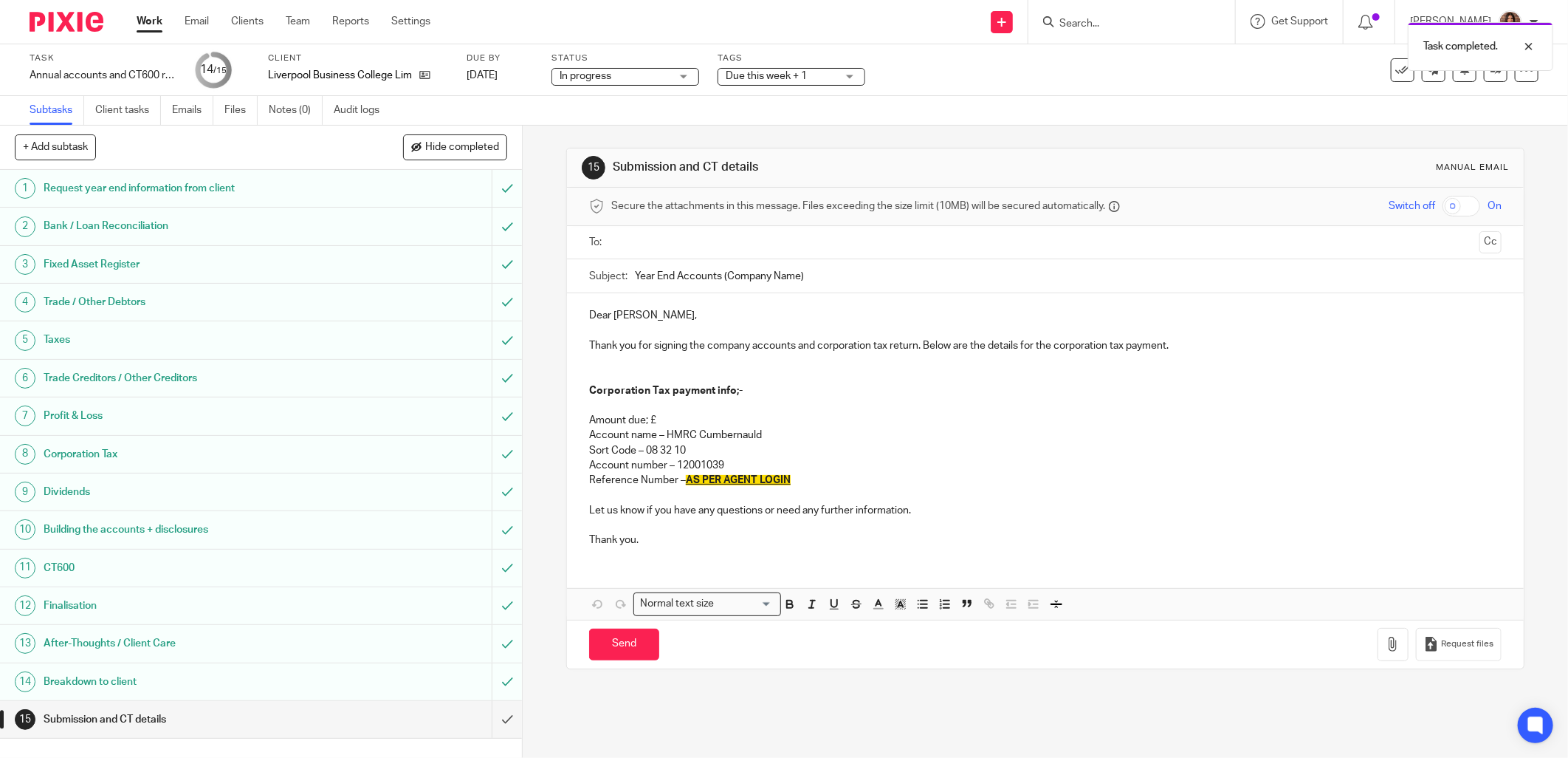
click at [639, 240] on input "text" at bounding box center [1045, 243] width 857 height 17
click at [714, 277] on input "Year End Accounts (Company Name)" at bounding box center [1068, 279] width 867 height 33
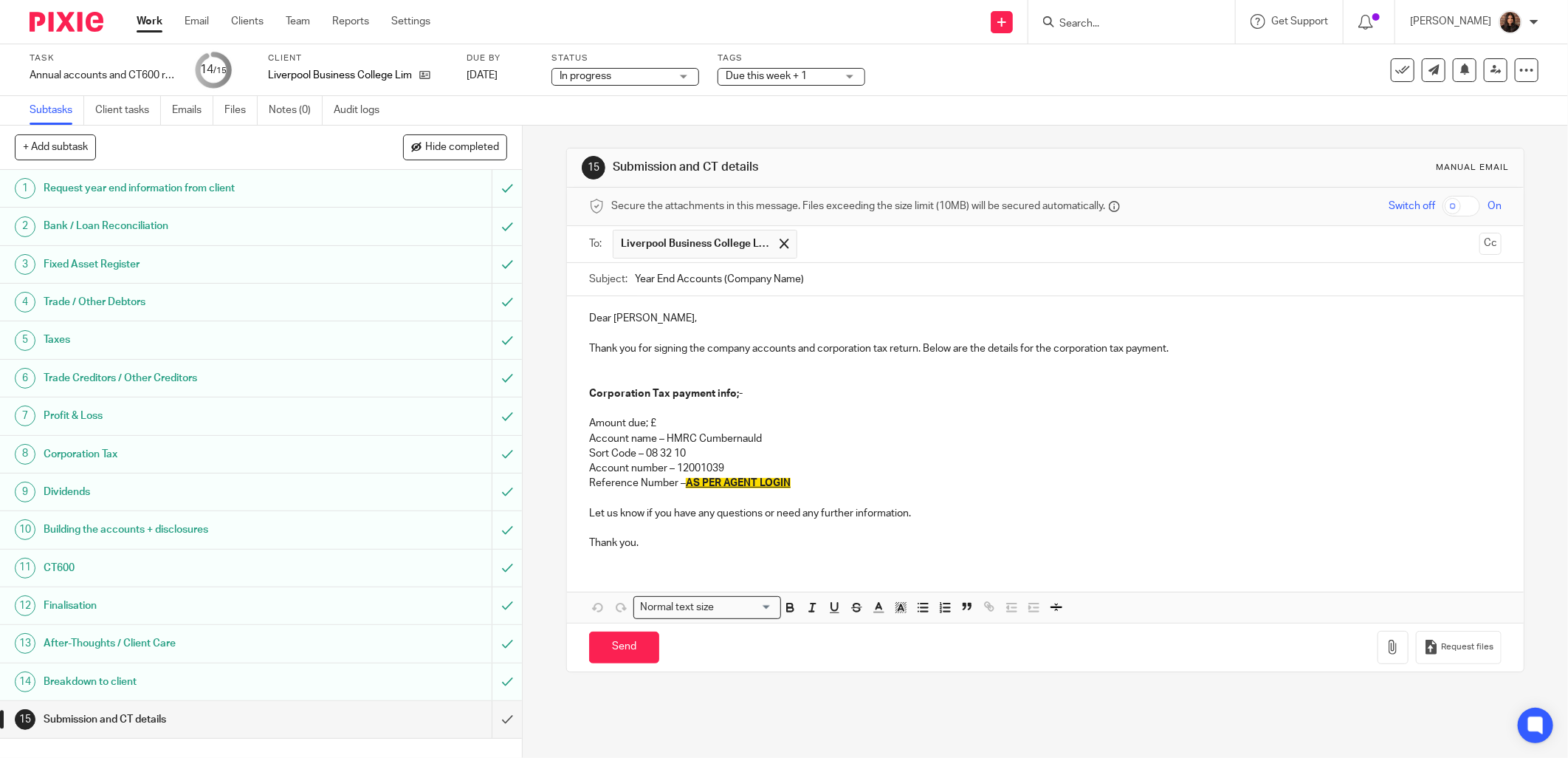
drag, startPoint x: 794, startPoint y: 280, endPoint x: 723, endPoint y: 278, distance: 71.0
click at [723, 278] on input "Year End Accounts (Company Name)" at bounding box center [1068, 279] width 867 height 33
click at [892, 283] on input "Year End Accounts (Liverpool Business College)" at bounding box center [1068, 279] width 867 height 33
click at [626, 279] on div "Subject: Year End Accounts (Liverpool Business College)" at bounding box center [1045, 279] width 913 height 33
click at [635, 274] on input "Year End Accounts (Liverpool Business College)" at bounding box center [1068, 279] width 867 height 33
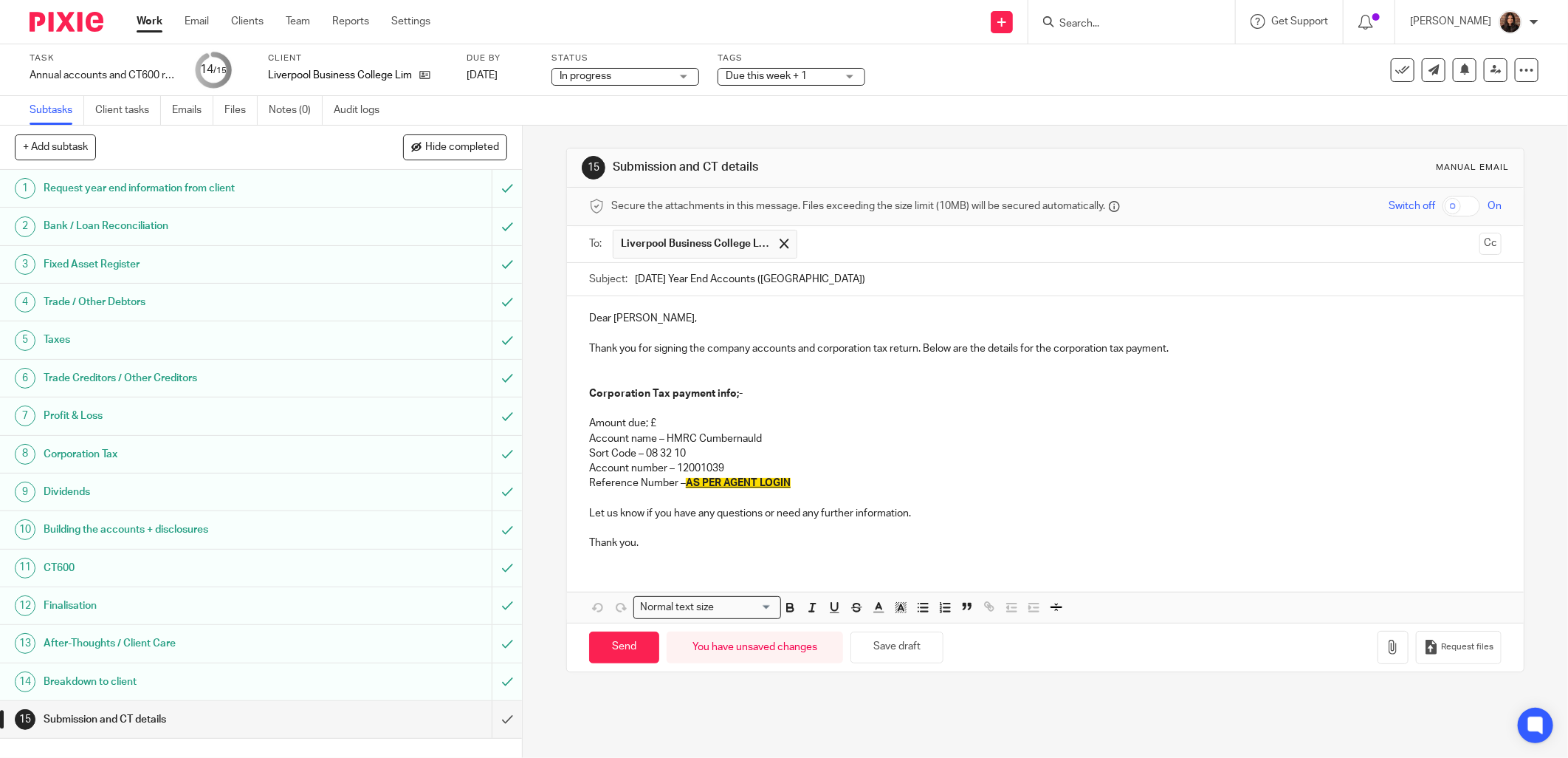
type input "May 2025 Year End Accounts (Liverpool Business College)"
drag, startPoint x: 643, startPoint y: 322, endPoint x: 579, endPoint y: 316, distance: 64.3
click at [579, 316] on div "Dear James, Thank you for signing the company accounts and corporation tax retu…" at bounding box center [1045, 429] width 956 height 265
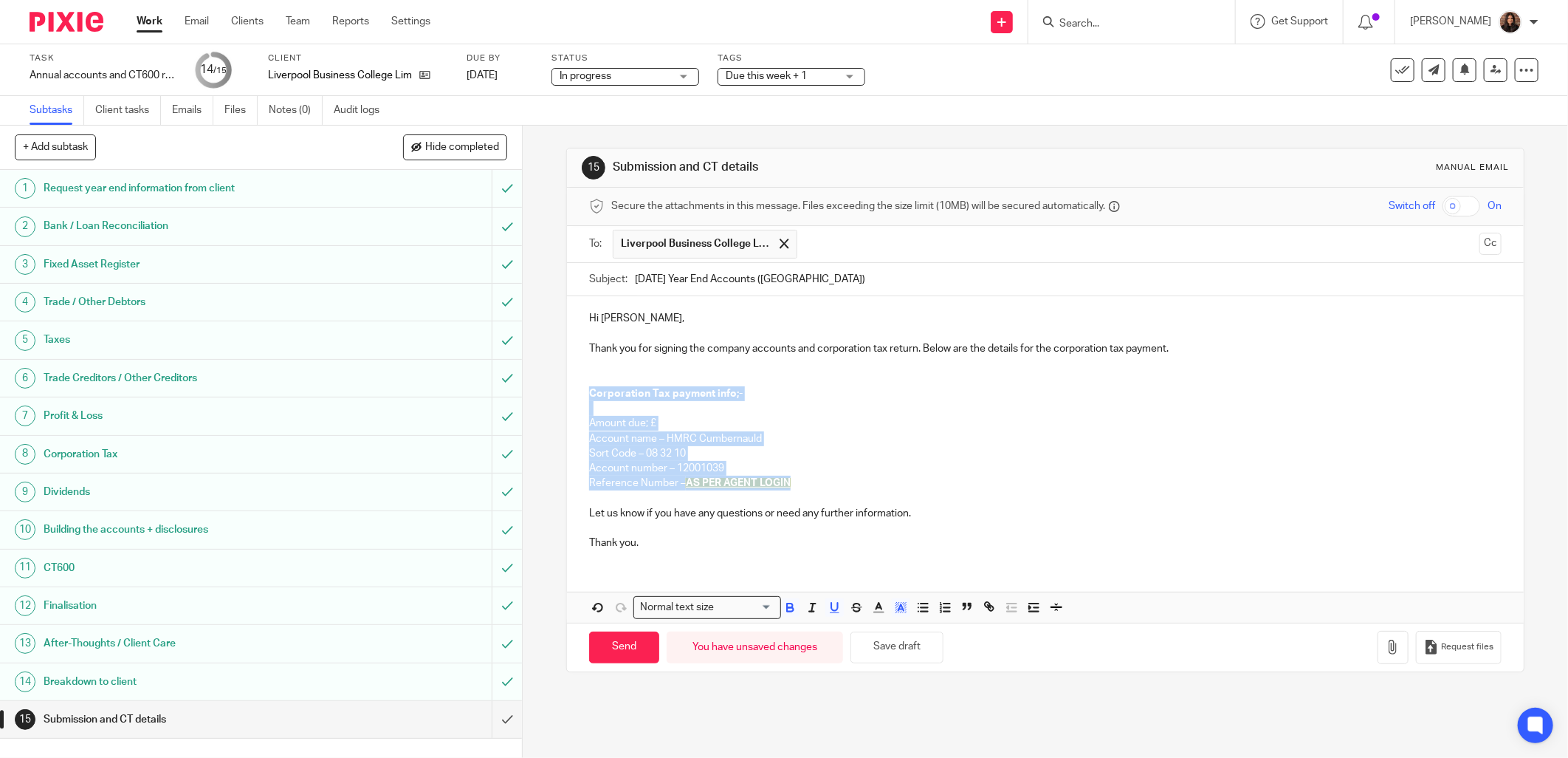
drag, startPoint x: 801, startPoint y: 486, endPoint x: 586, endPoint y: 392, distance: 234.7
click at [586, 392] on div "Hi James, Thank you for signing the company accounts and corporation tax return…" at bounding box center [1045, 429] width 956 height 265
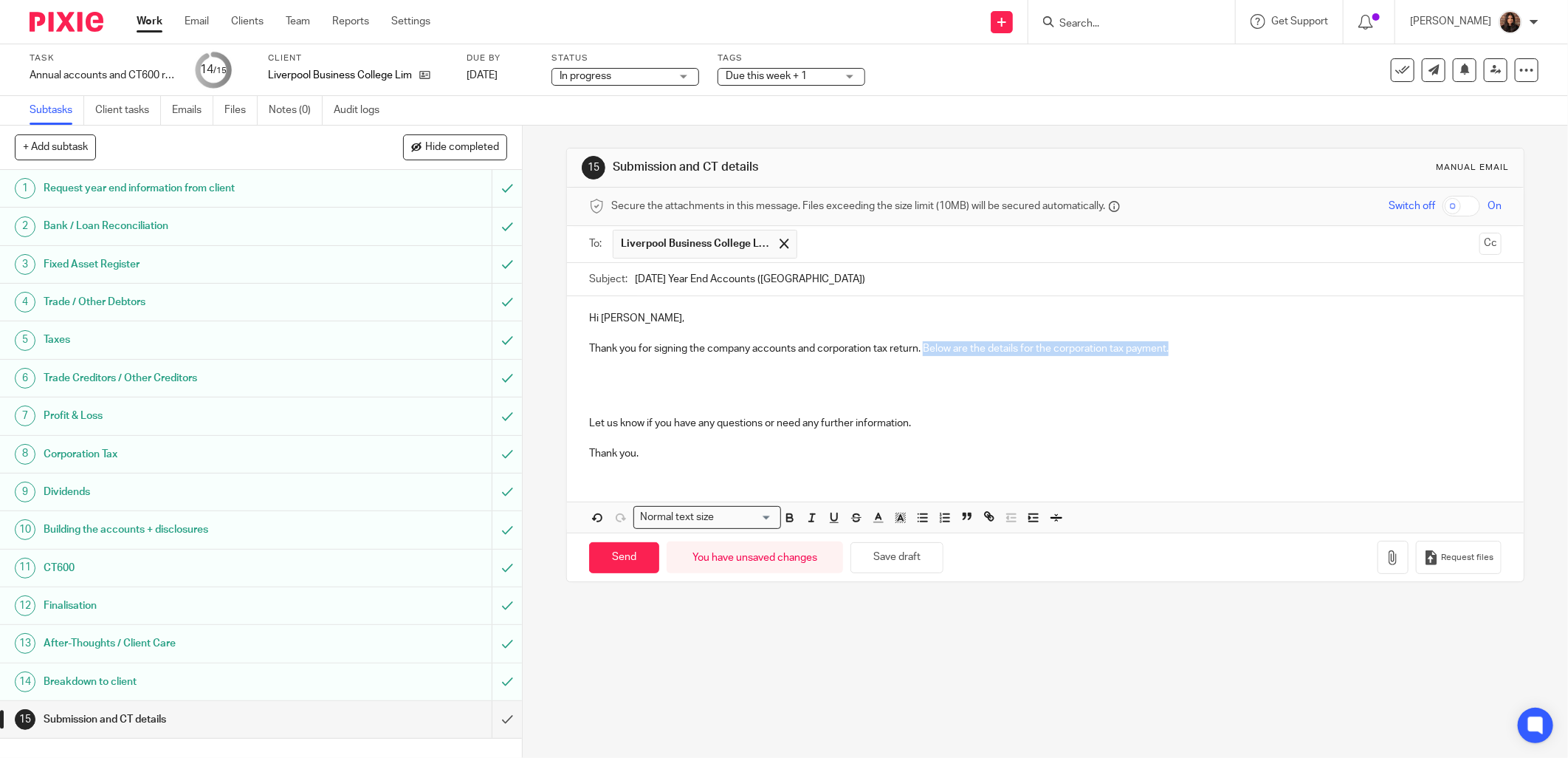
drag, startPoint x: 1186, startPoint y: 348, endPoint x: 919, endPoint y: 351, distance: 267.0
click at [919, 351] on p "Thank you for signing the company accounts and corporation tax return. Below ar…" at bounding box center [1045, 348] width 913 height 15
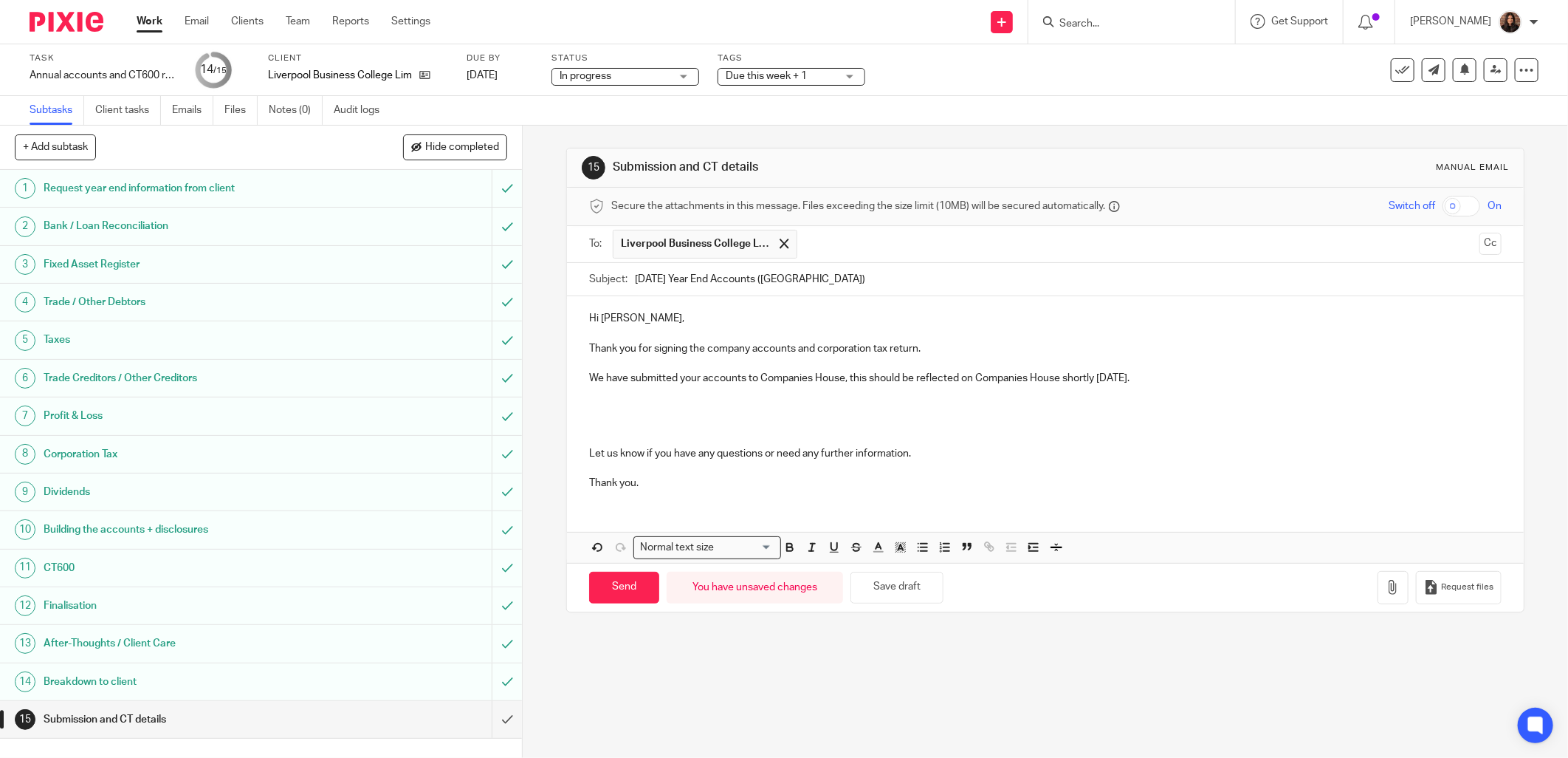
click at [579, 453] on div "Hi James, Thank you for signing the company accounts and corporation tax return…" at bounding box center [1045, 399] width 956 height 205
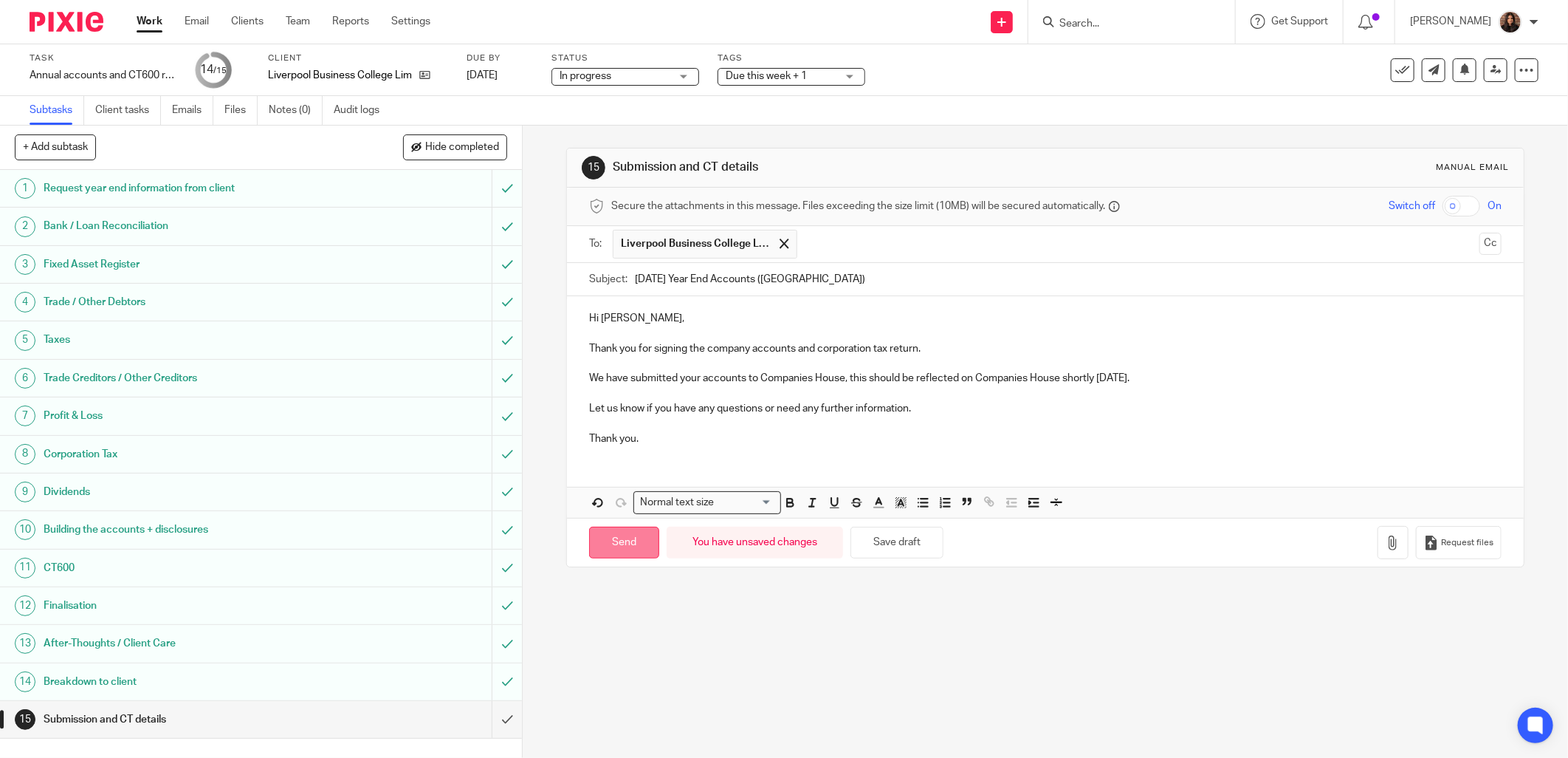
click at [631, 544] on input "Send" at bounding box center [623, 542] width 70 height 31
type input "Sent"
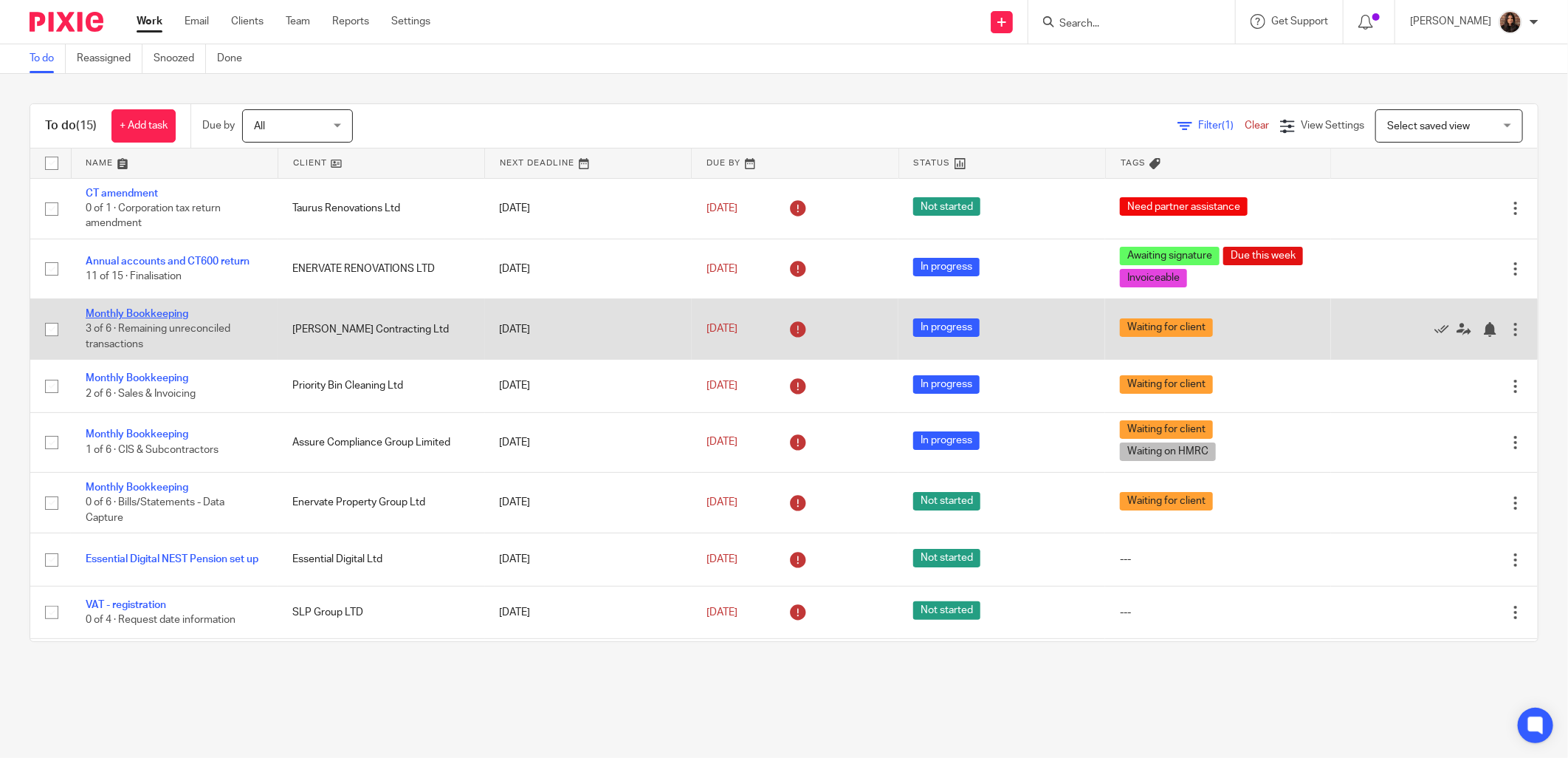
drag, startPoint x: 164, startPoint y: 307, endPoint x: 146, endPoint y: 314, distance: 19.3
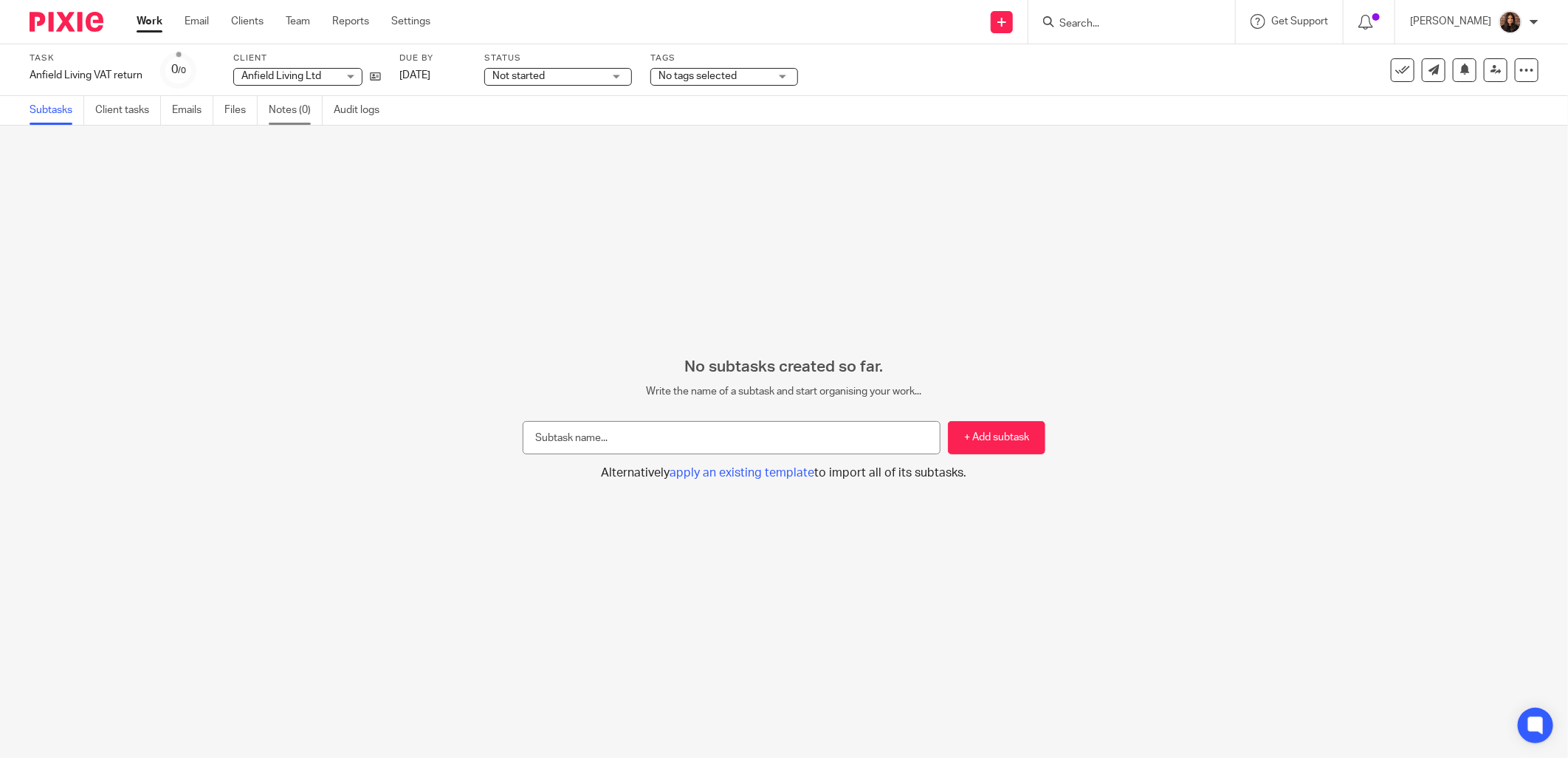
click at [298, 111] on link "Notes (0)" at bounding box center [295, 111] width 54 height 29
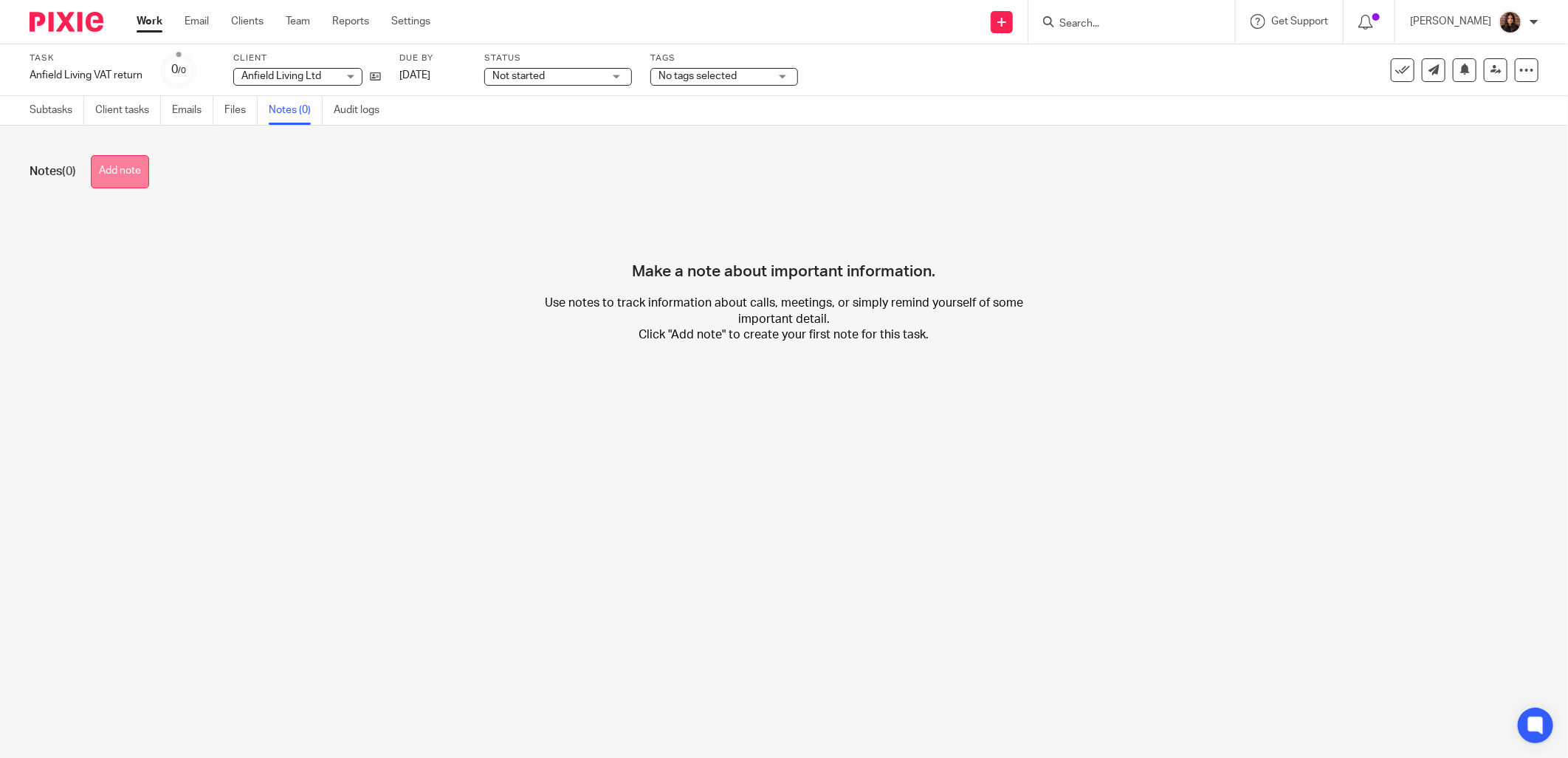
click at [102, 170] on button "Add note" at bounding box center [120, 171] width 58 height 33
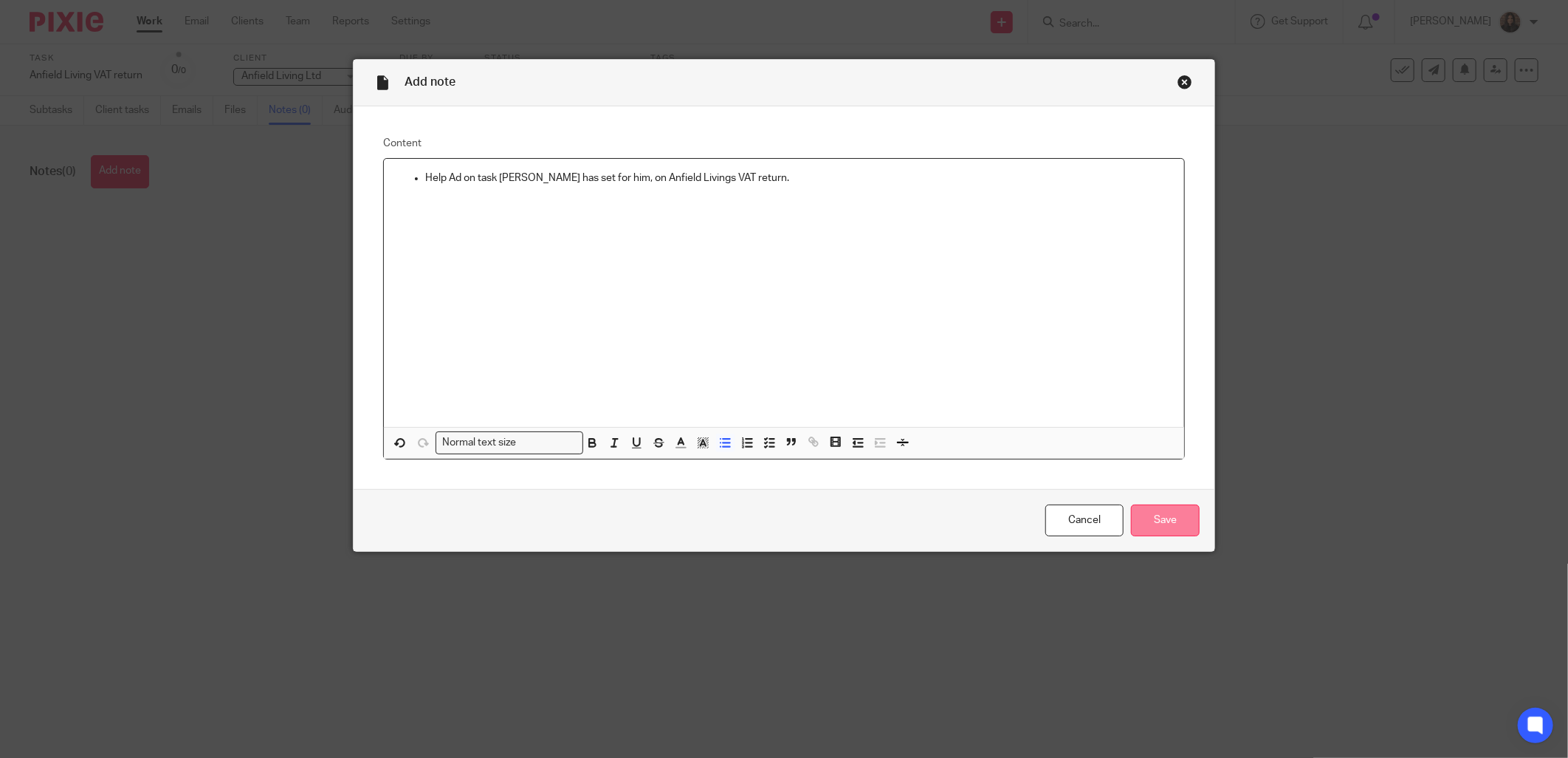
click at [1164, 530] on input "Save" at bounding box center [1164, 520] width 68 height 31
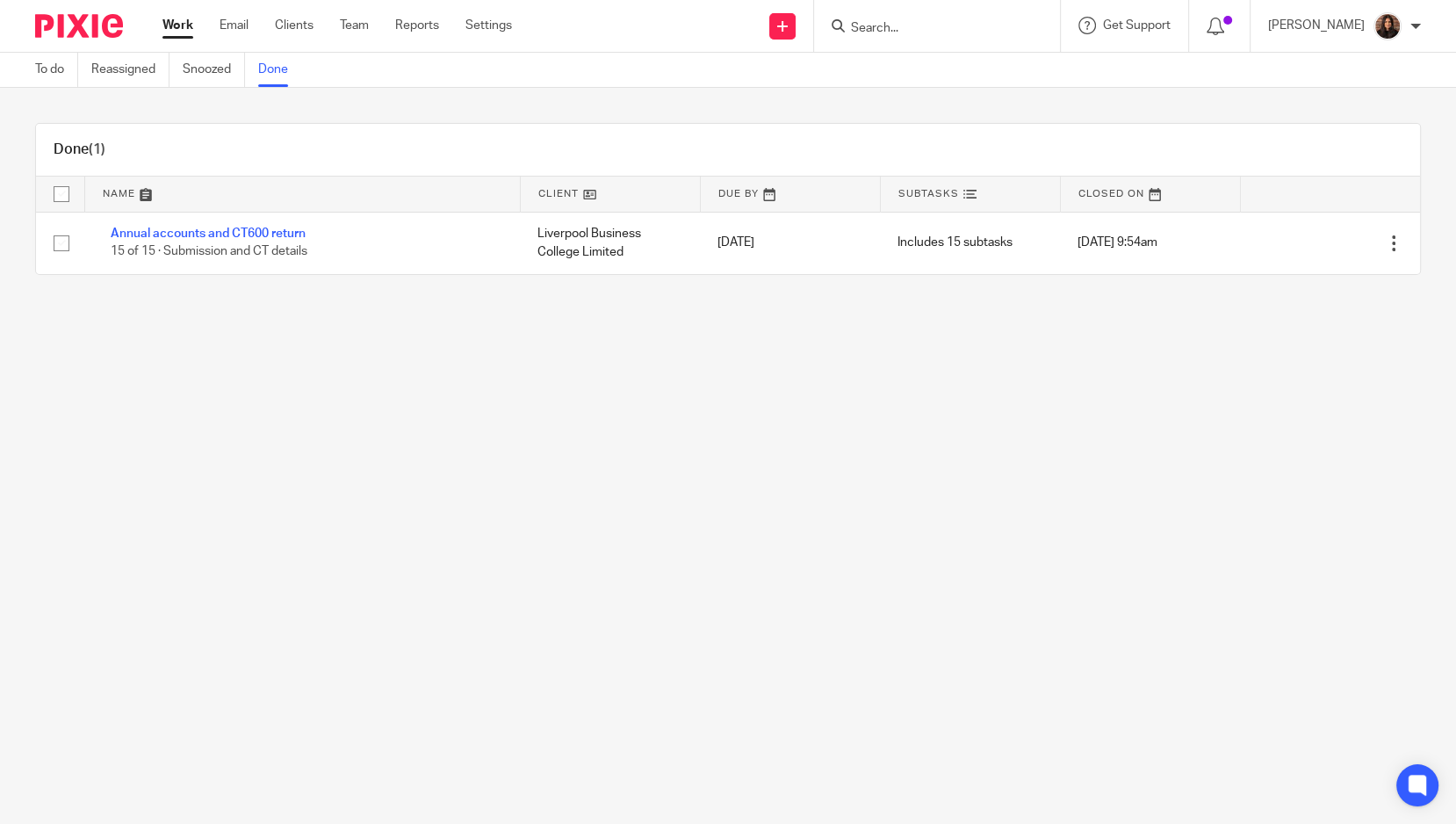
drag, startPoint x: 0, startPoint y: 0, endPoint x: 916, endPoint y: 35, distance: 916.7
click at [915, 35] on input "Search" at bounding box center [928, 28] width 158 height 16
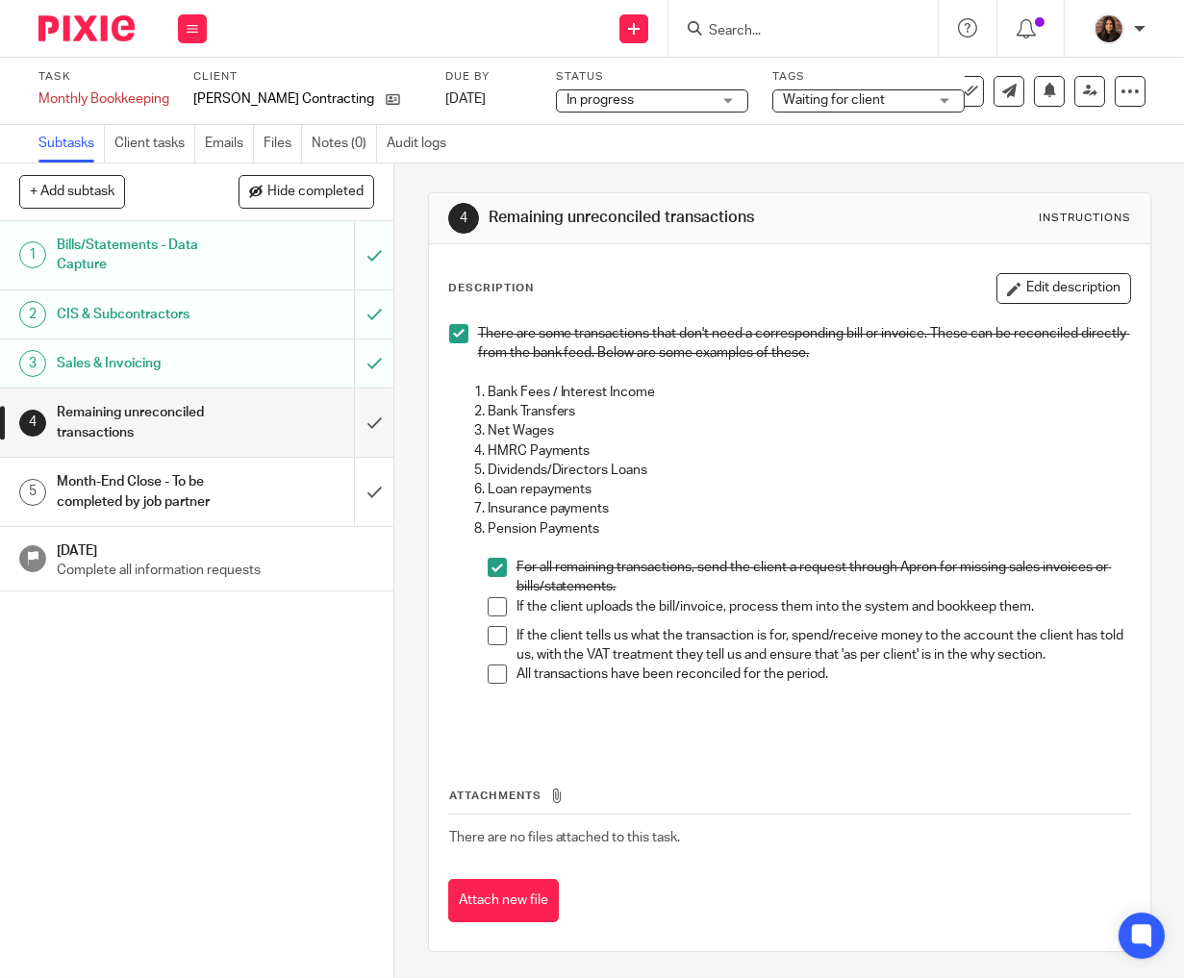
click at [492, 606] on span at bounding box center [497, 606] width 19 height 19
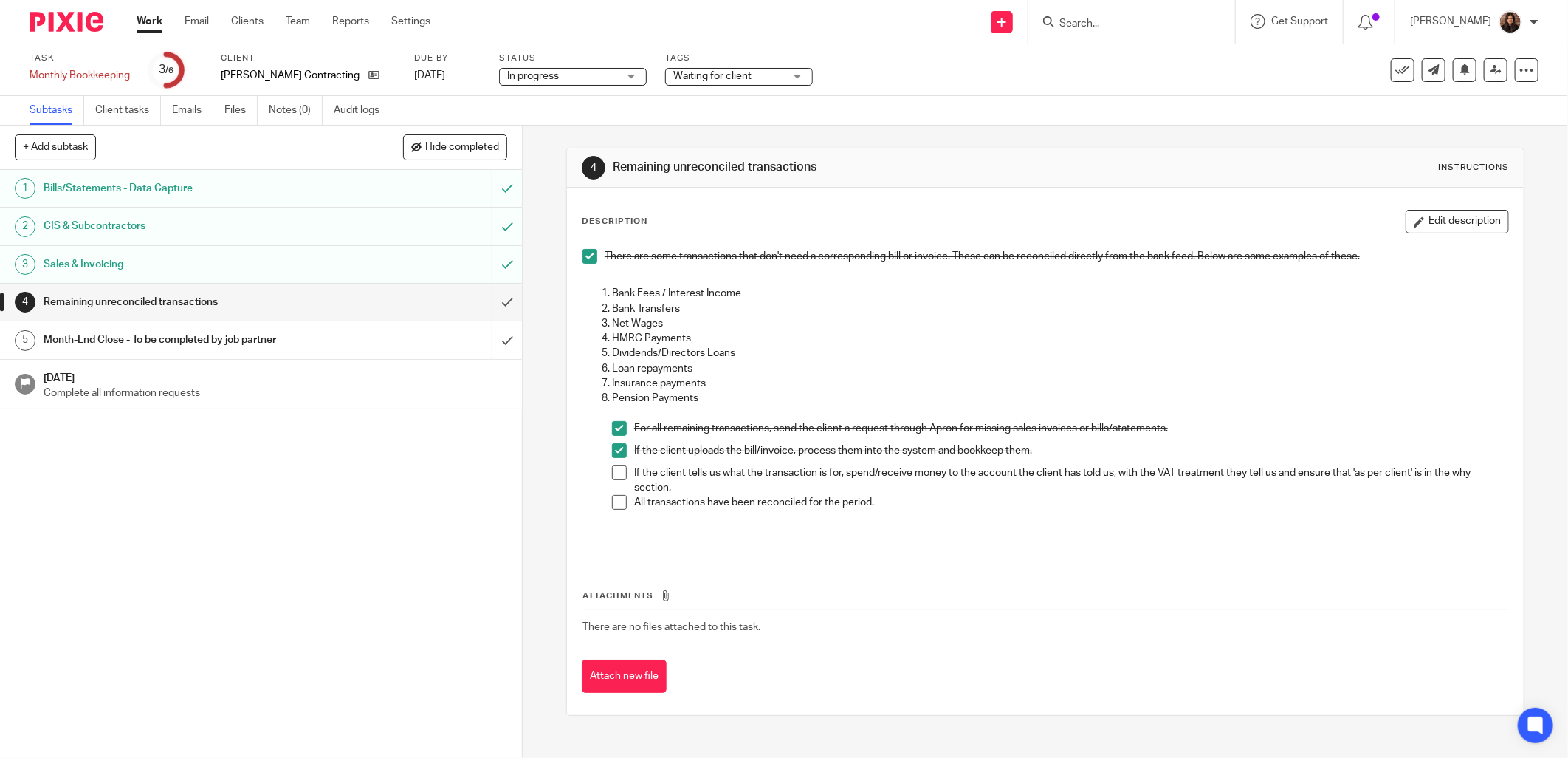
click at [616, 474] on span at bounding box center [619, 472] width 15 height 15
click at [616, 506] on span at bounding box center [619, 501] width 15 height 15
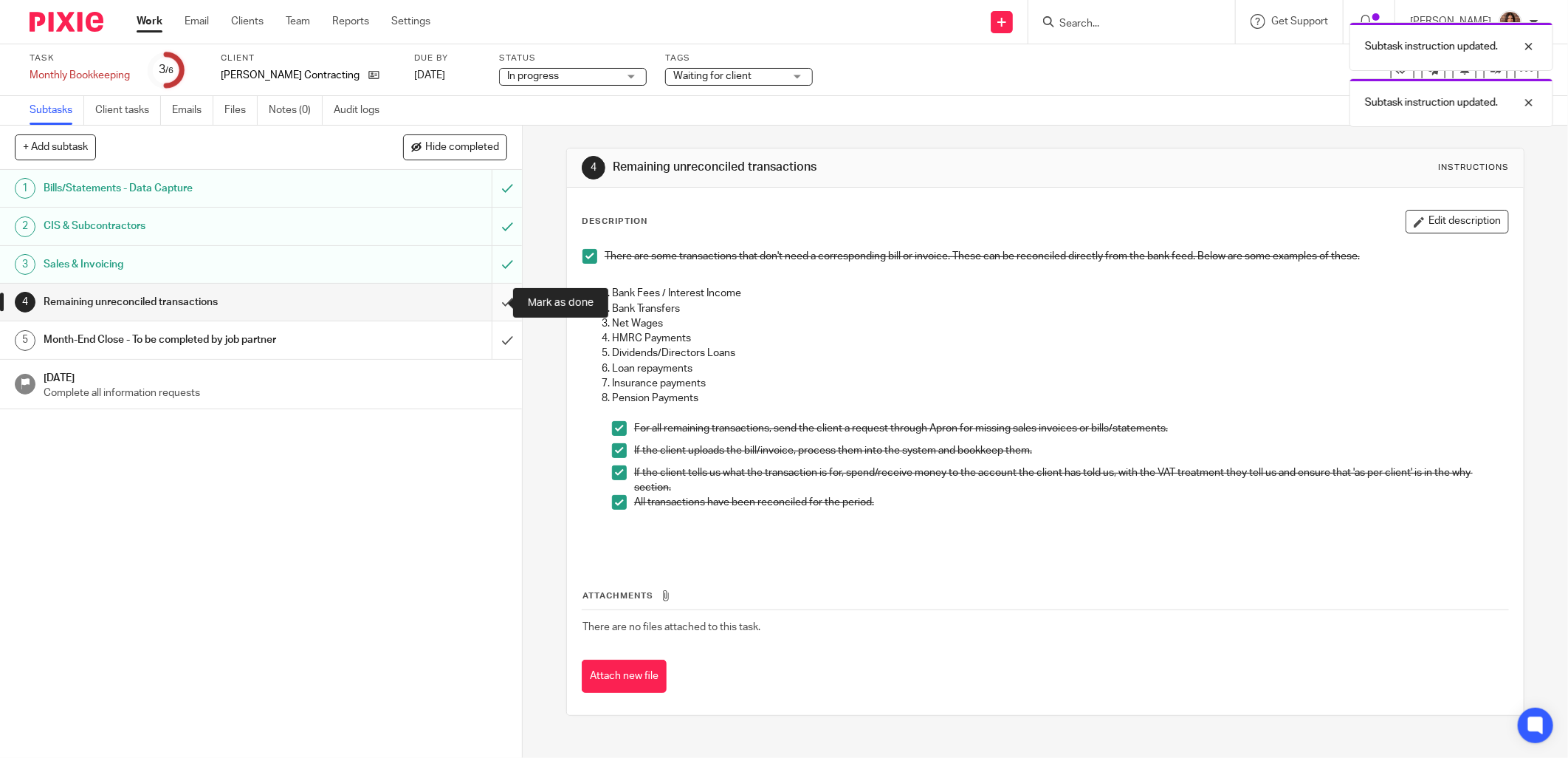
click at [491, 299] on input "submit" at bounding box center [261, 302] width 522 height 37
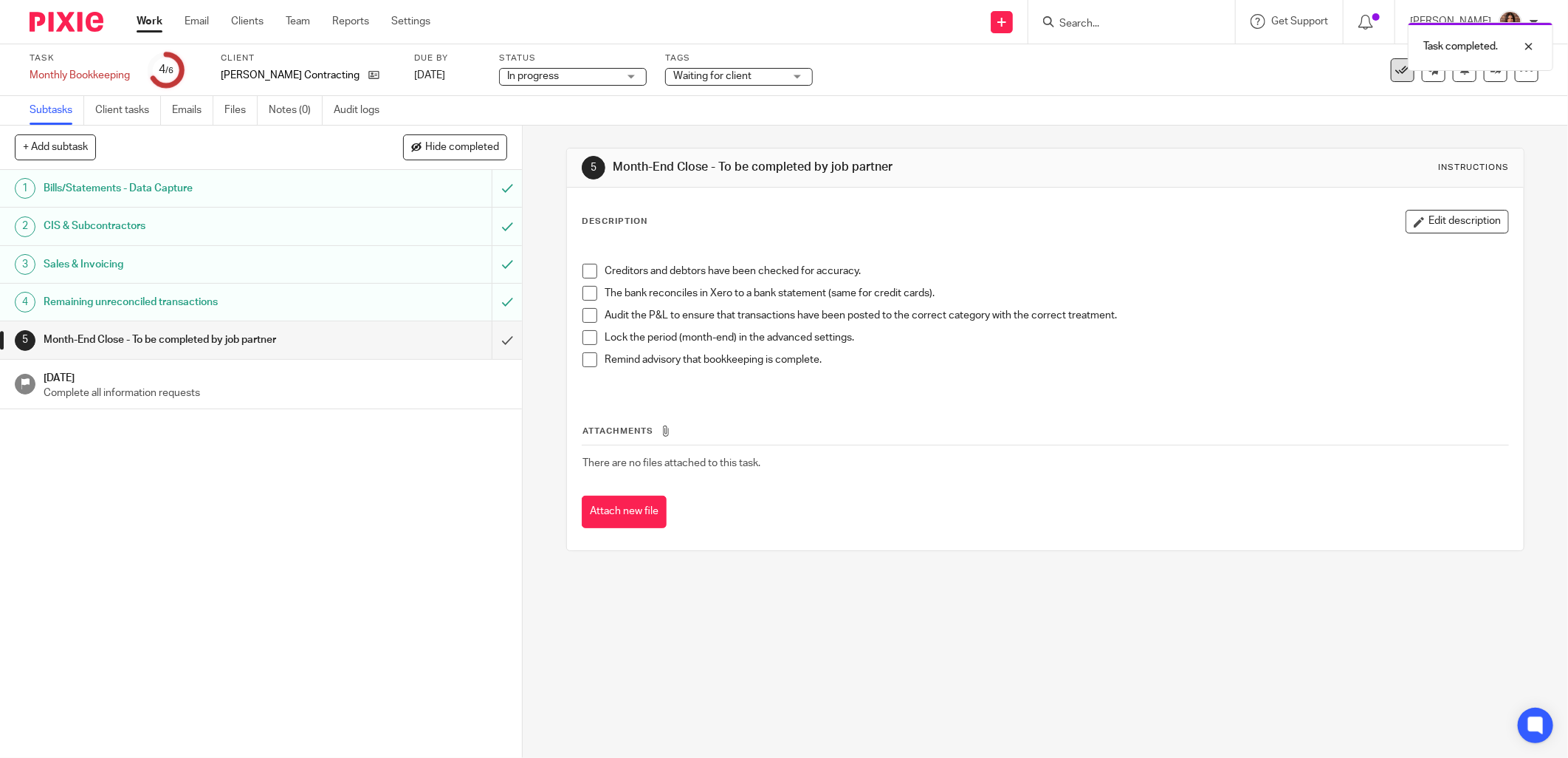
click at [1395, 71] on icon at bounding box center [1402, 70] width 15 height 15
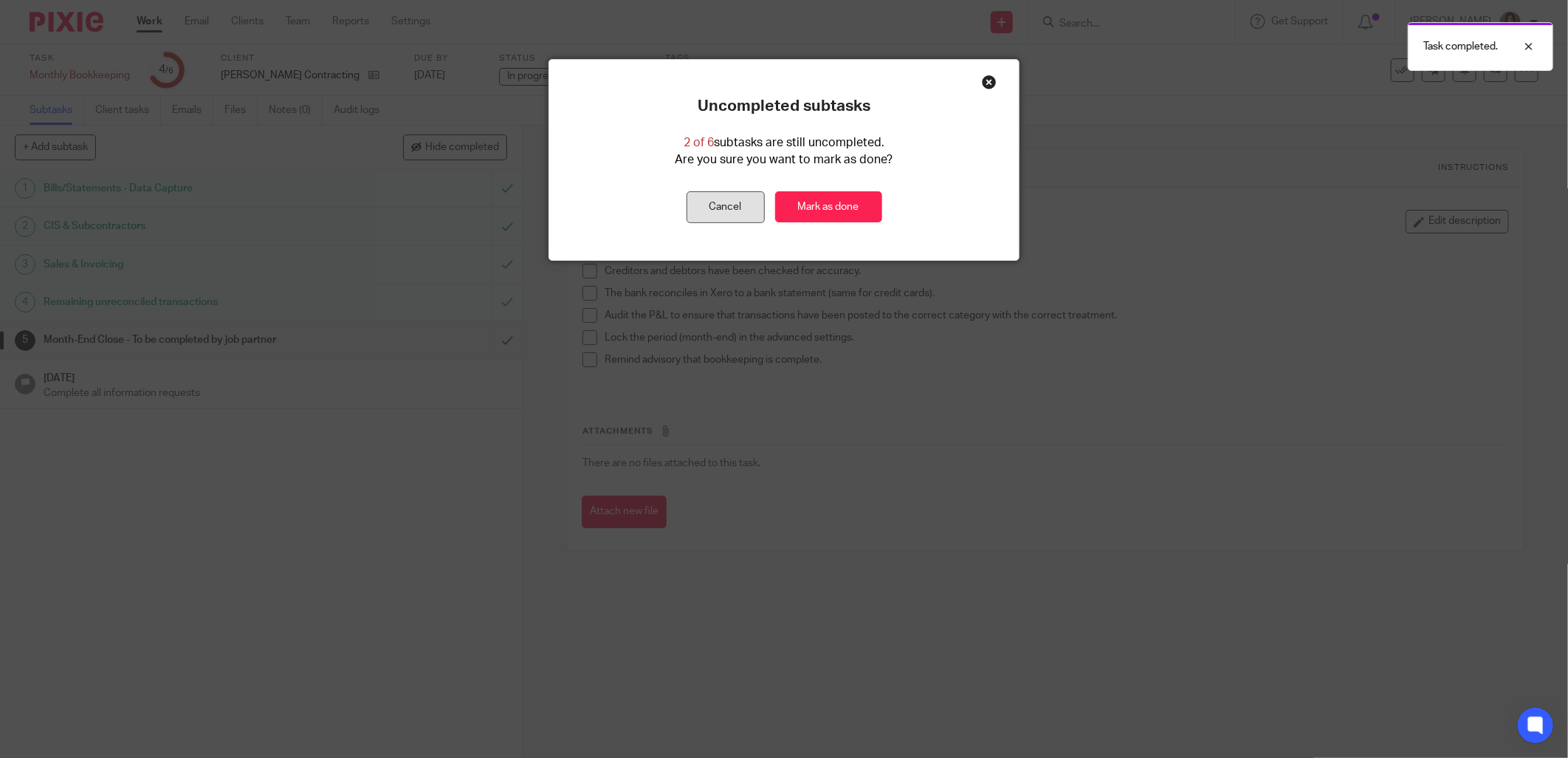
click at [821, 202] on link "Mark as done" at bounding box center [828, 207] width 107 height 31
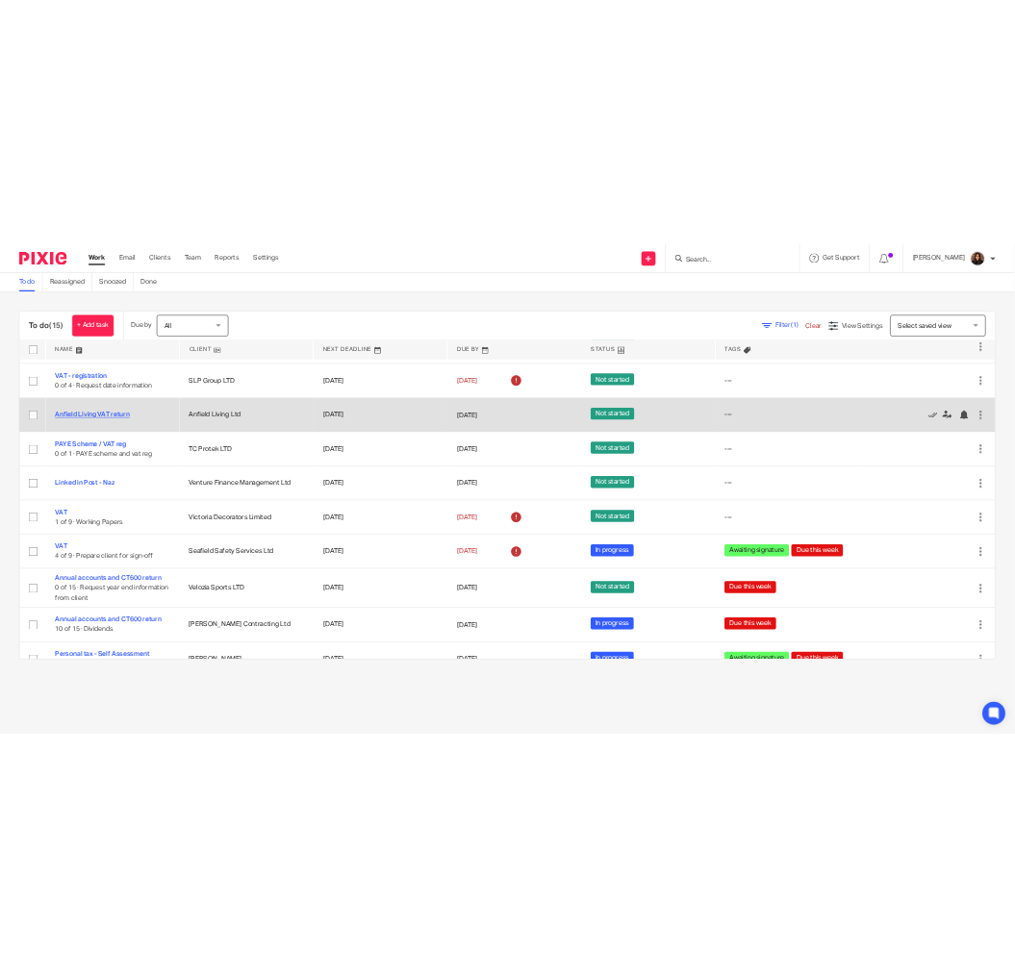
scroll to position [485, 0]
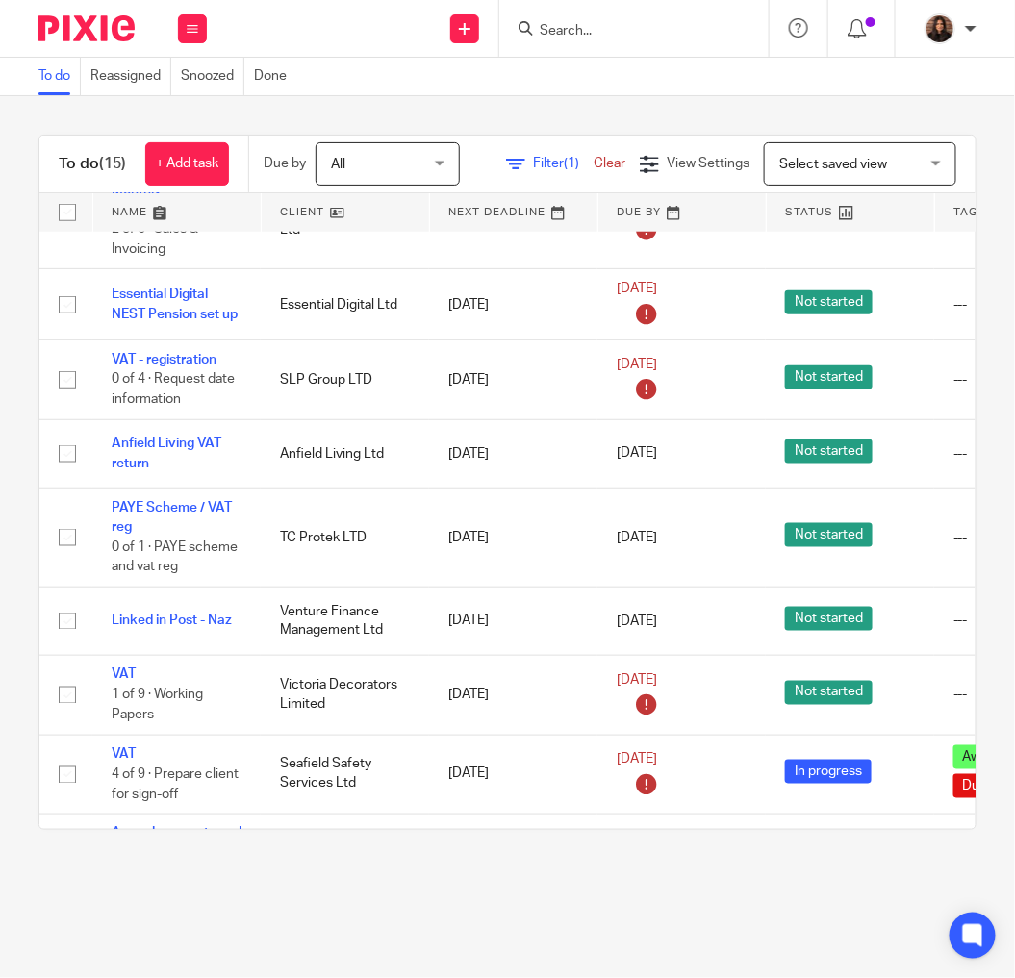
click at [563, 26] on input "Search" at bounding box center [624, 31] width 173 height 17
type input "A"
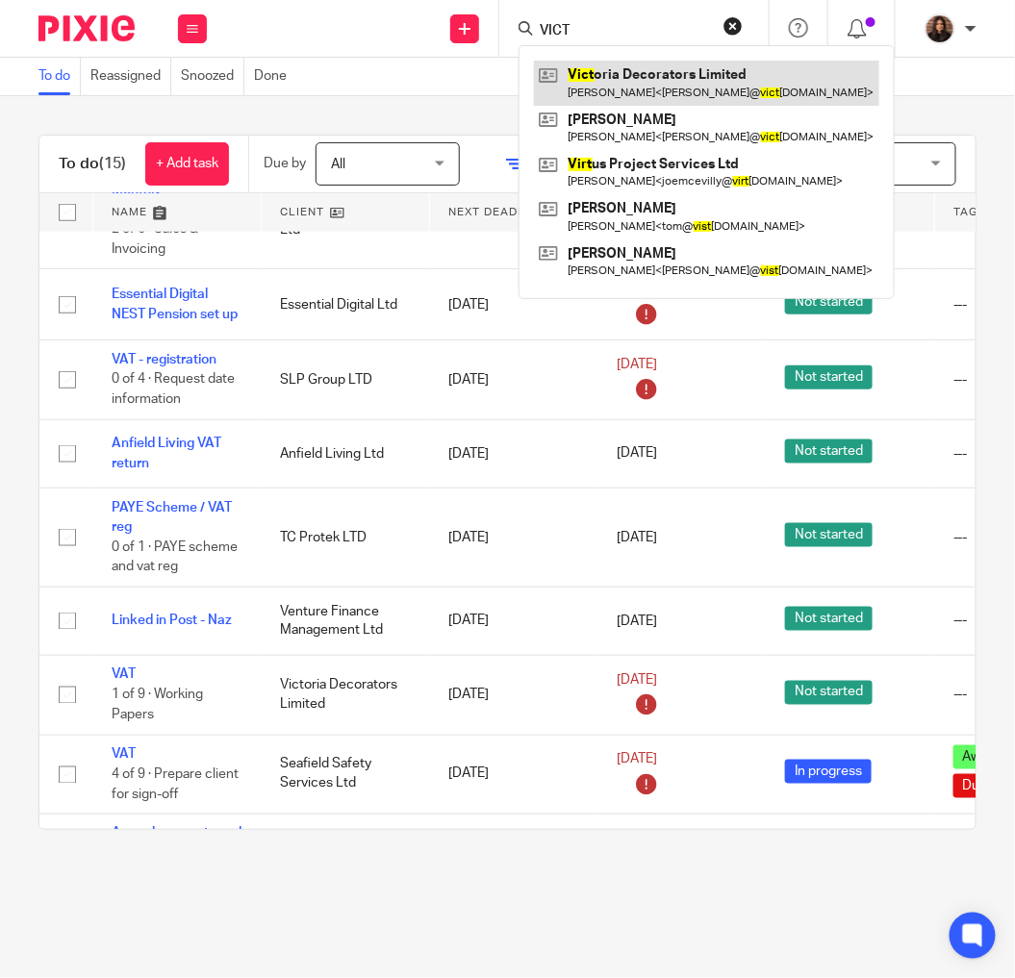
type input "VICT"
click at [639, 81] on link at bounding box center [706, 83] width 345 height 44
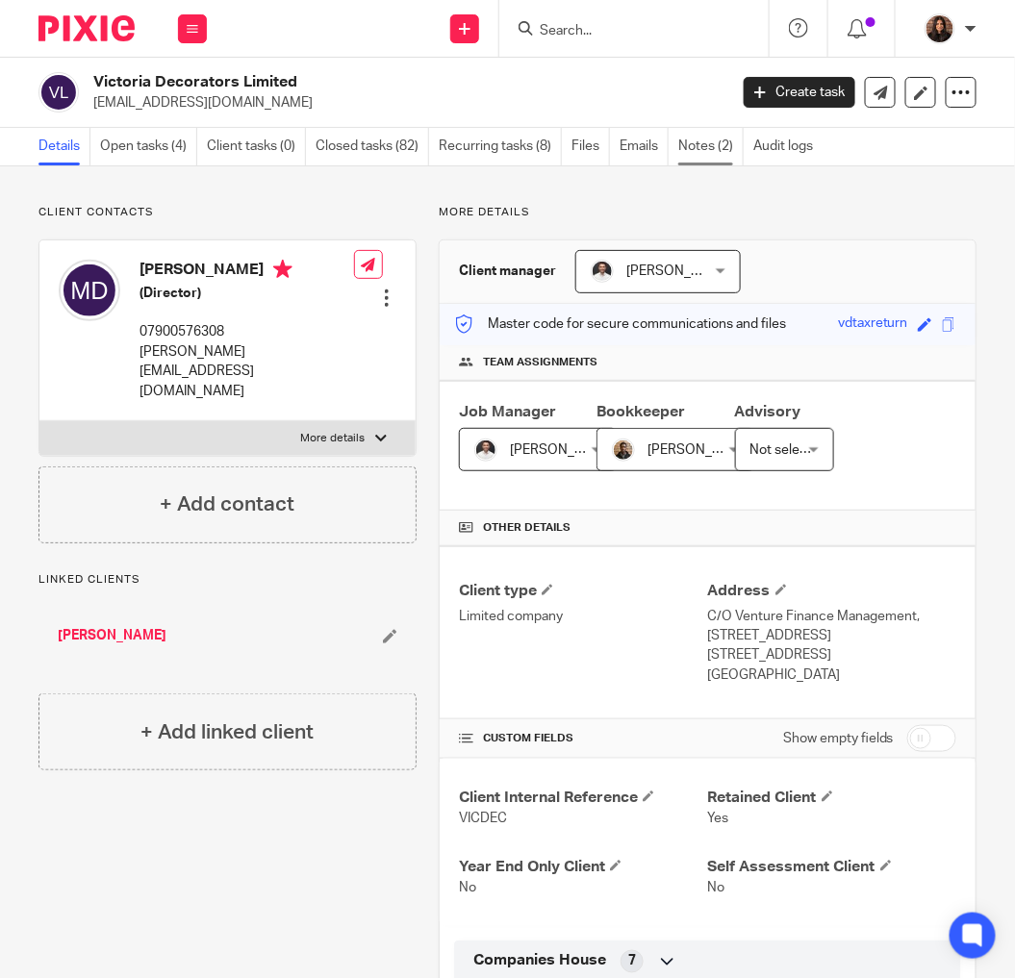
click at [710, 151] on link "Notes (2)" at bounding box center [710, 147] width 65 height 38
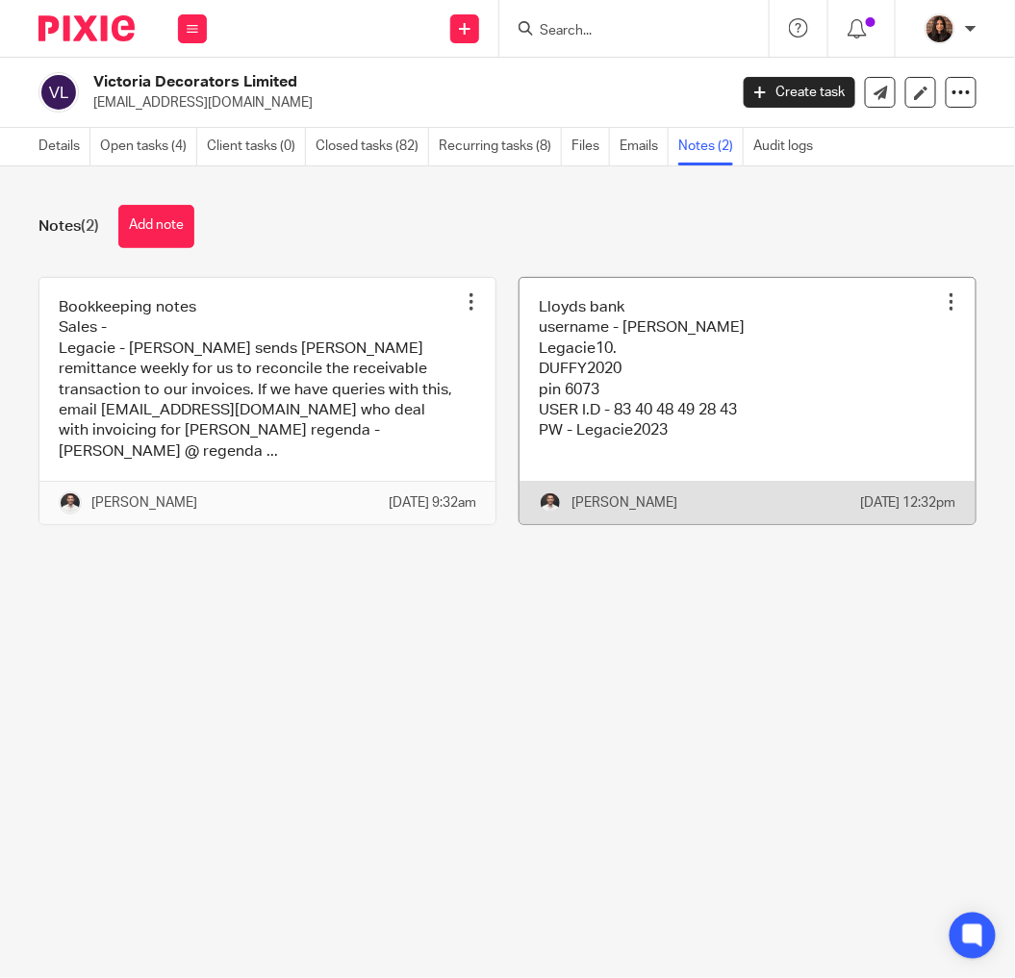
click at [604, 369] on link at bounding box center [747, 401] width 456 height 247
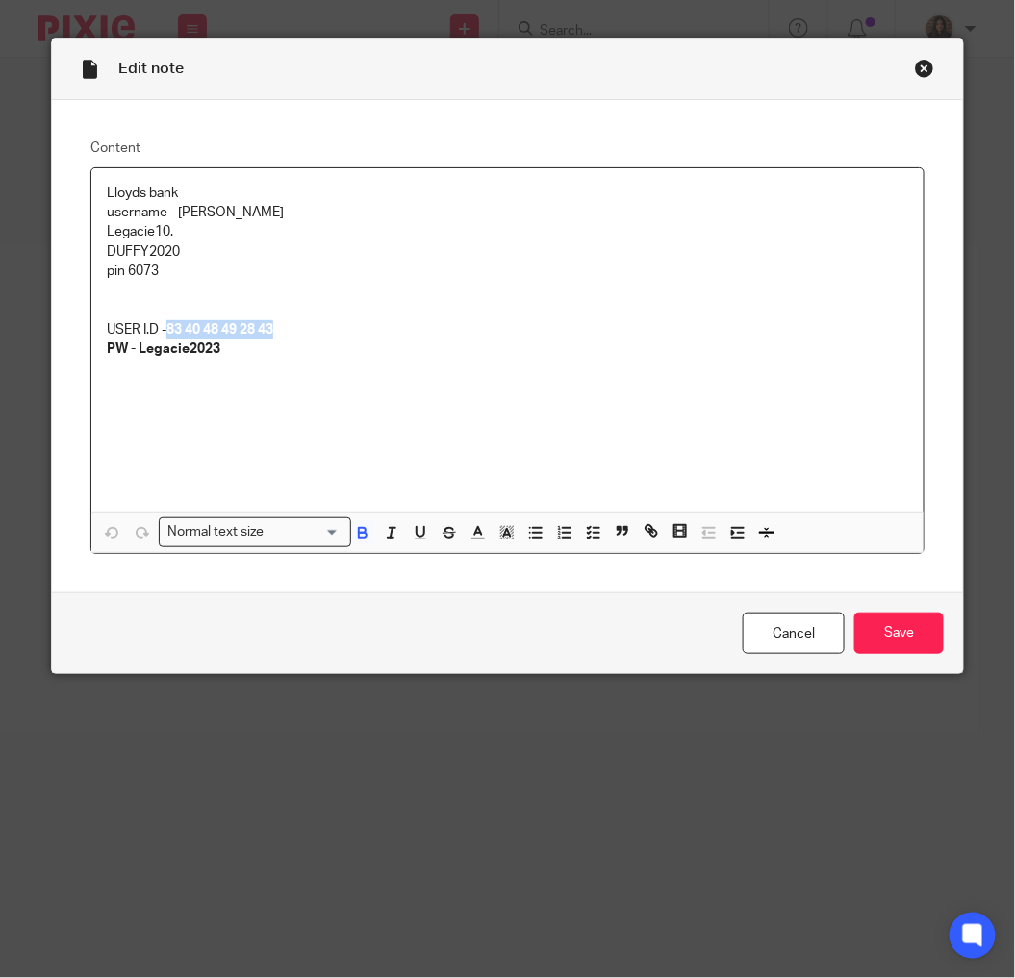
drag, startPoint x: 292, startPoint y: 328, endPoint x: 165, endPoint y: 329, distance: 126.9
click at [165, 329] on p "USER I.D - 83 40 48 49 28 43 PW - Legacie2023" at bounding box center [508, 329] width 802 height 59
copy strong "83 40 48 49 28 43"
drag, startPoint x: 221, startPoint y: 350, endPoint x: 133, endPoint y: 347, distance: 88.5
click at [133, 347] on p "USER I.D - 83 40 48 49 28 43 PW - Legacie2023" at bounding box center [508, 329] width 802 height 59
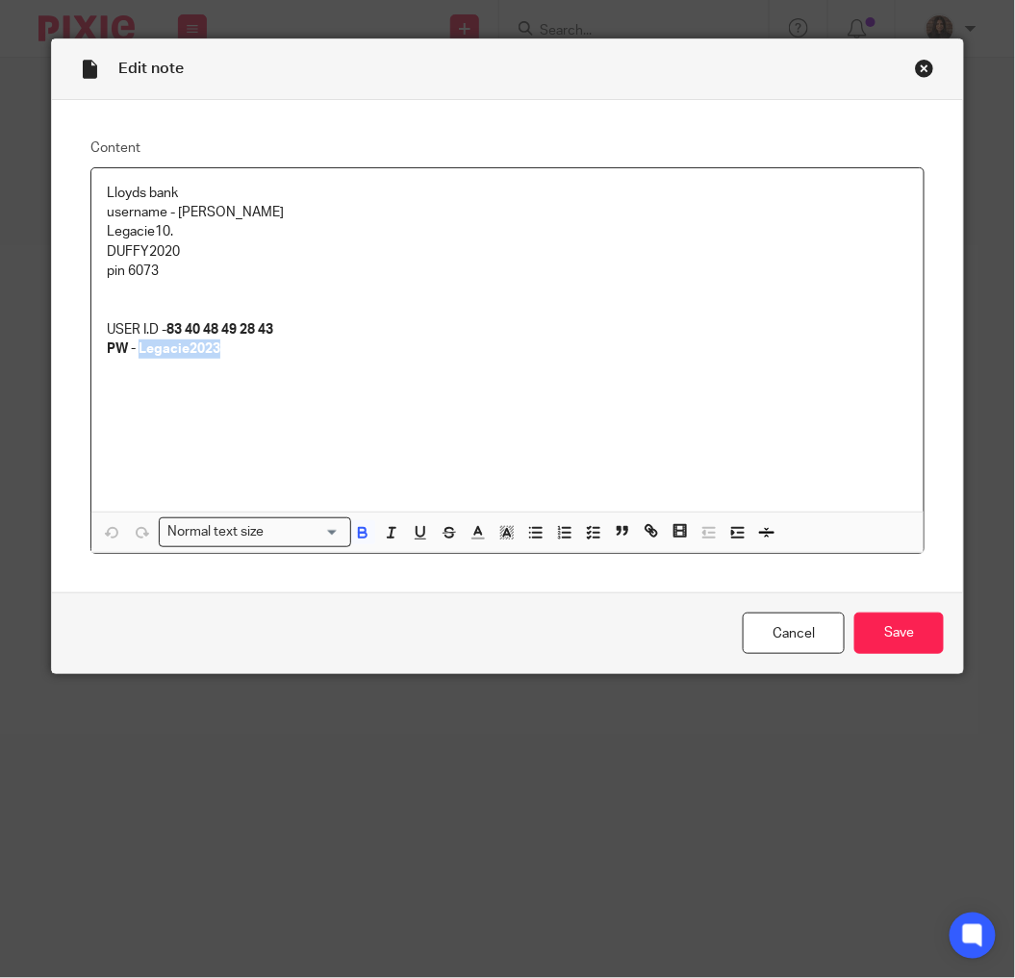
copy strong "Legacie2023"
